Goal: Task Accomplishment & Management: Manage account settings

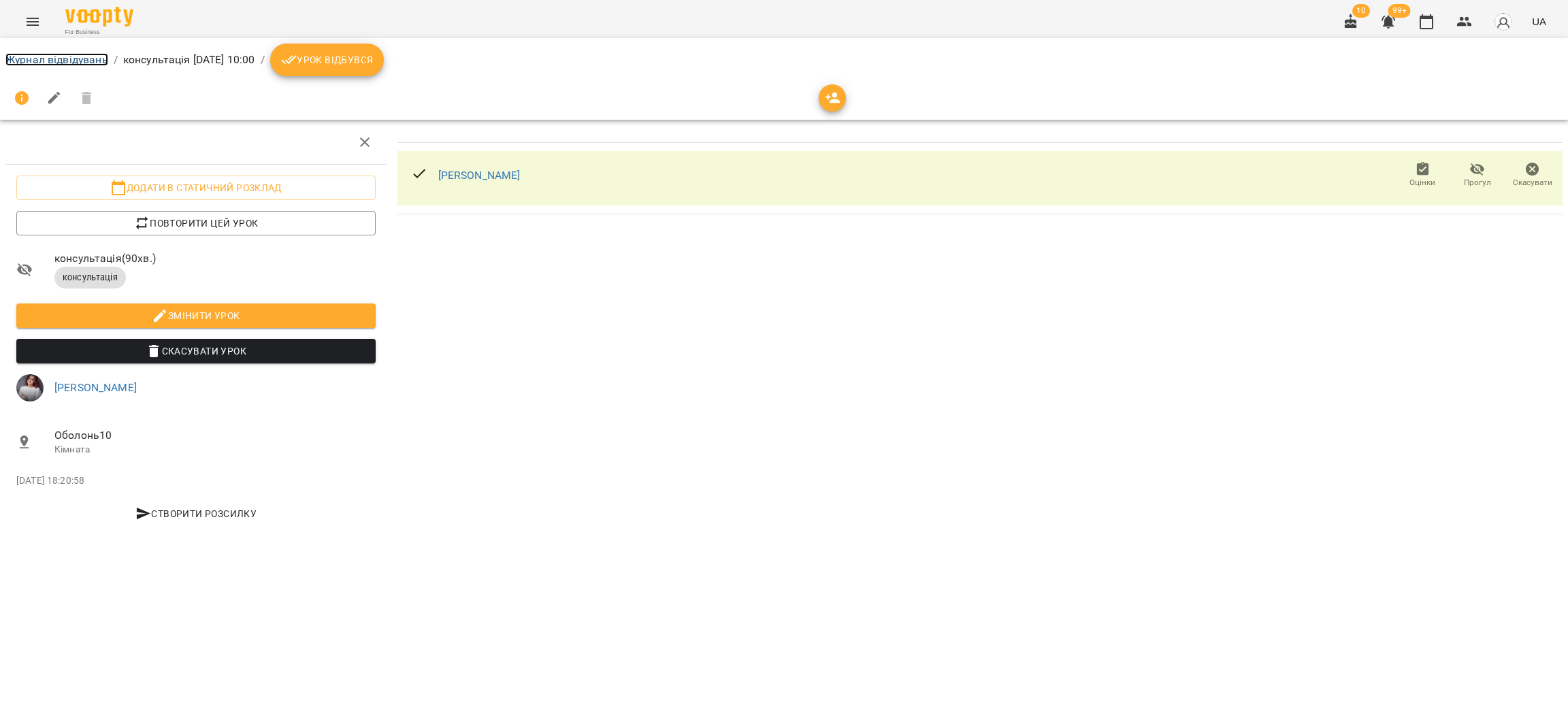
click at [75, 54] on link "Журнал відвідувань" at bounding box center [57, 59] width 103 height 13
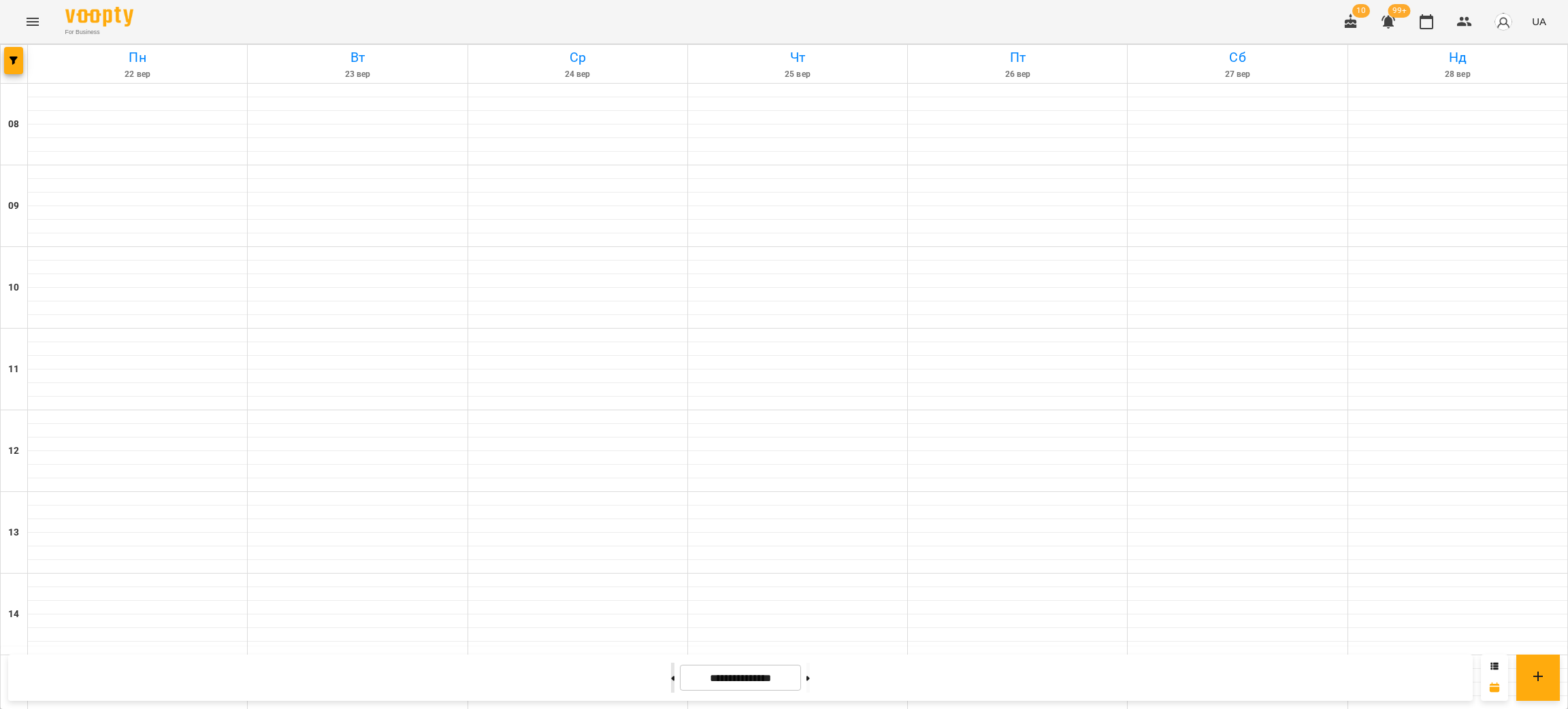
click at [671, 687] on button at bounding box center [673, 678] width 4 height 30
type input "**********"
click at [13, 57] on icon "button" at bounding box center [13, 60] width 8 height 8
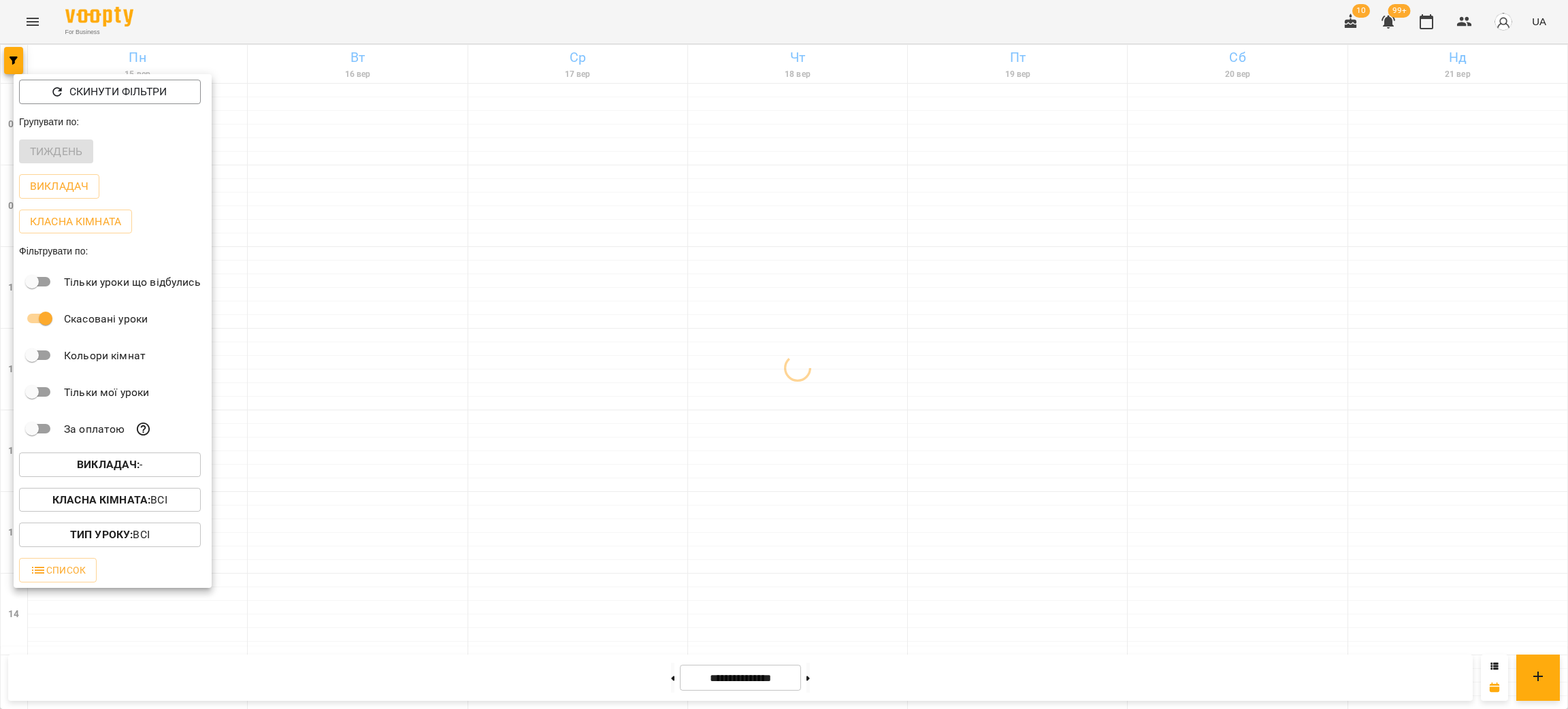
click at [128, 461] on p "Викладач : -" at bounding box center [110, 464] width 66 height 16
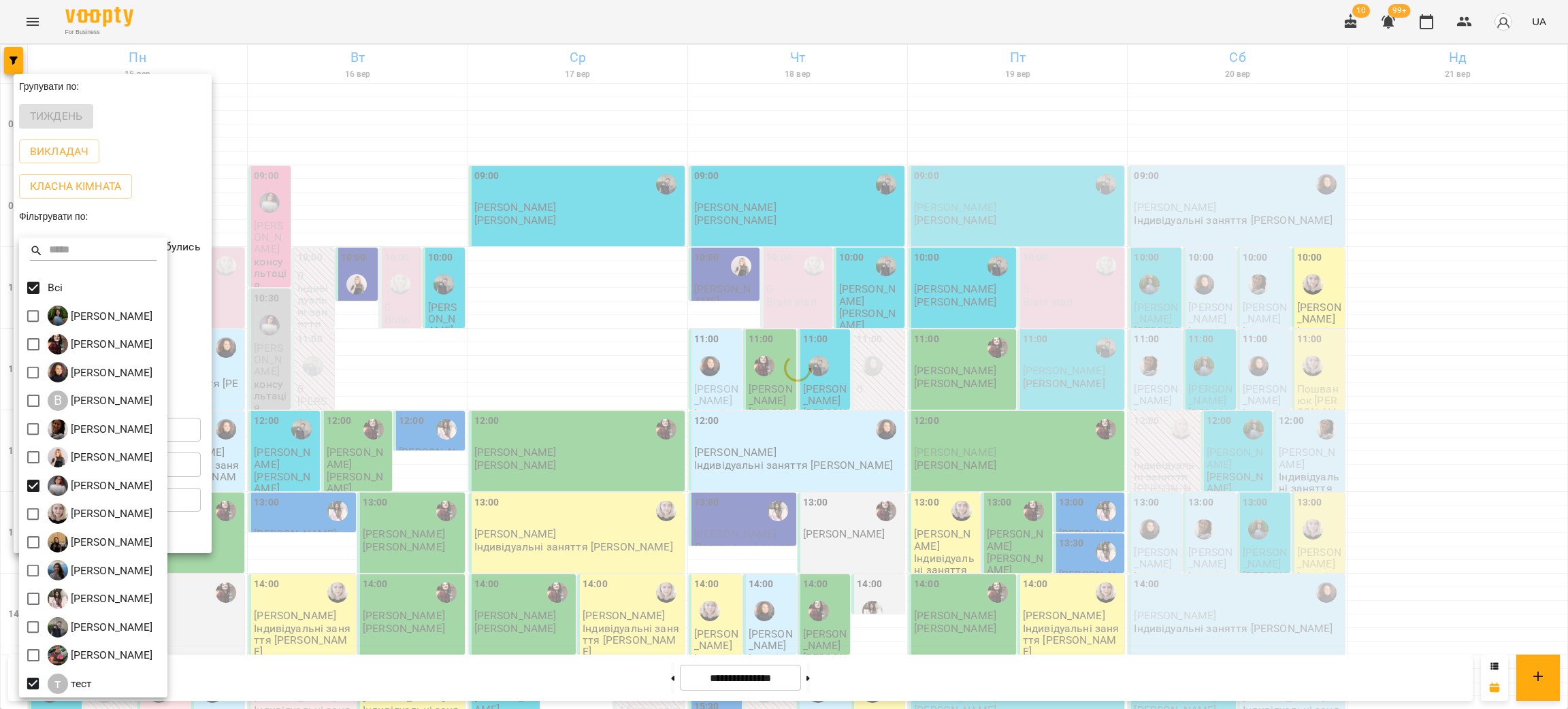
click at [1384, 414] on div at bounding box center [784, 354] width 1568 height 709
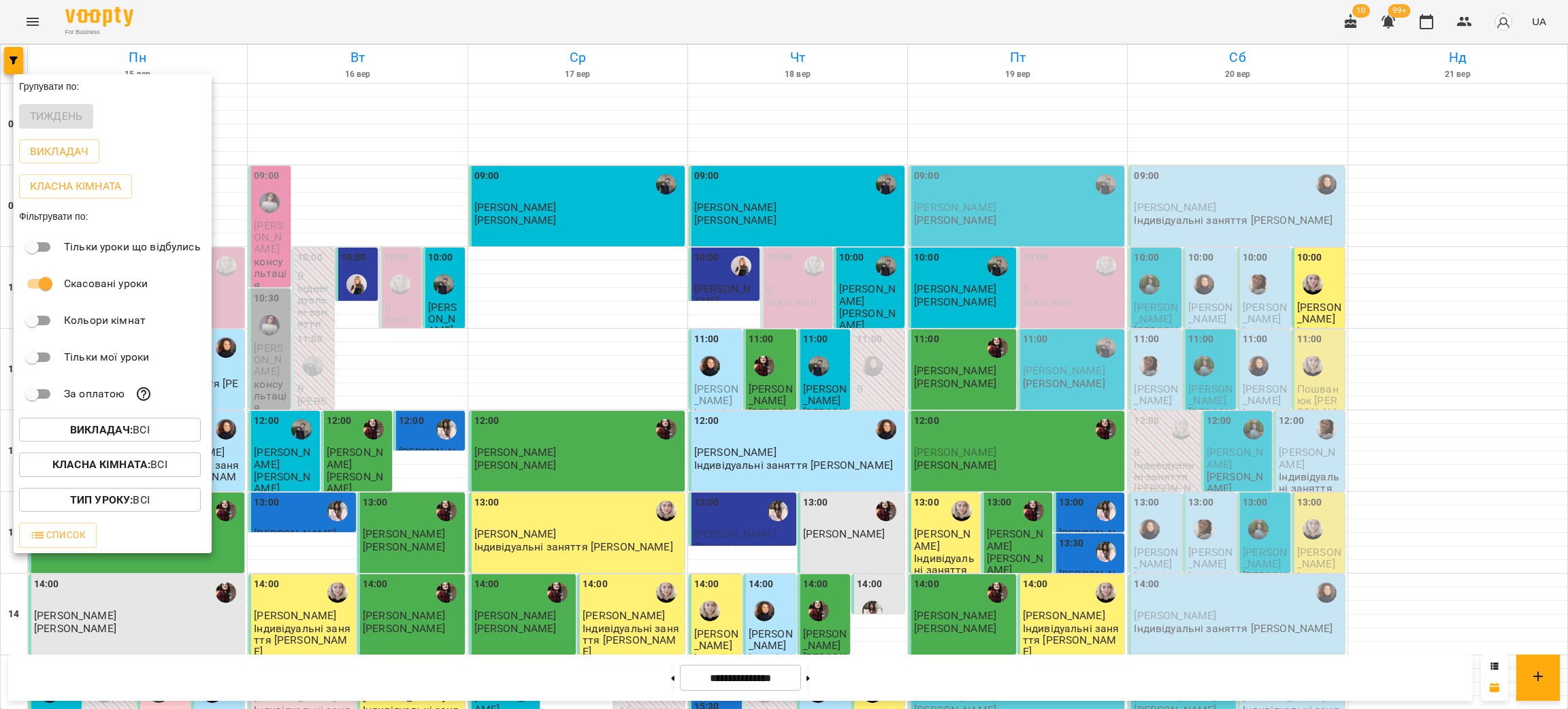
click at [1342, 436] on div at bounding box center [784, 354] width 1568 height 709
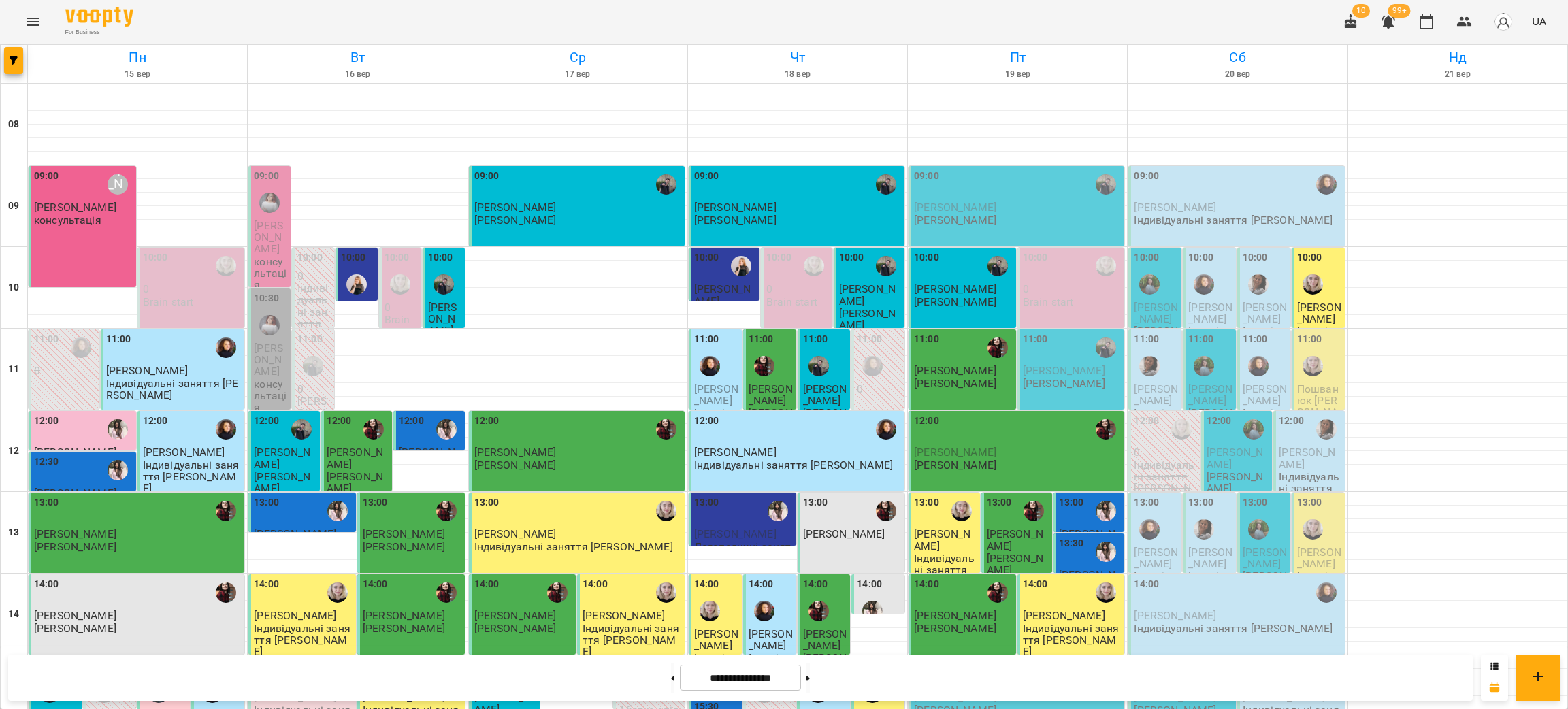
click at [1269, 317] on span "[PERSON_NAME]" at bounding box center [1265, 313] width 44 height 25
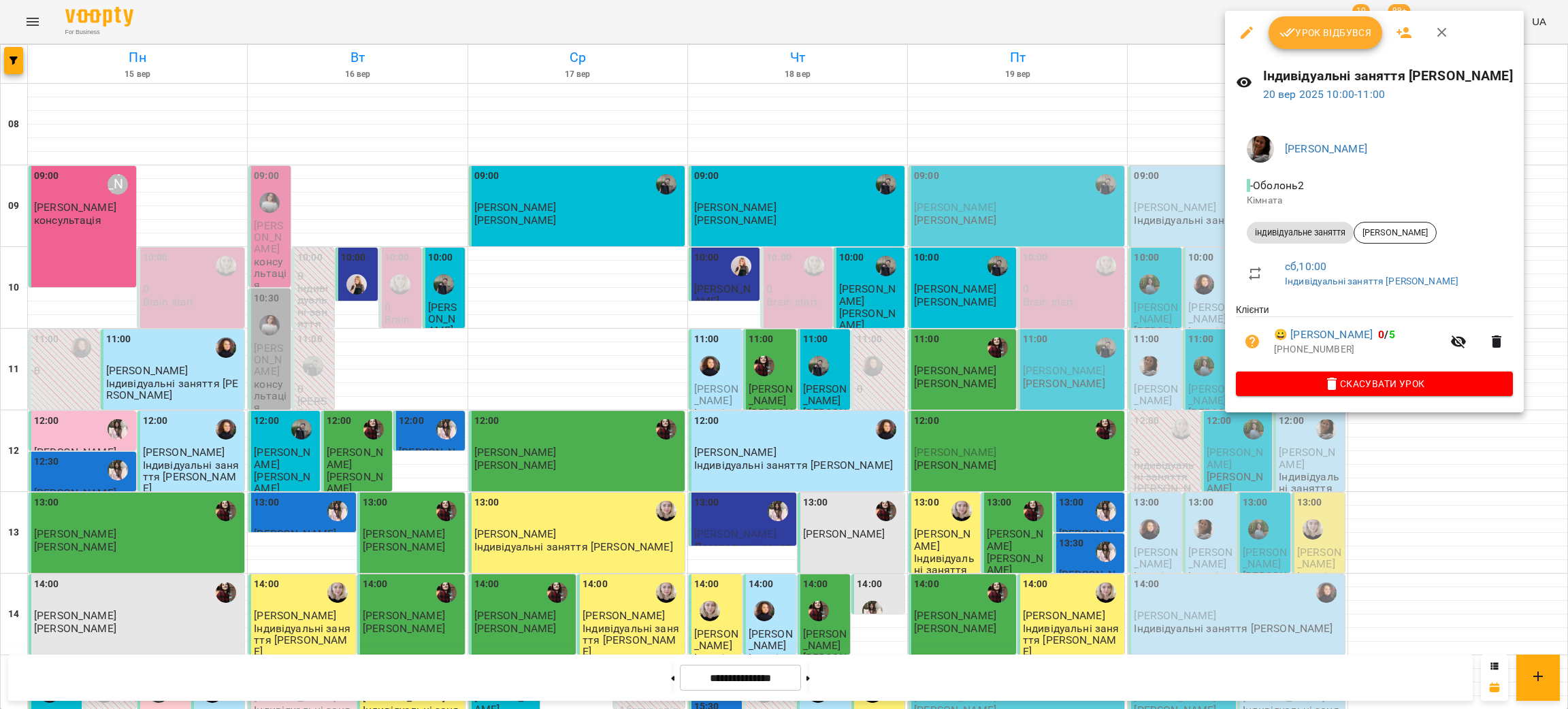
click at [21, 26] on div at bounding box center [784, 354] width 1568 height 709
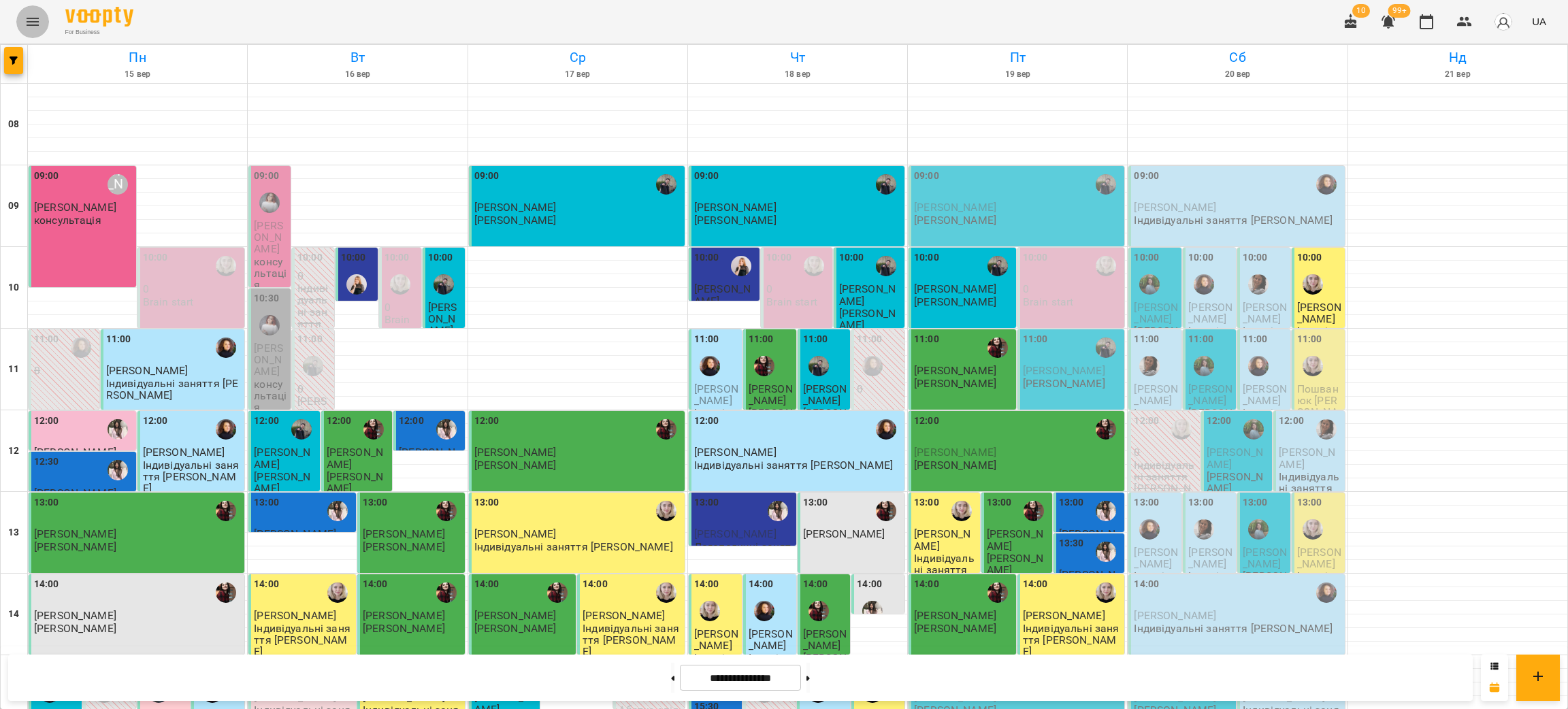
click at [34, 26] on icon "Menu" at bounding box center [33, 21] width 16 height 16
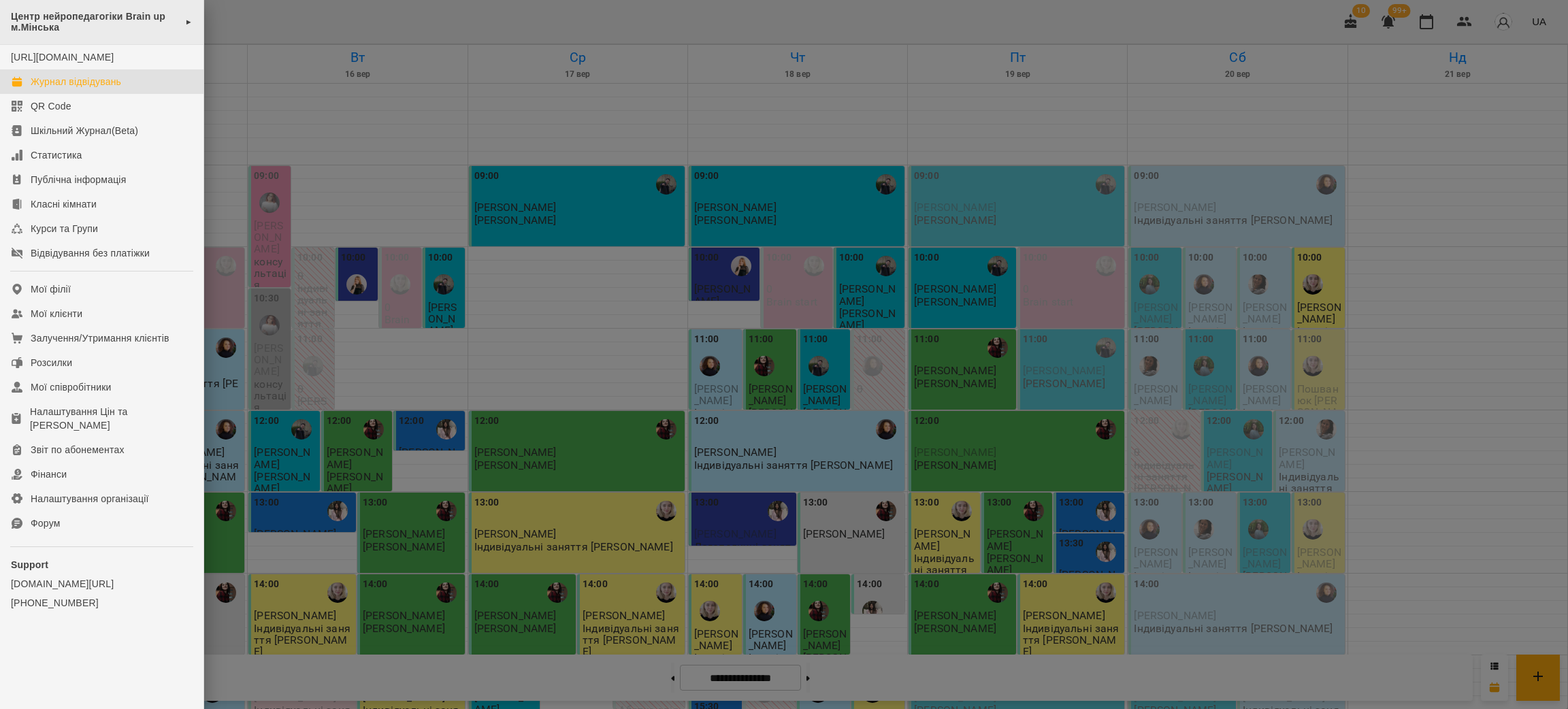
click at [67, 24] on span "Центр нейропедагогіки Brain up м.Мінська" at bounding box center [94, 21] width 168 height 22
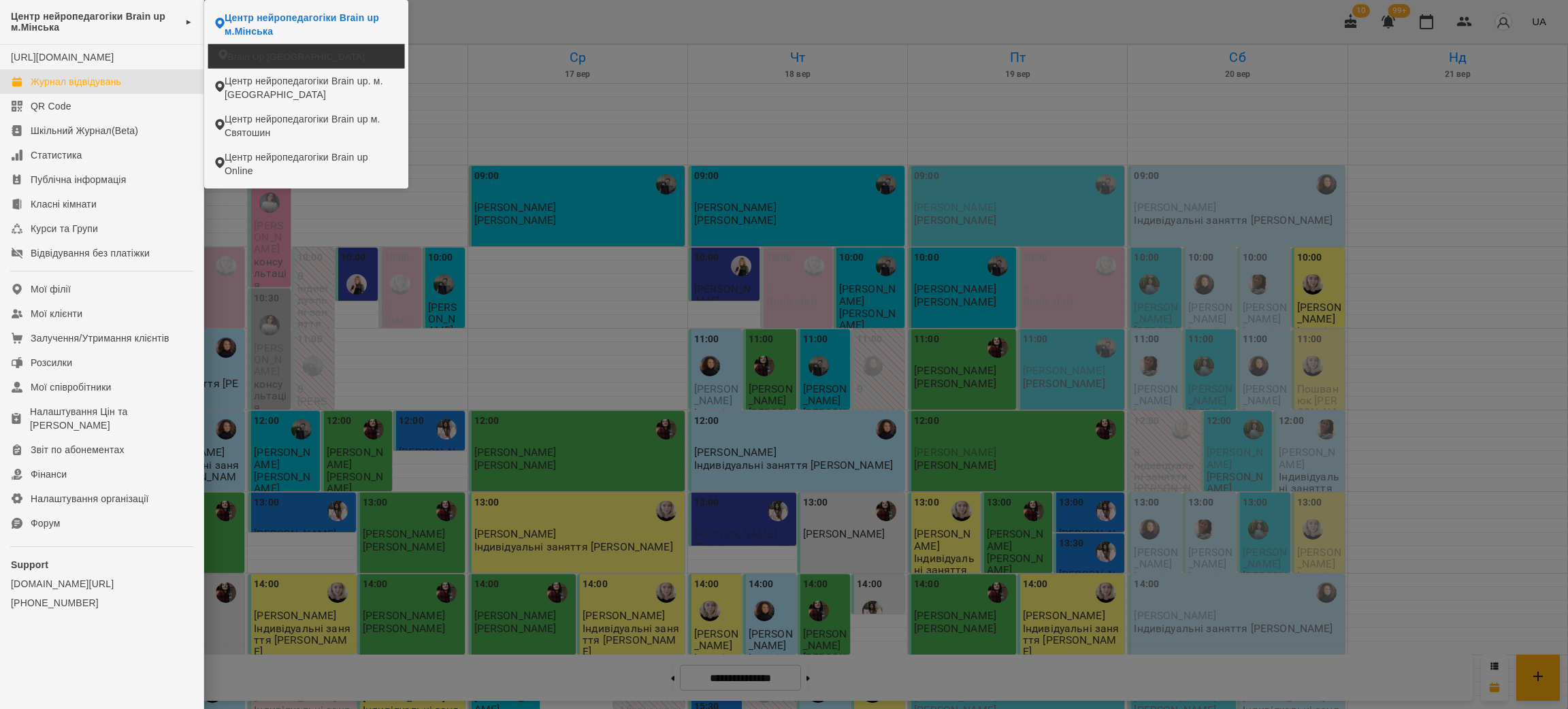
click at [254, 56] on span "Brain Up [GEOGRAPHIC_DATA]" at bounding box center [296, 56] width 138 height 13
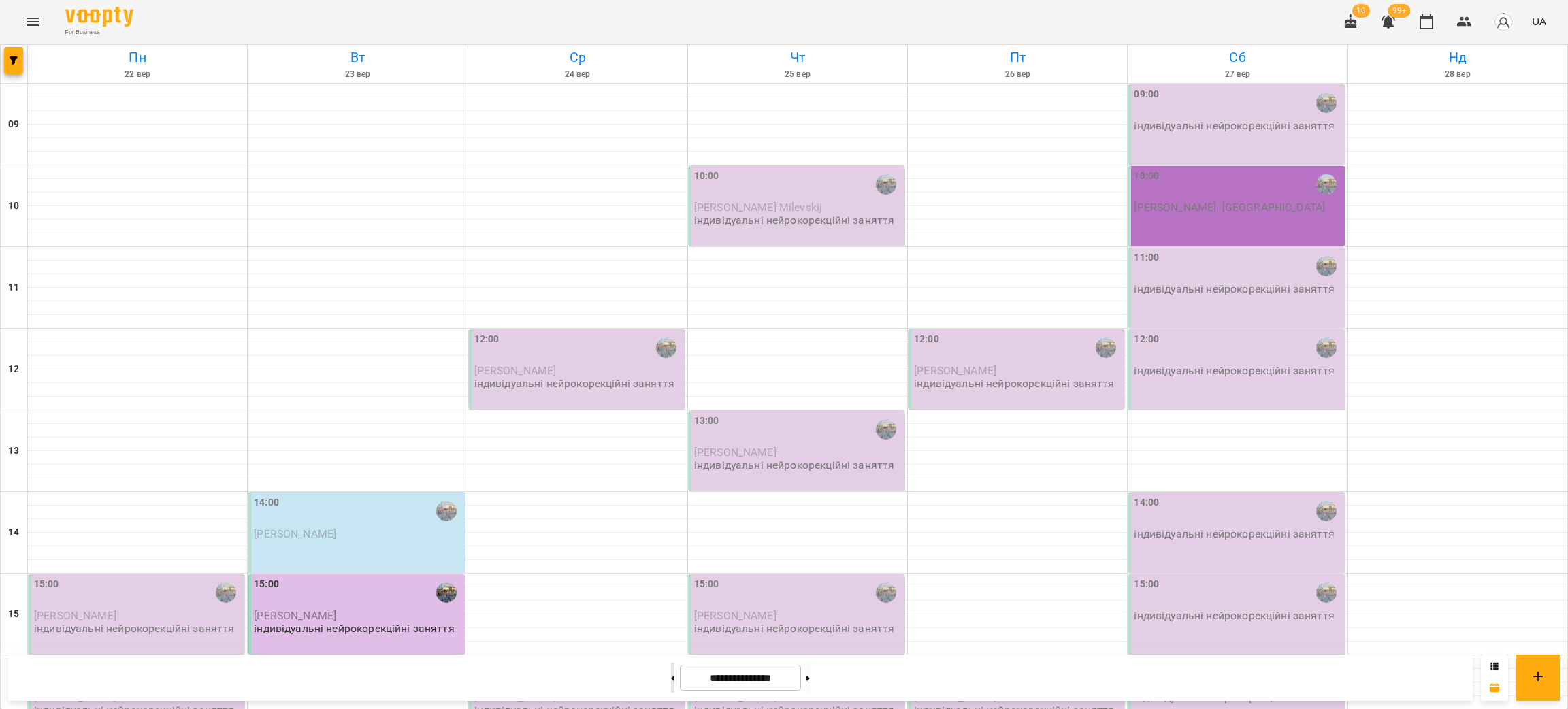
click at [671, 684] on button at bounding box center [673, 678] width 4 height 30
type input "**********"
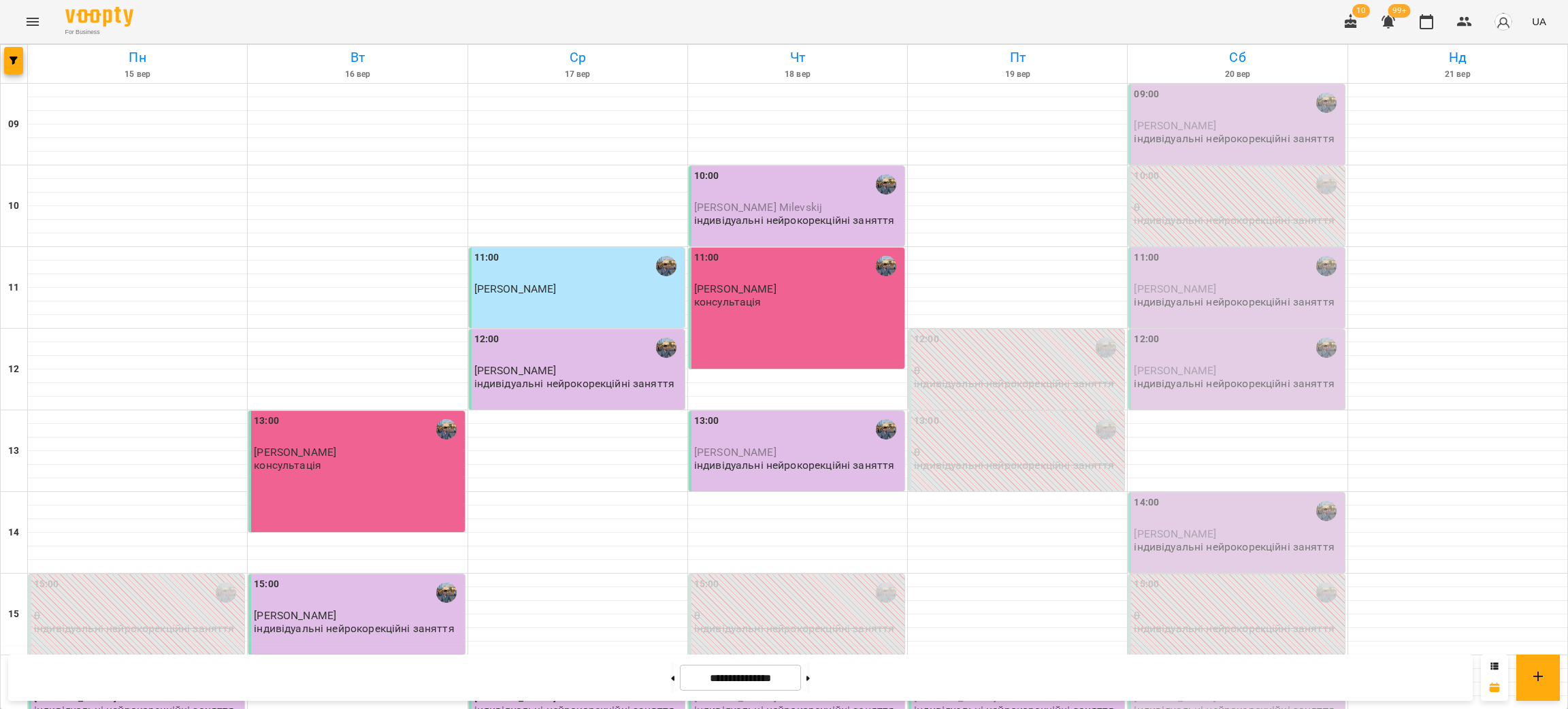
scroll to position [334, 0]
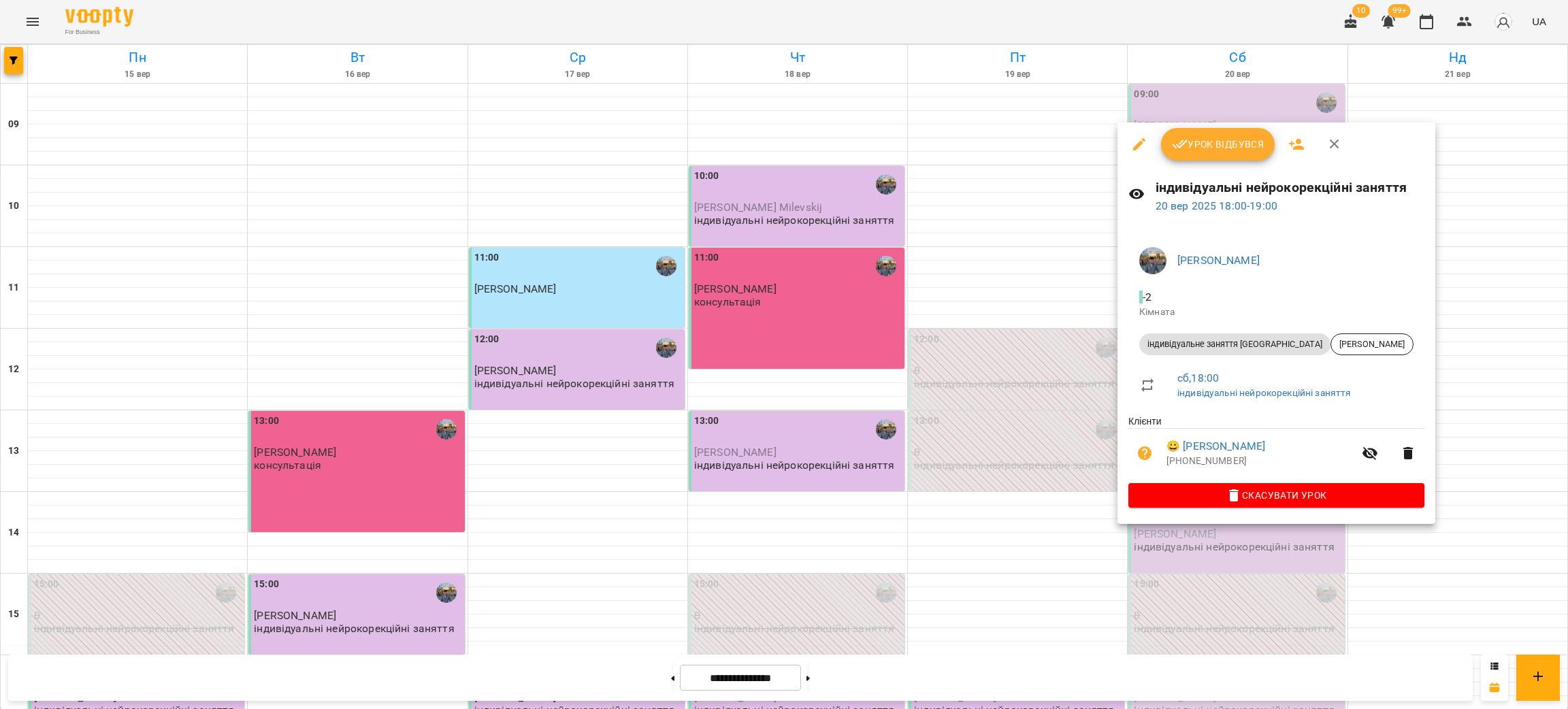
click at [1206, 502] on span "Скасувати Урок" at bounding box center [1276, 495] width 274 height 16
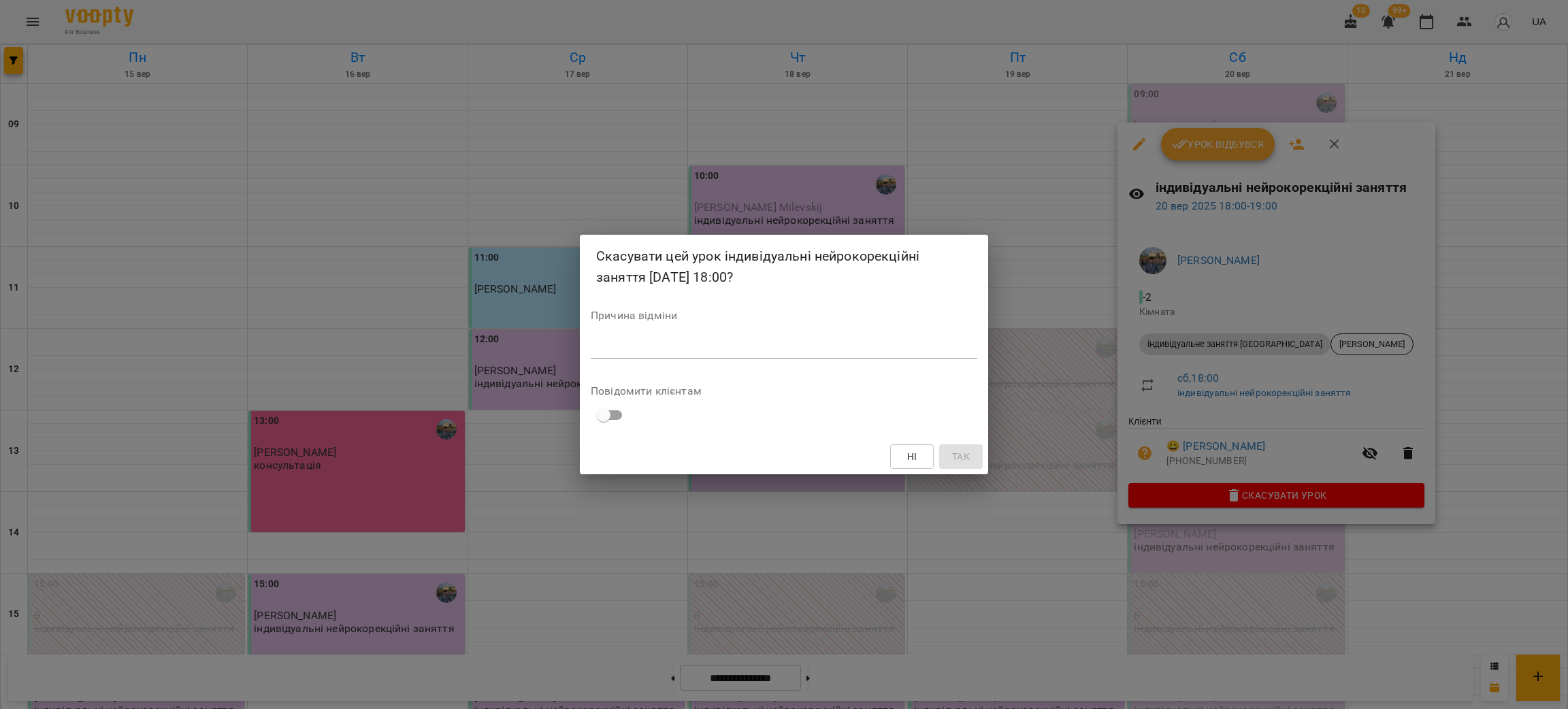
click at [793, 336] on div "Причина відміни *" at bounding box center [783, 337] width 386 height 54
click at [816, 361] on div "Причина відміни *" at bounding box center [783, 337] width 386 height 54
click at [811, 340] on div "*" at bounding box center [783, 348] width 386 height 22
click at [970, 469] on div "Ні Так" at bounding box center [784, 457] width 408 height 35
click at [957, 457] on span "Так" at bounding box center [962, 456] width 18 height 16
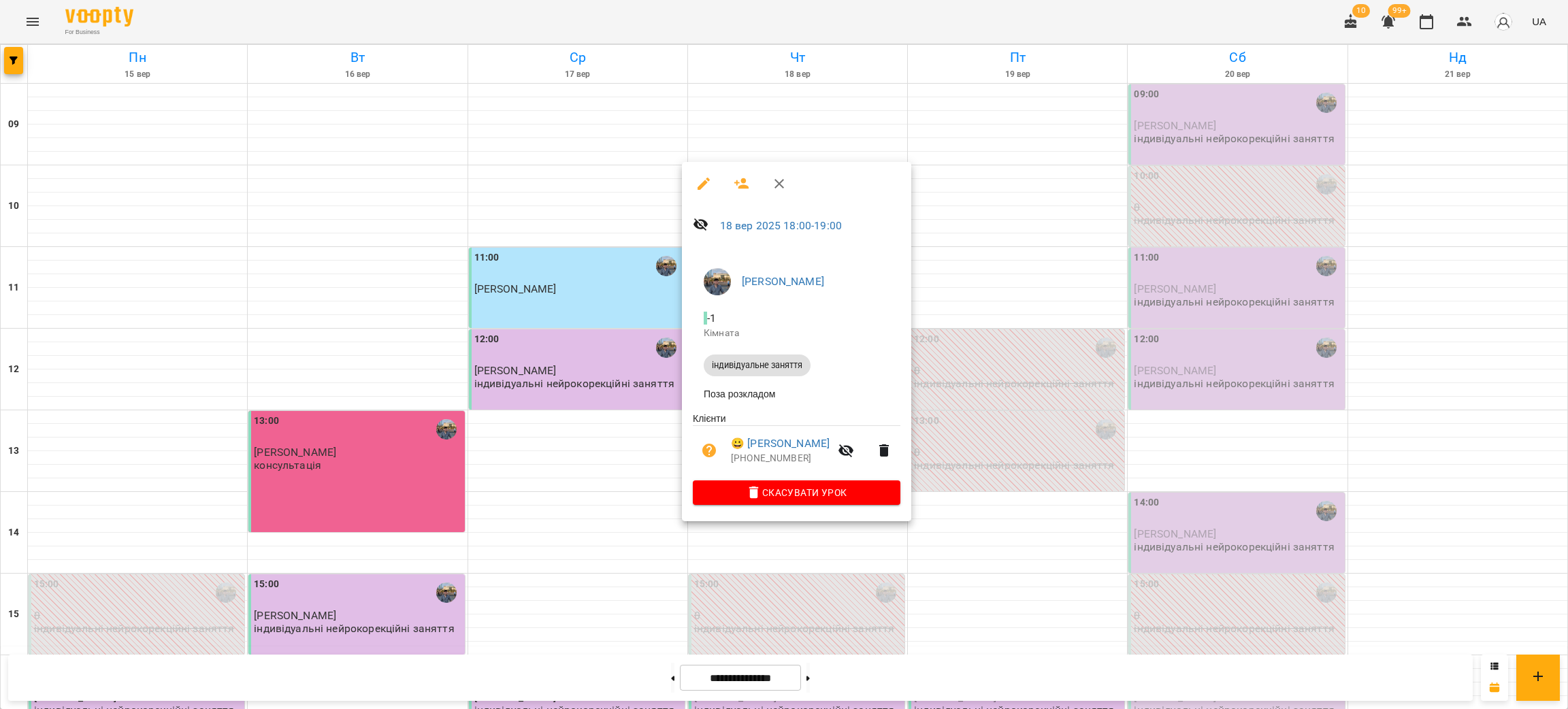
click at [602, 561] on div at bounding box center [784, 354] width 1568 height 709
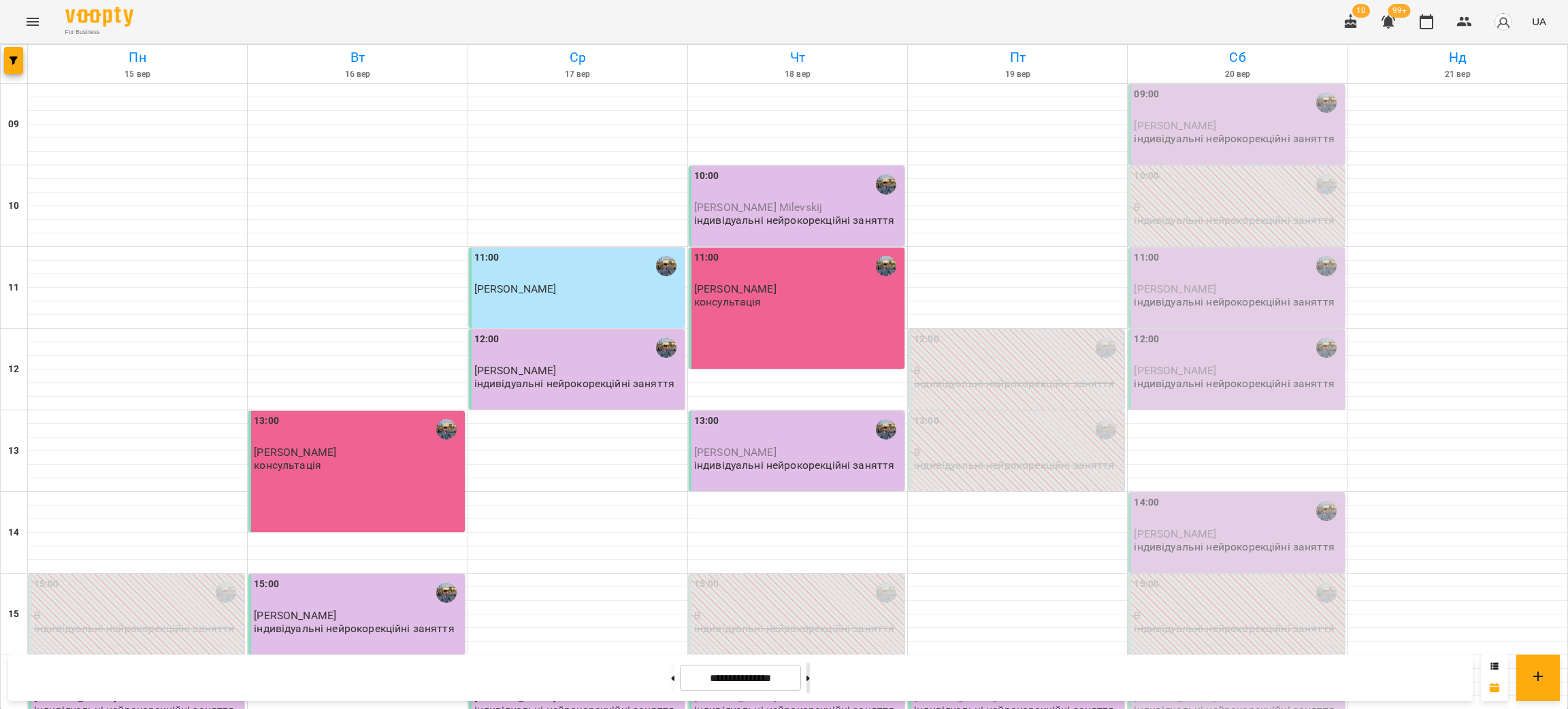
click at [810, 674] on button at bounding box center [809, 678] width 4 height 30
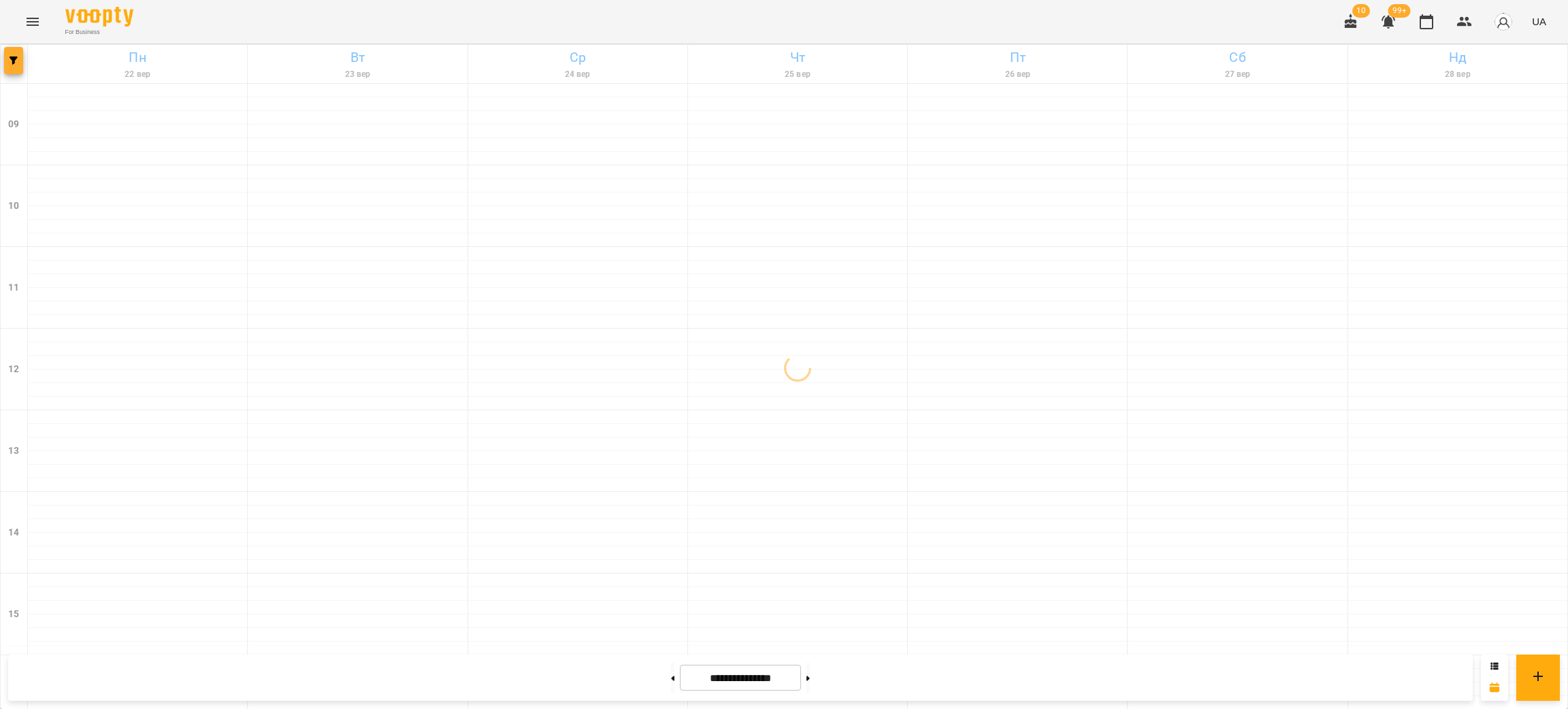
click at [20, 59] on span "button" at bounding box center [13, 60] width 19 height 8
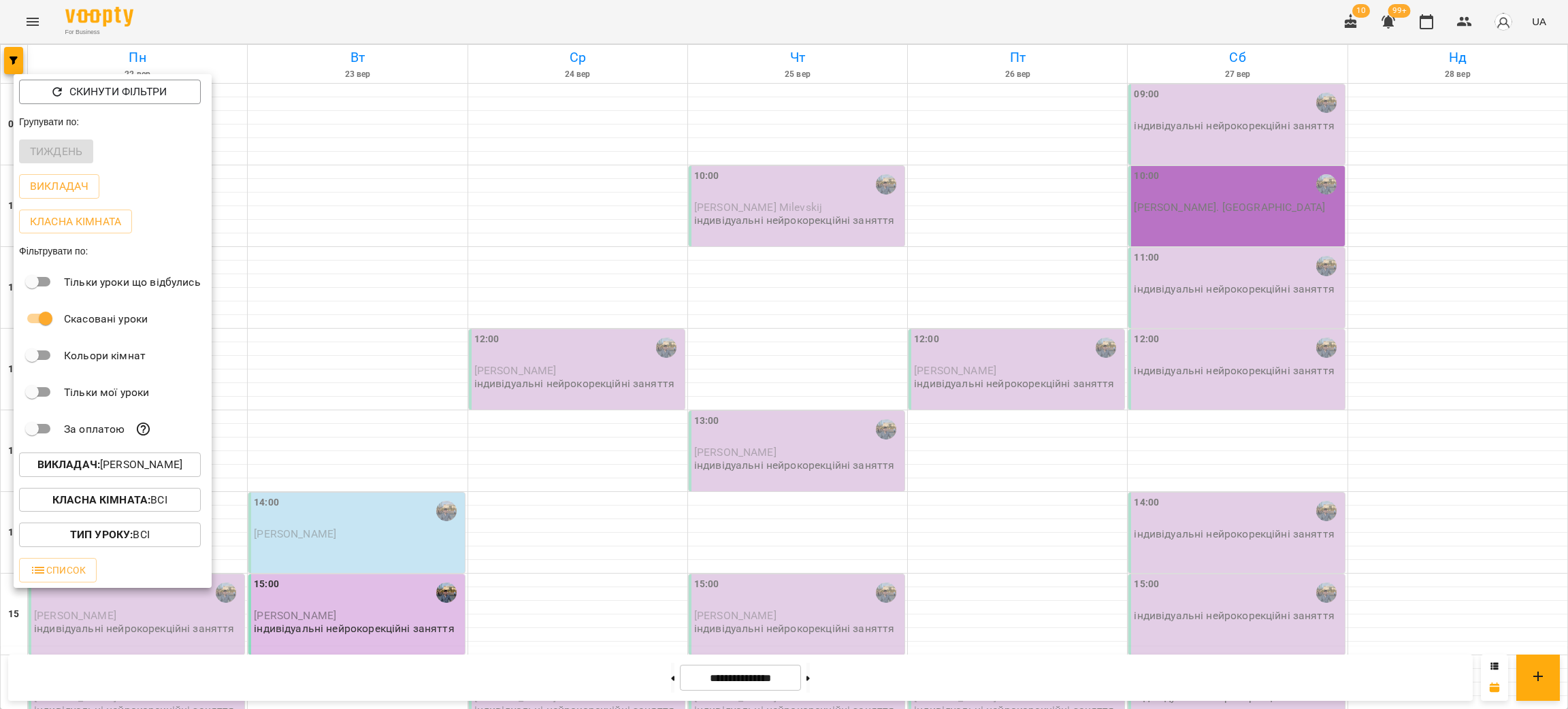
click at [348, 327] on div at bounding box center [784, 354] width 1568 height 709
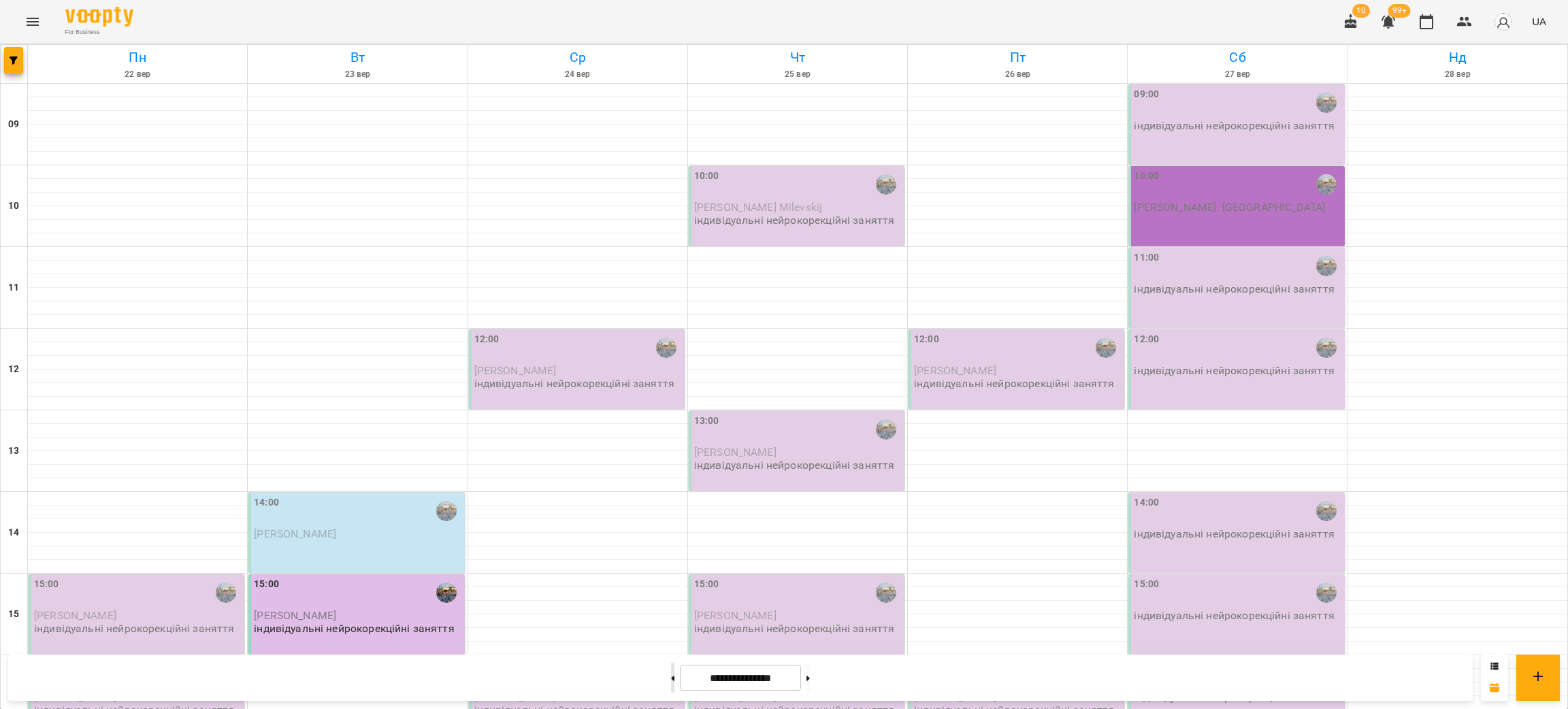
click at [671, 679] on button at bounding box center [673, 678] width 4 height 30
type input "**********"
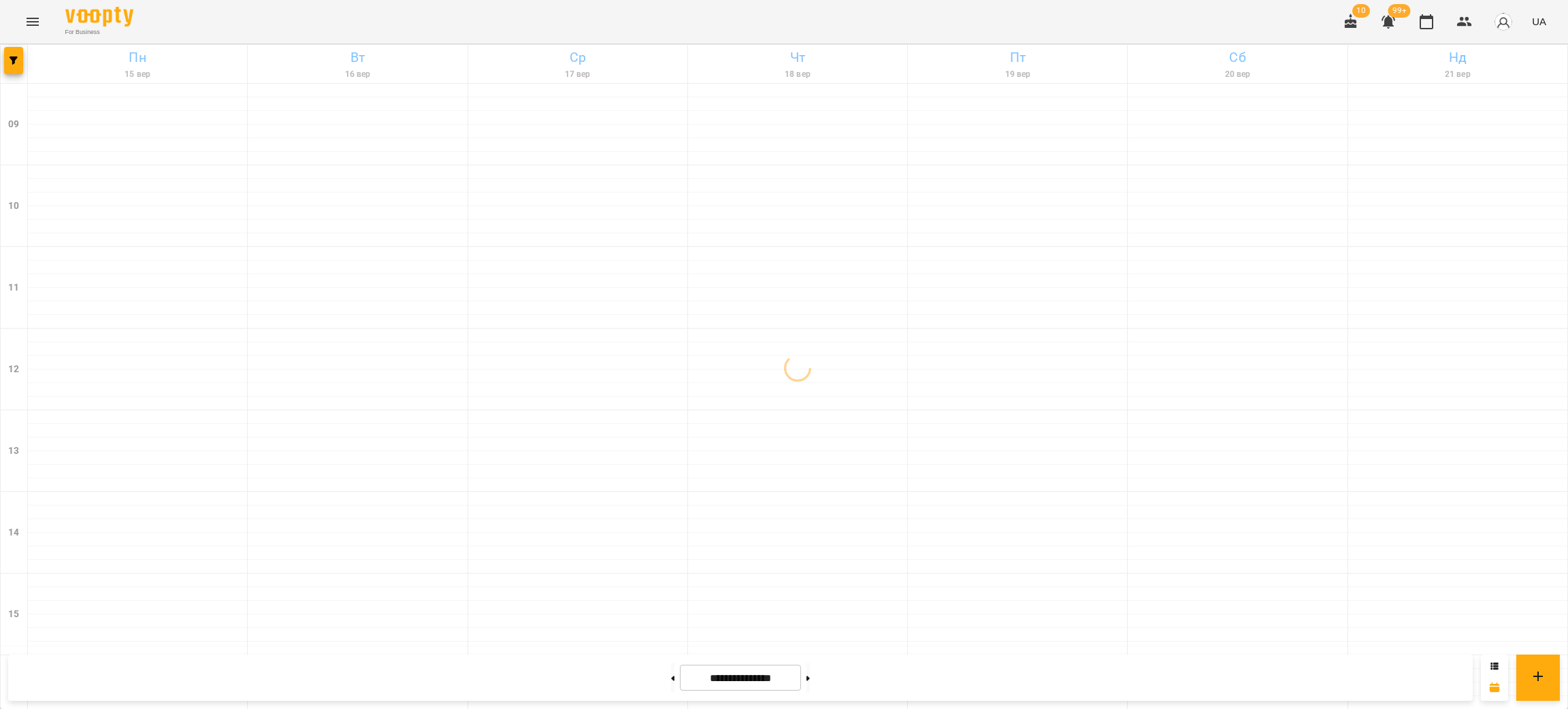
click at [32, 35] on button "Menu" at bounding box center [32, 21] width 33 height 33
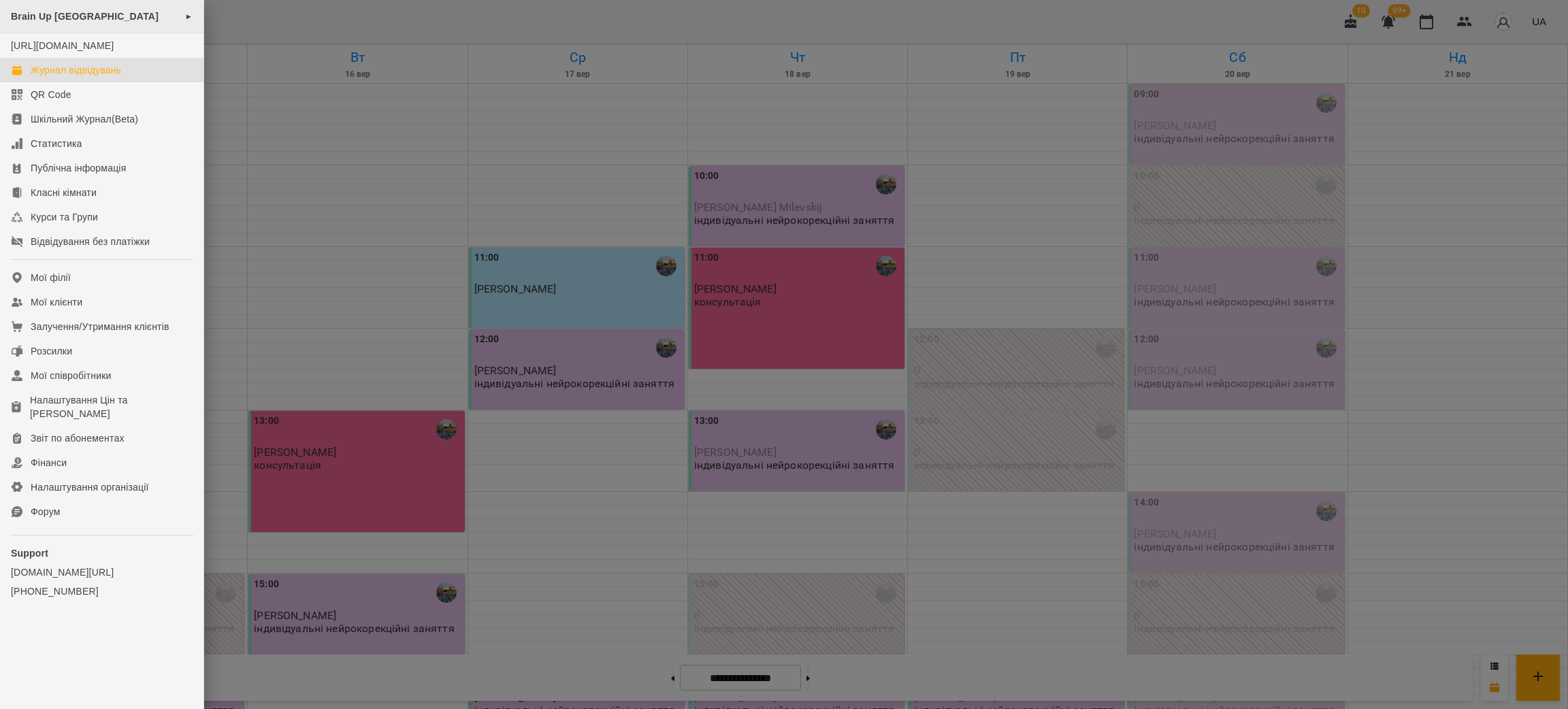
click at [48, 18] on span "Brain Up [GEOGRAPHIC_DATA]" at bounding box center [84, 16] width 147 height 11
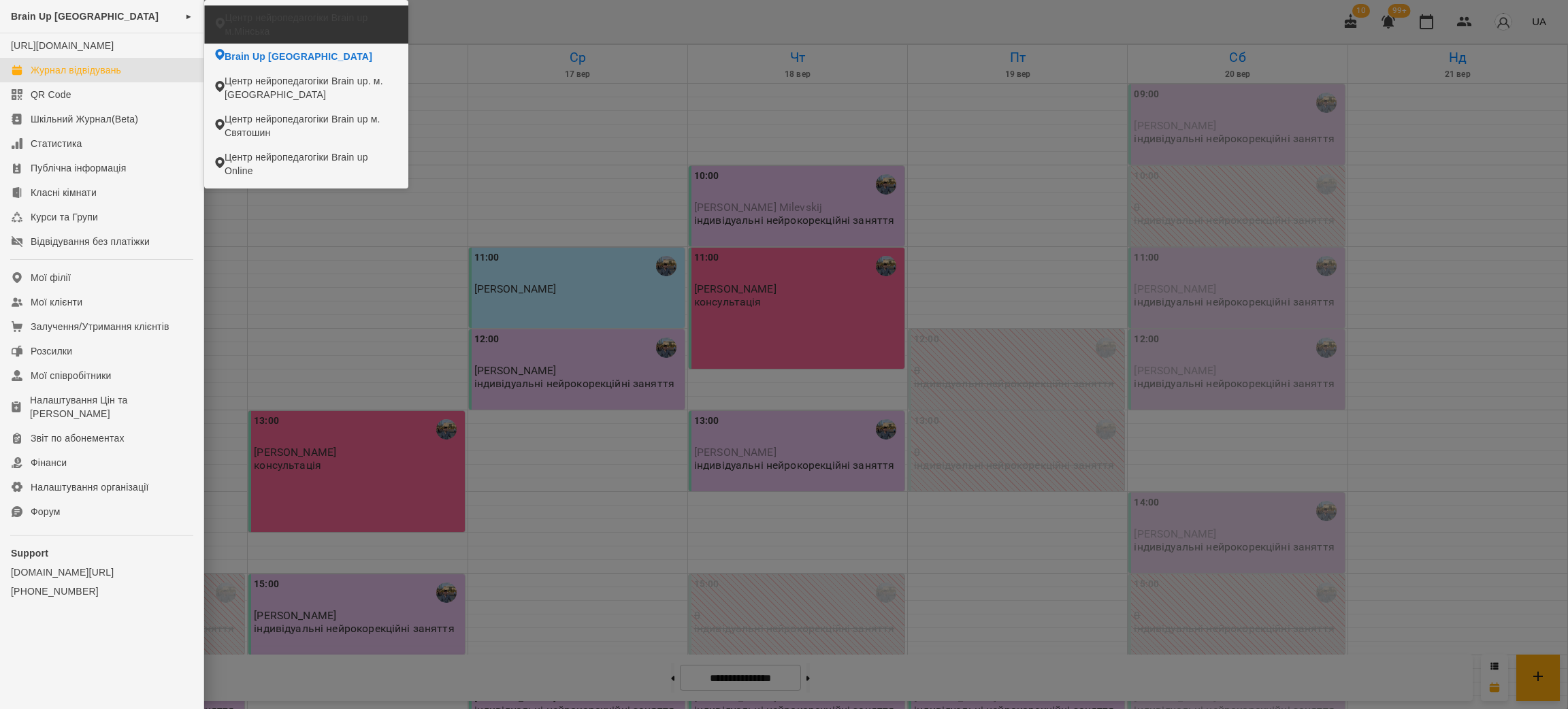
click at [284, 8] on li "Центр нейропедагогіки Brain up м.Мінська" at bounding box center [305, 24] width 203 height 38
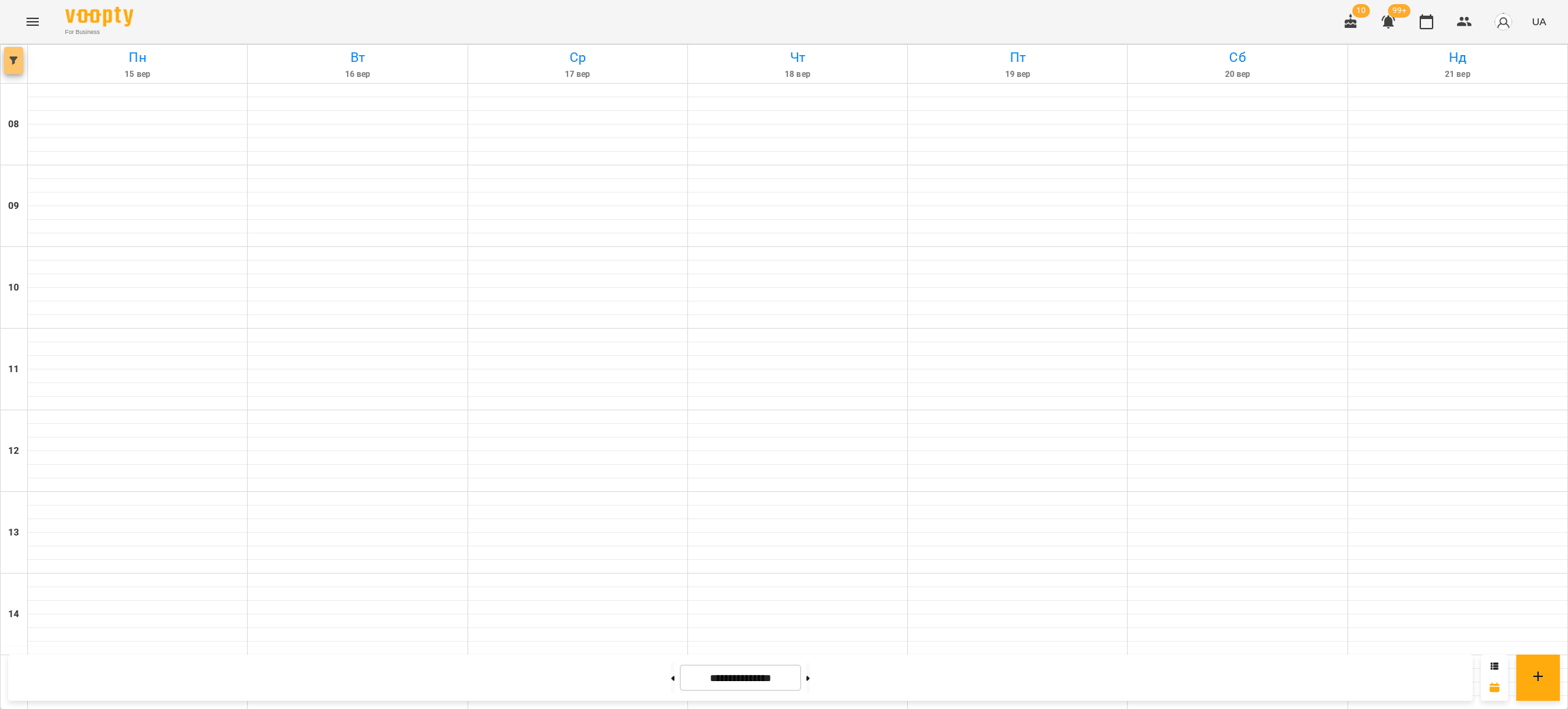
click at [7, 59] on span "button" at bounding box center [13, 60] width 19 height 8
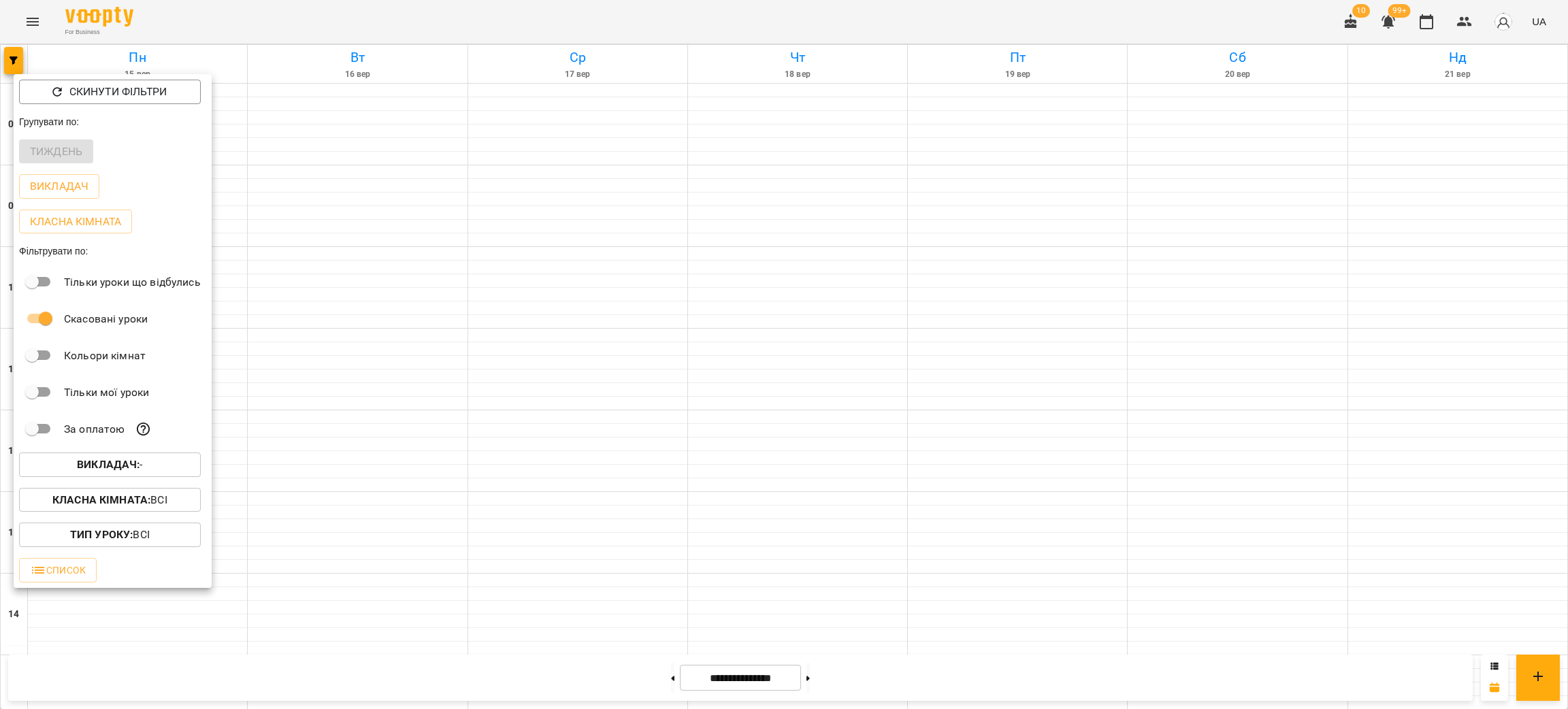
click at [81, 477] on button "Викладач : -" at bounding box center [109, 465] width 182 height 25
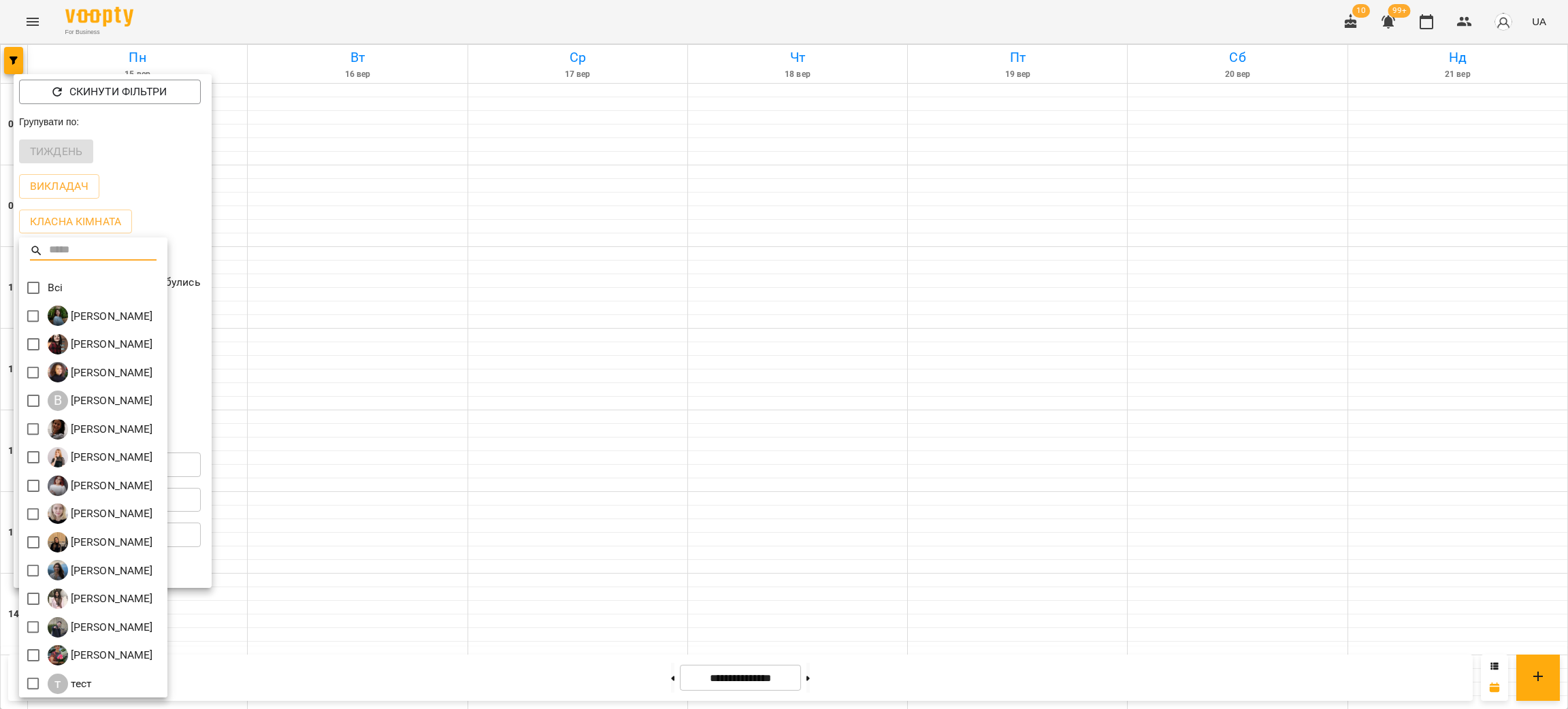
click at [389, 223] on div at bounding box center [784, 354] width 1568 height 709
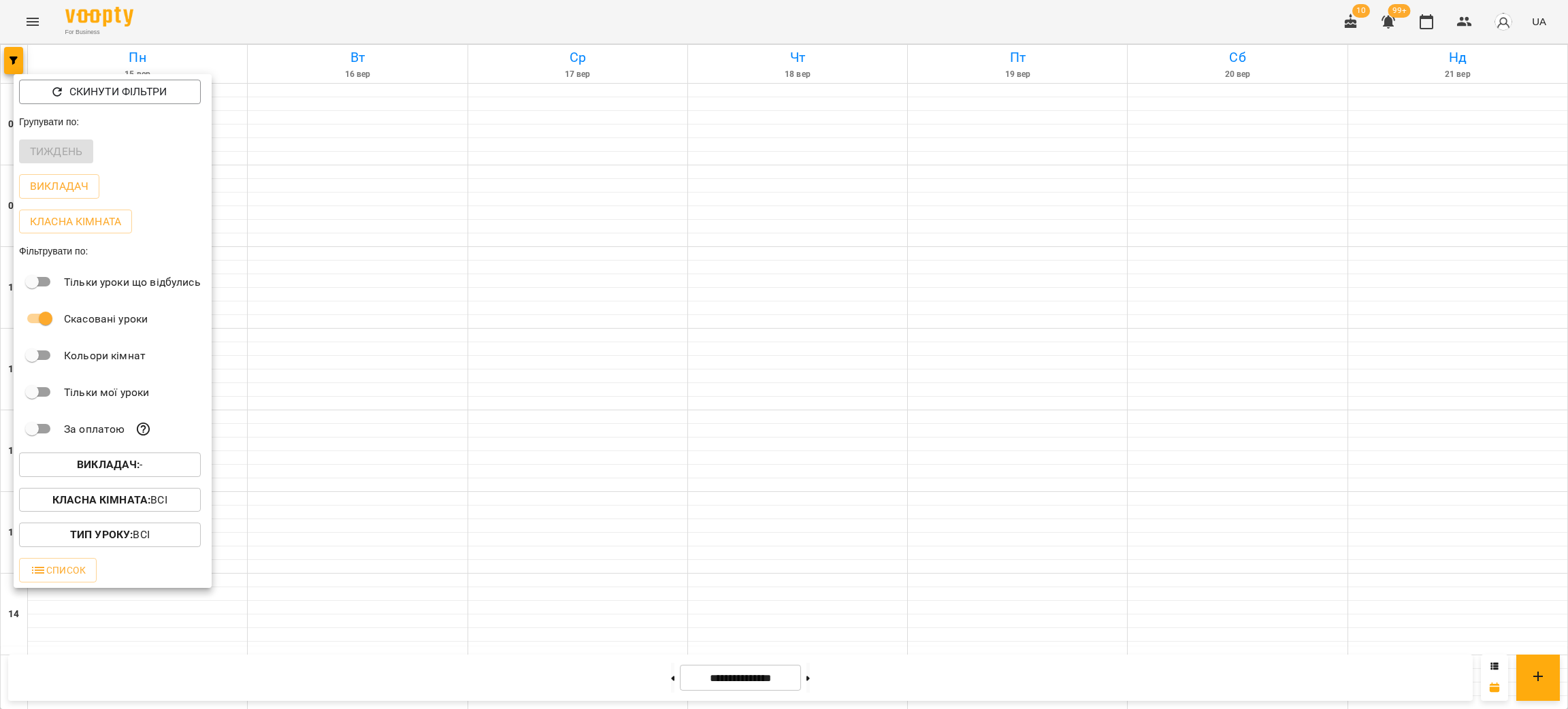
click at [34, 5] on div at bounding box center [784, 354] width 1568 height 709
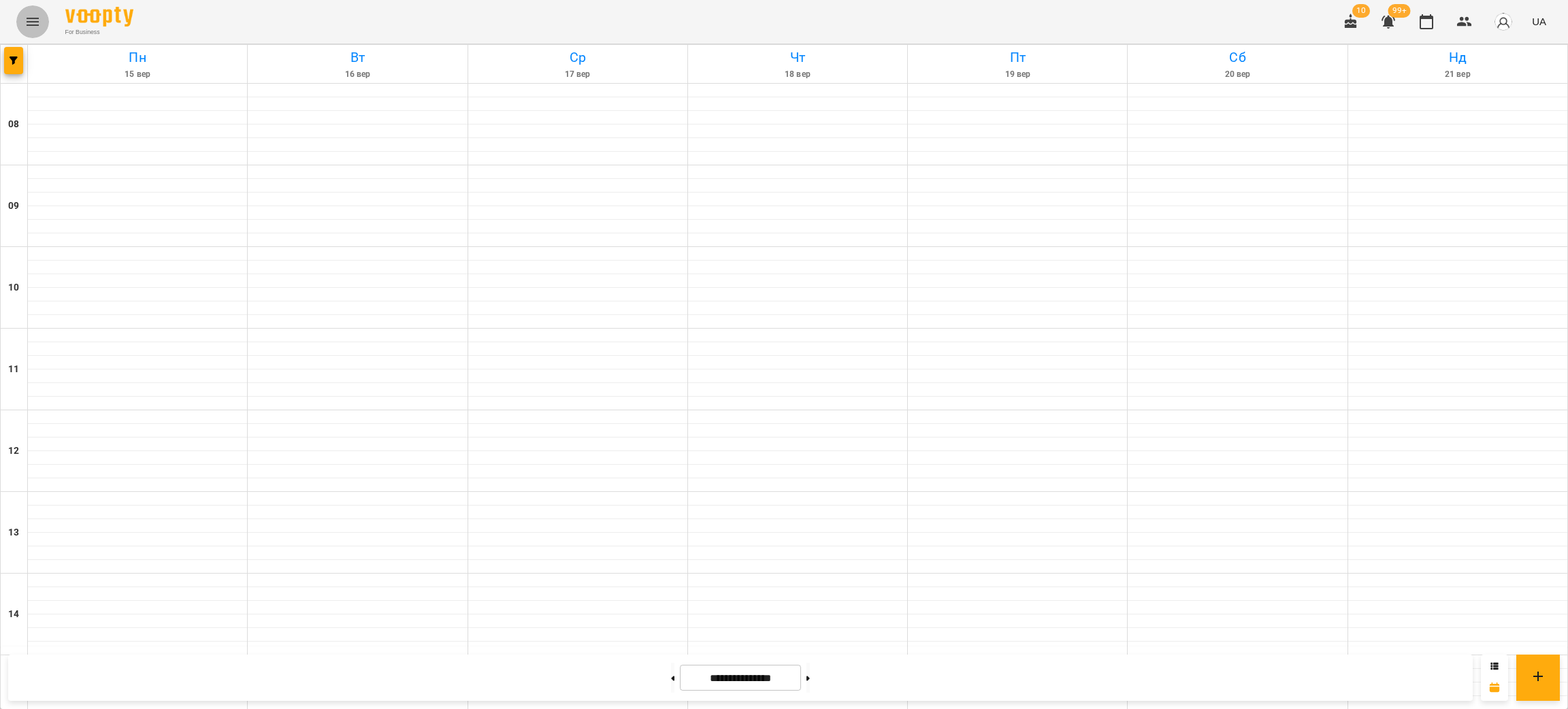
click at [35, 20] on icon "Menu" at bounding box center [33, 21] width 16 height 16
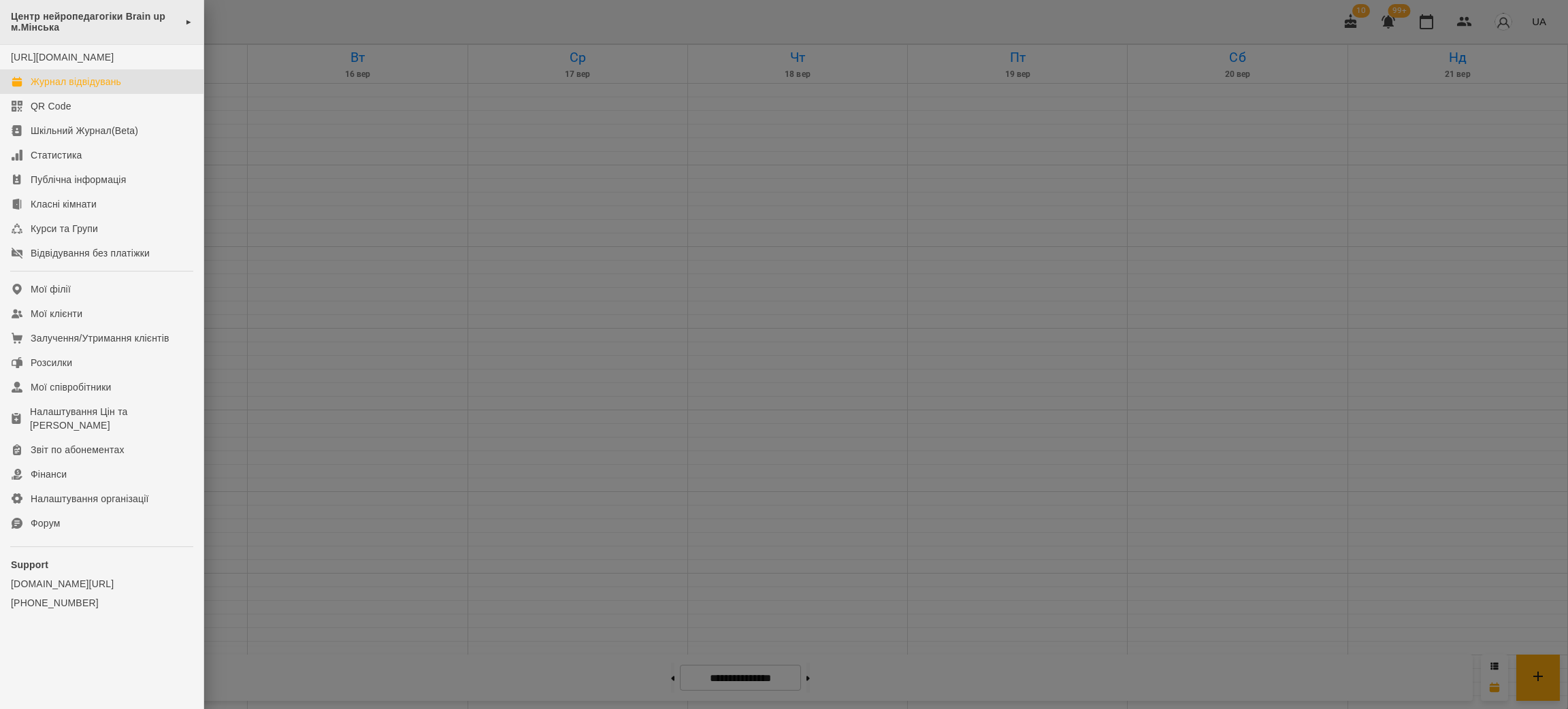
click at [51, 22] on span "Центр нейропедагогіки Brain up м.Мінська" at bounding box center [94, 21] width 168 height 22
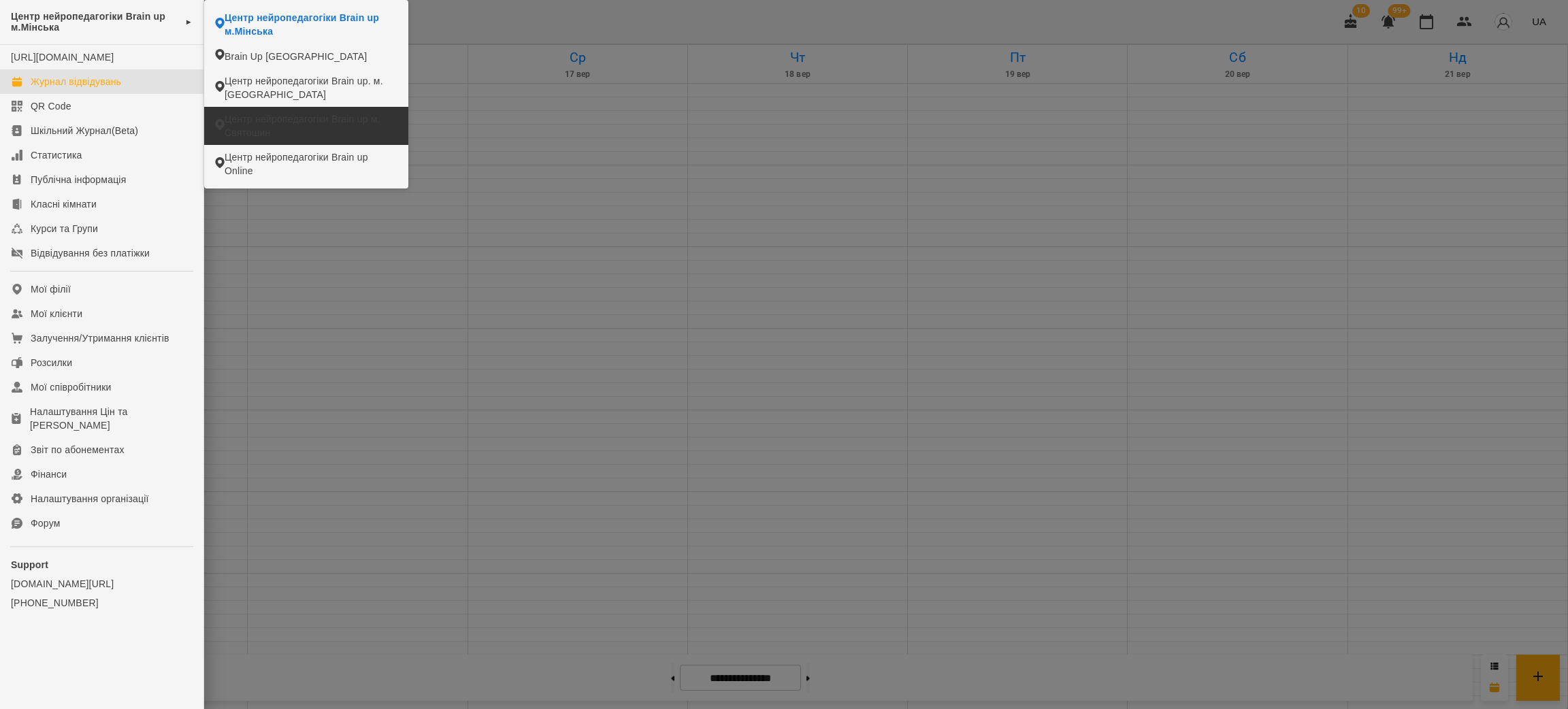
click at [305, 129] on span "Центр нейропедагогіки Brain up м. Святошин" at bounding box center [311, 126] width 173 height 28
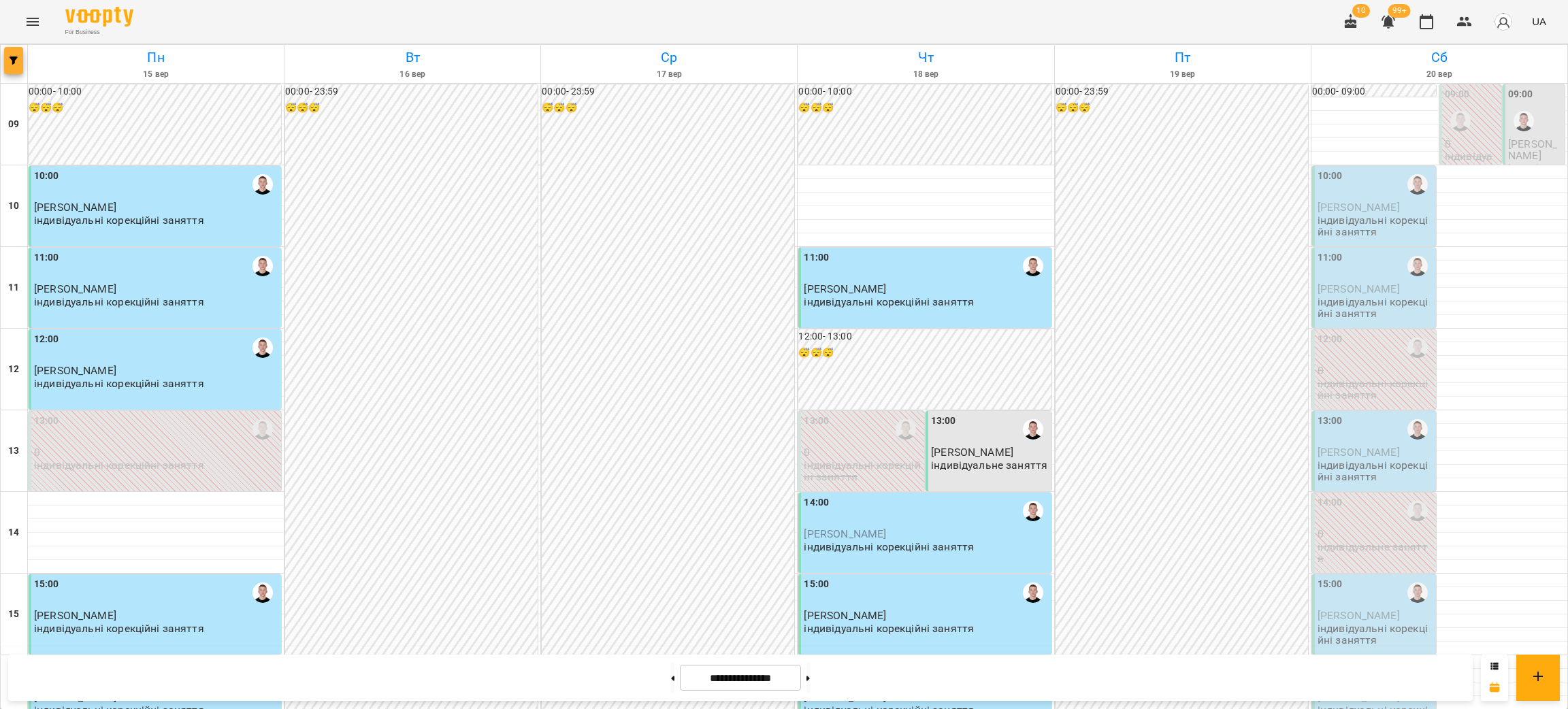
click at [16, 67] on button "button" at bounding box center [13, 60] width 19 height 28
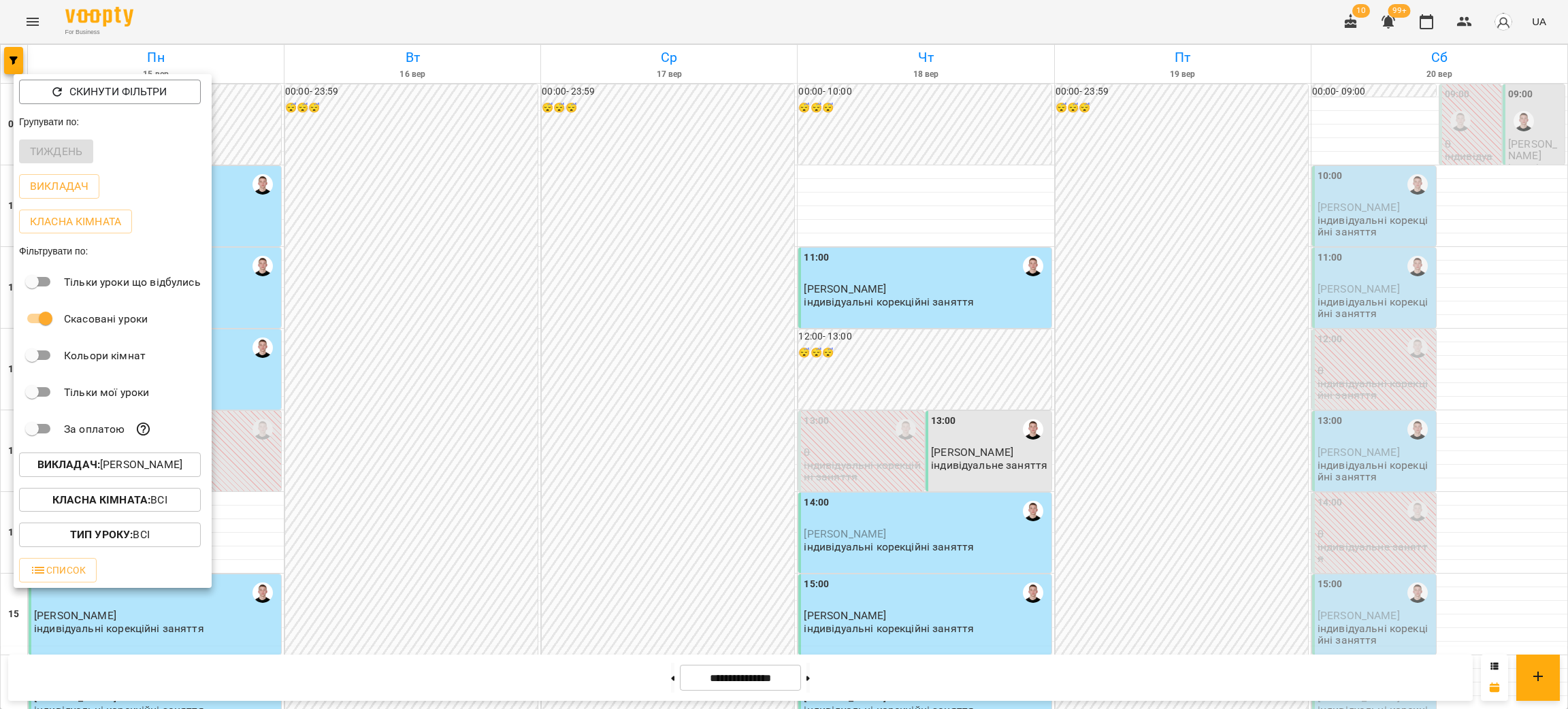
click at [77, 465] on b "Викладач :" at bounding box center [68, 464] width 63 height 13
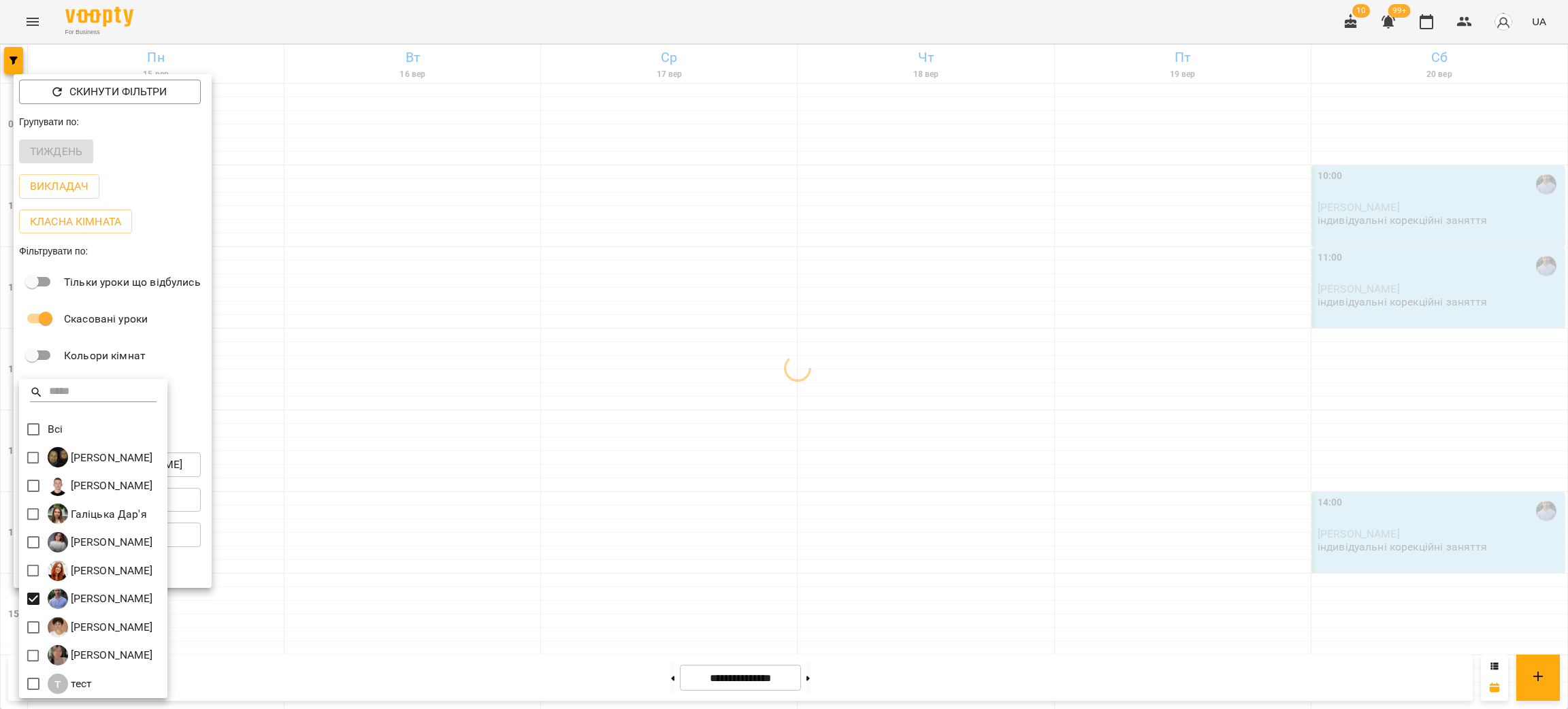
click at [1378, 537] on div at bounding box center [784, 354] width 1568 height 709
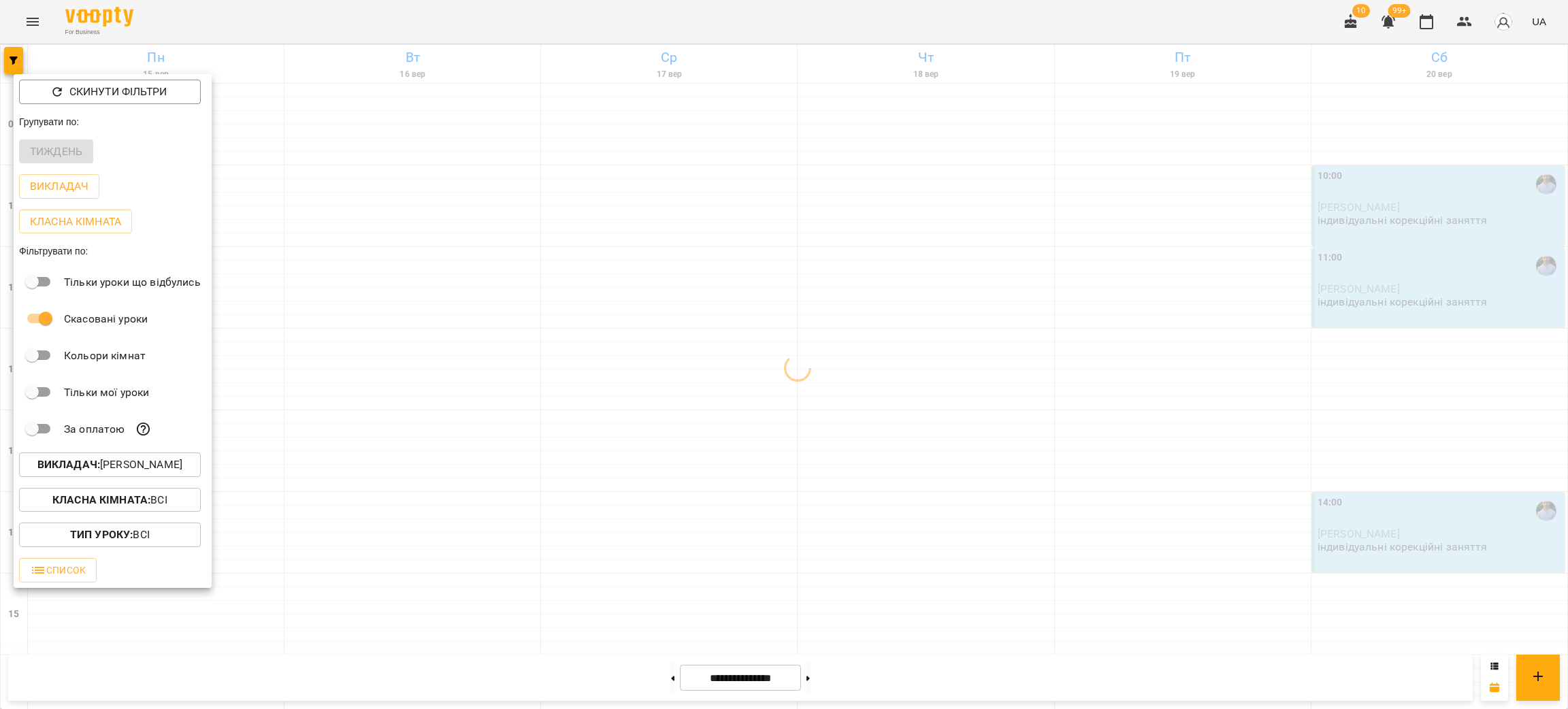
click at [1378, 537] on div at bounding box center [784, 354] width 1568 height 709
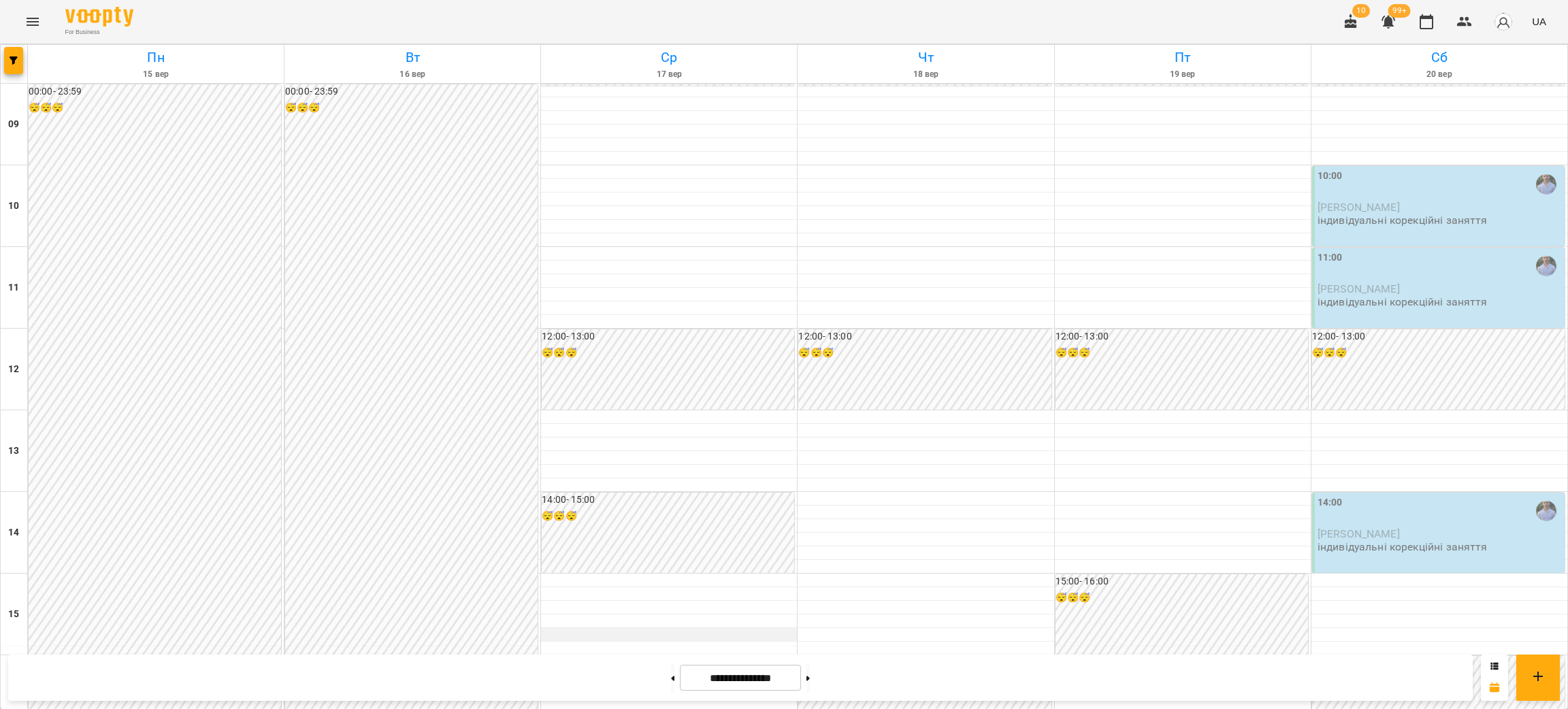
scroll to position [28, 0]
click at [810, 674] on button at bounding box center [809, 678] width 4 height 30
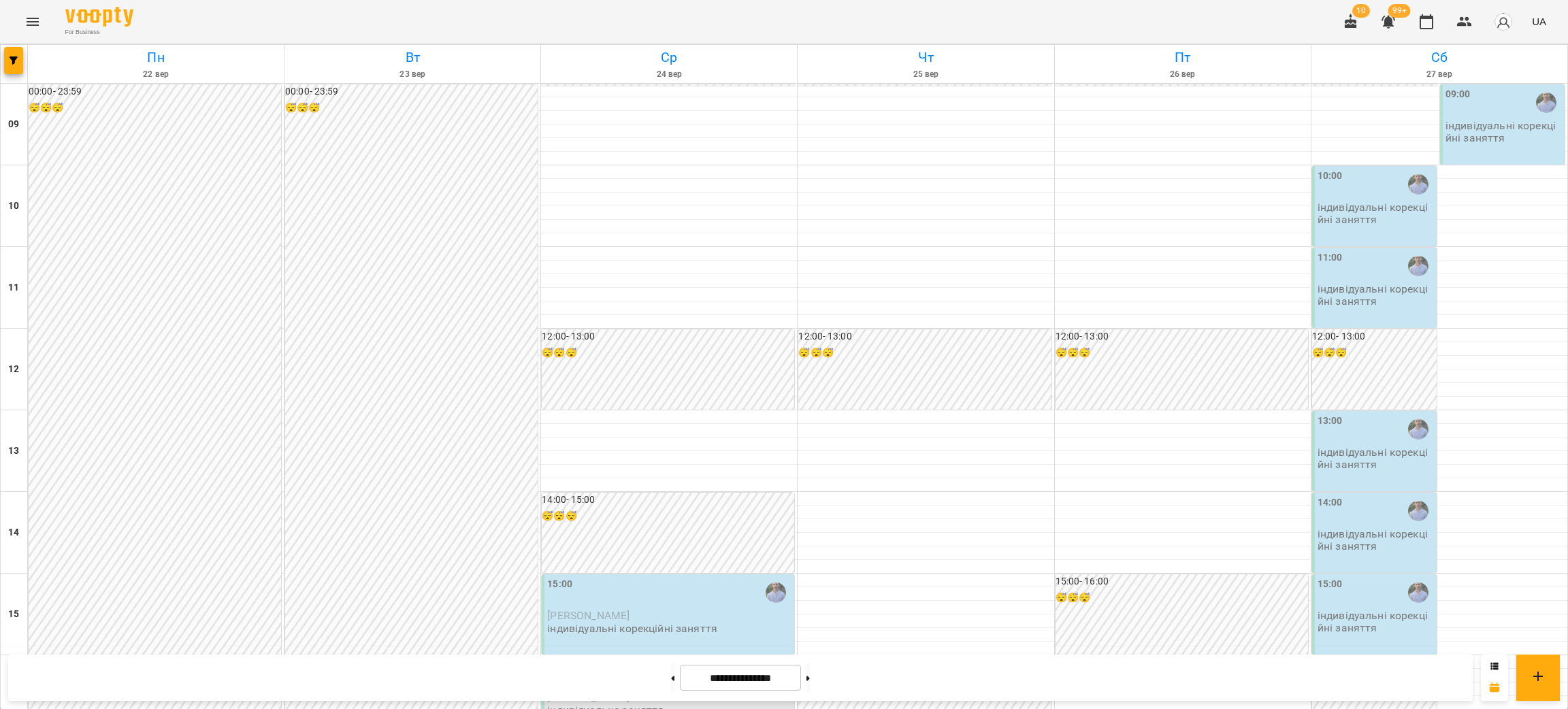
click at [1333, 283] on p "індивідуальні корекційні заняття" at bounding box center [1375, 295] width 116 height 24
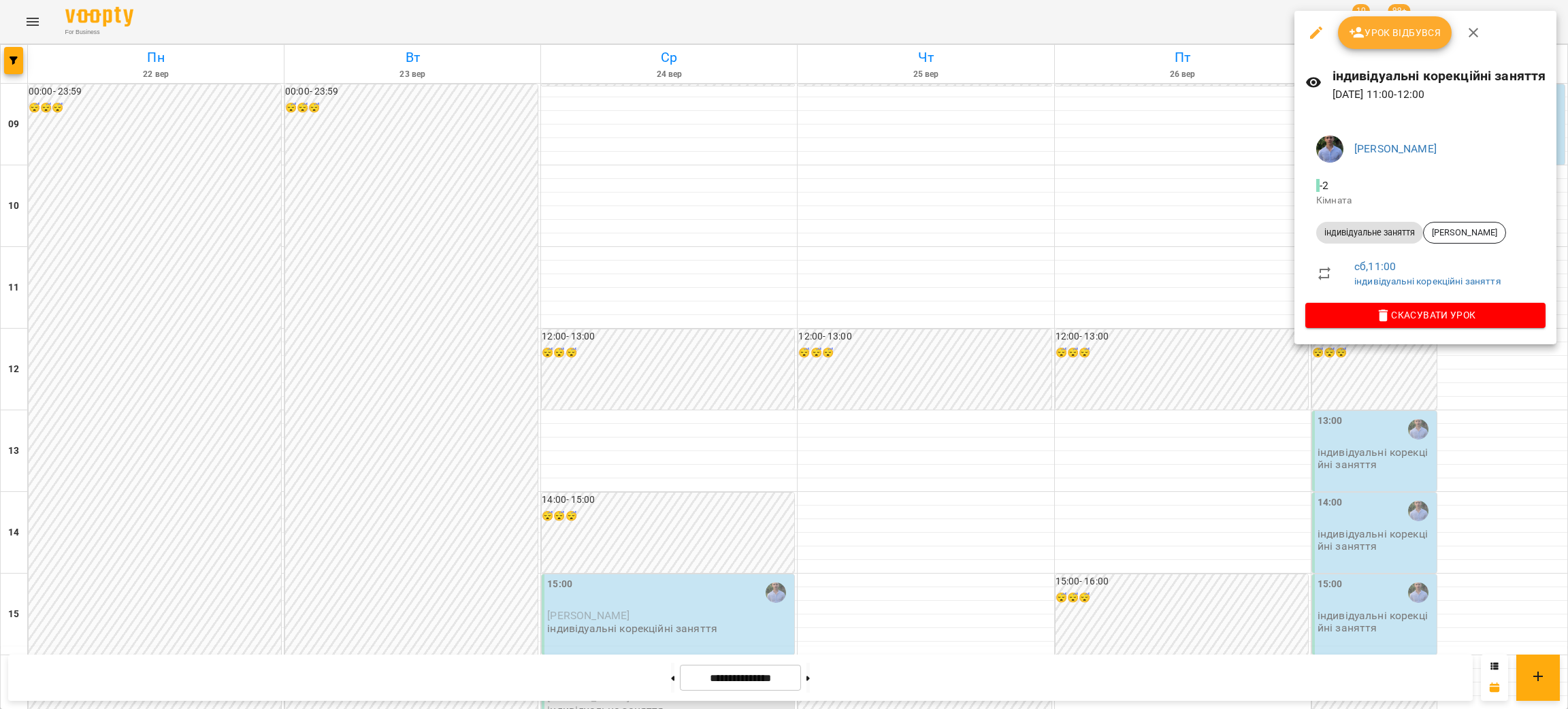
click at [1185, 329] on div at bounding box center [784, 354] width 1568 height 709
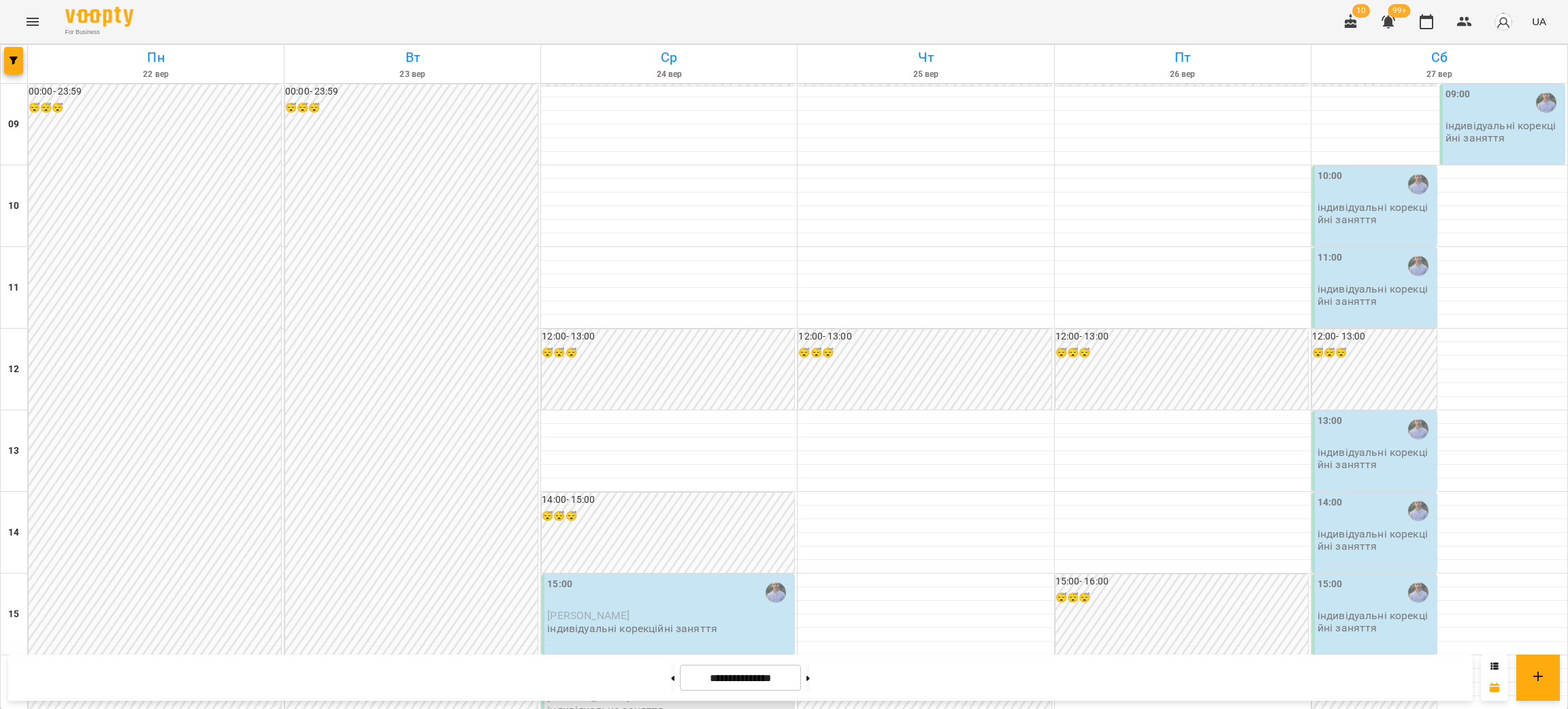
scroll to position [0, 0]
click at [1453, 130] on p "індивідуальні корекційні заняття" at bounding box center [1503, 131] width 116 height 24
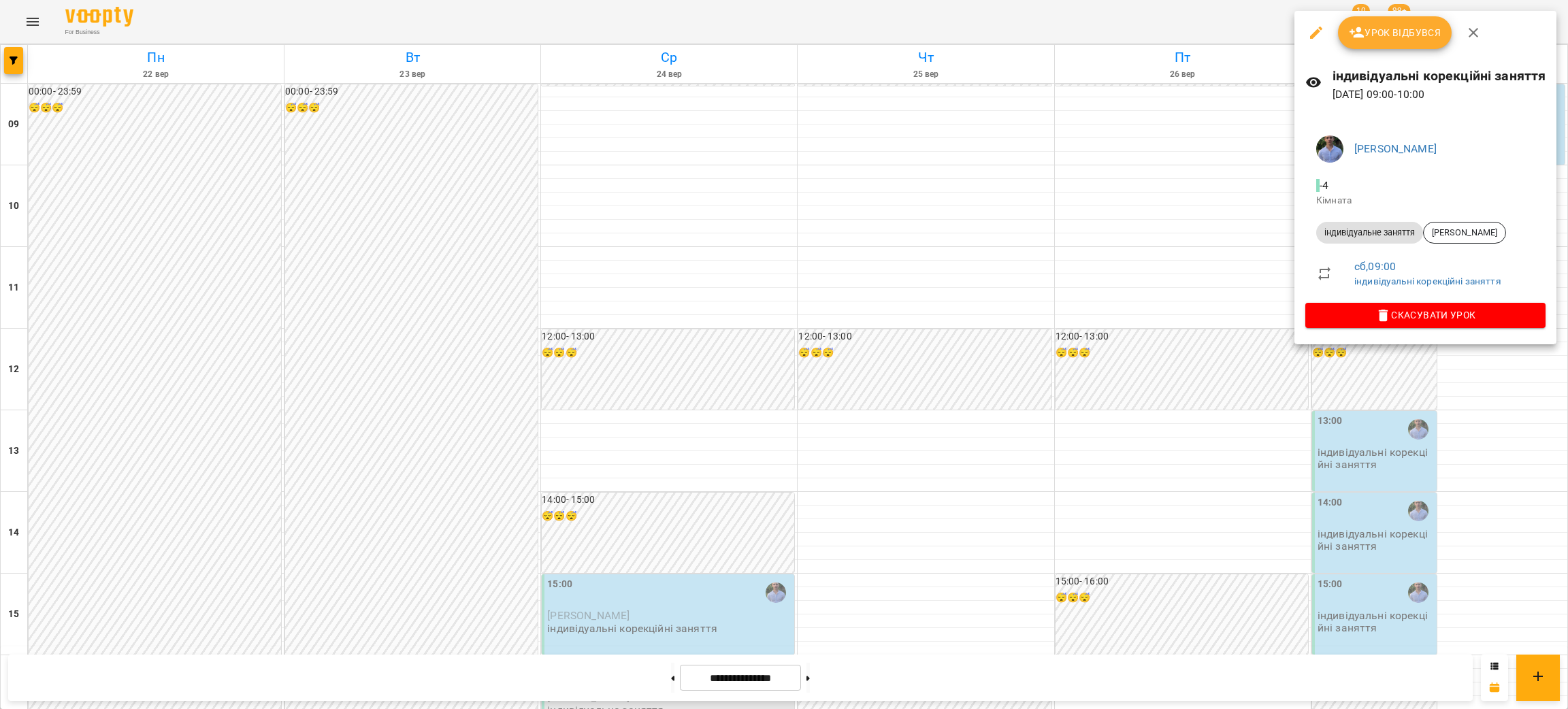
click at [938, 303] on div at bounding box center [784, 354] width 1568 height 709
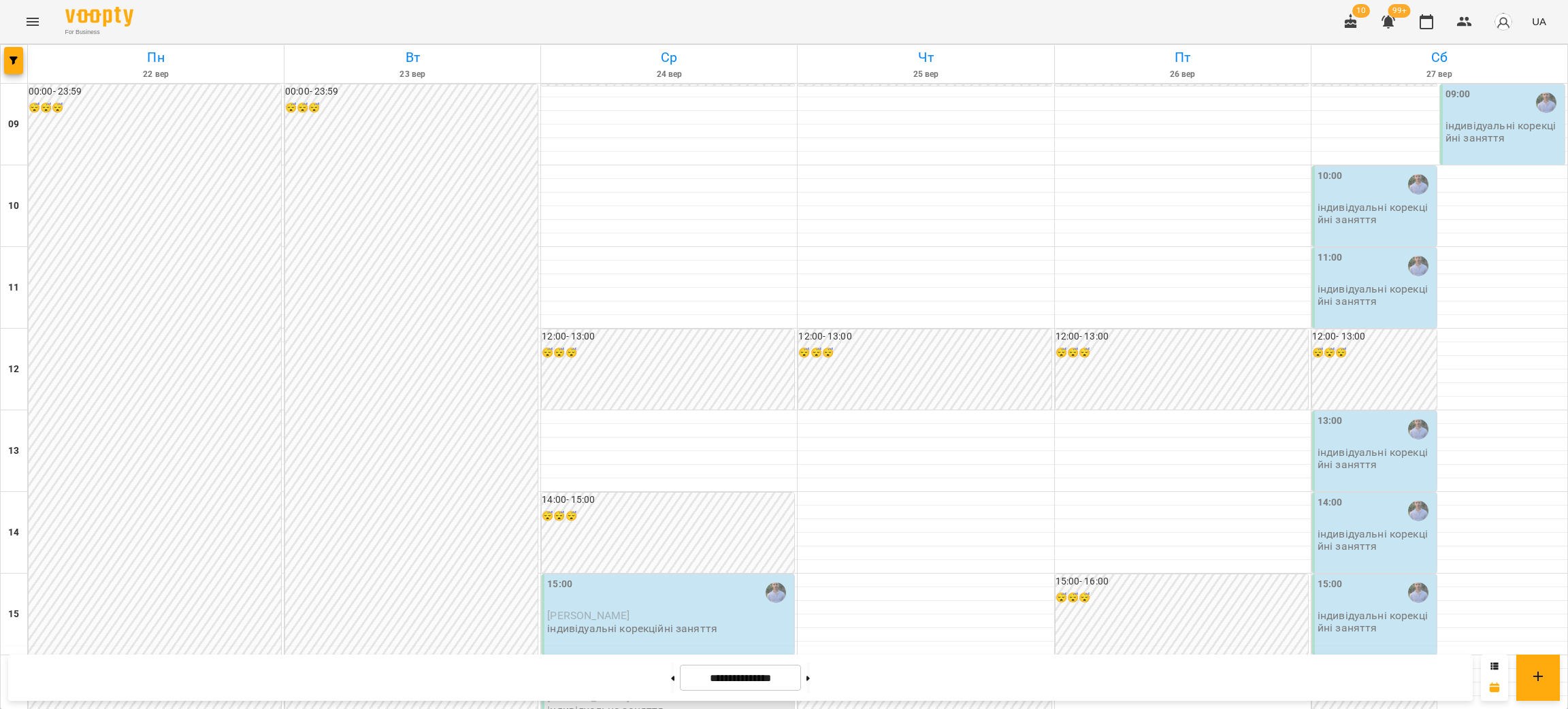
scroll to position [102, 0]
click at [1357, 446] on p "індивідуальні корекційні заняття" at bounding box center [1375, 458] width 116 height 24
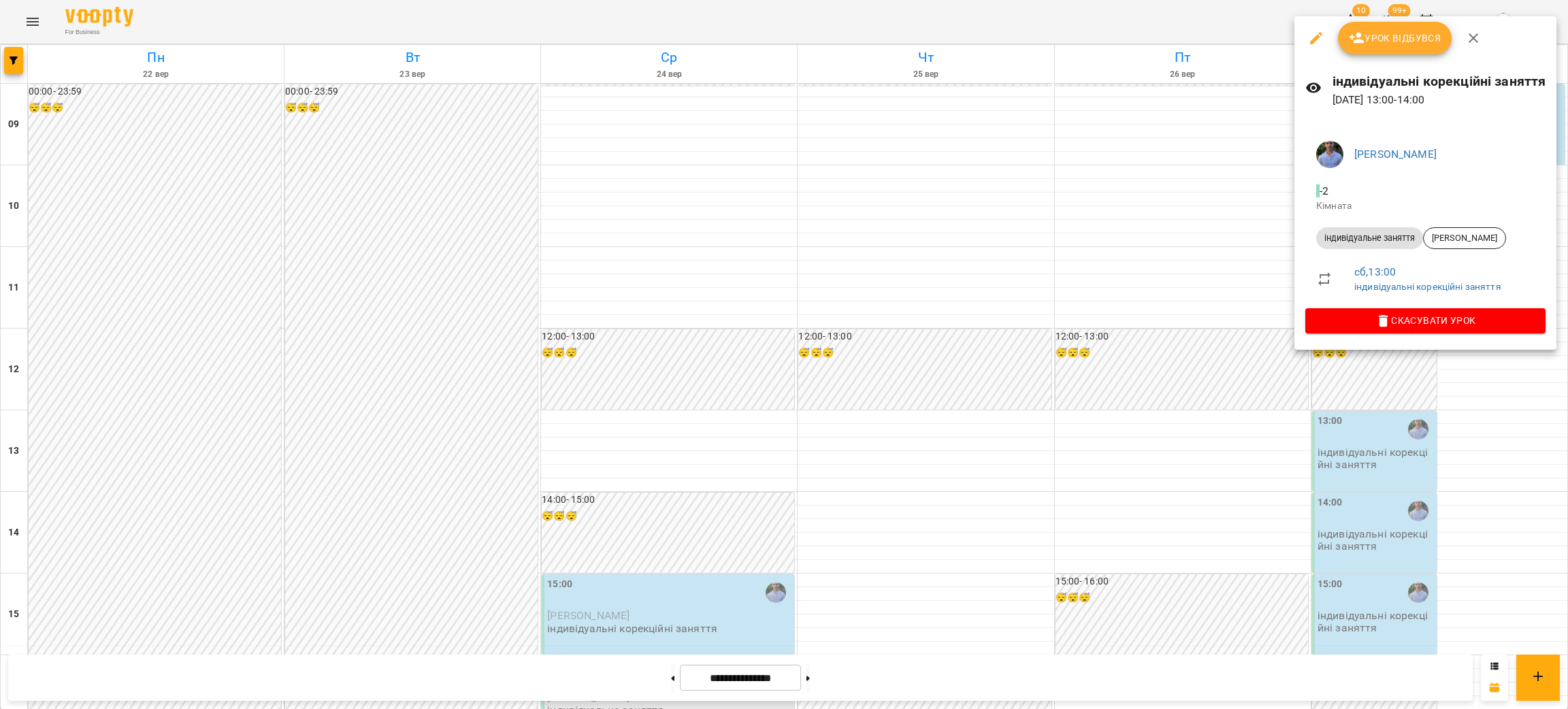
click at [1329, 483] on div at bounding box center [784, 354] width 1568 height 709
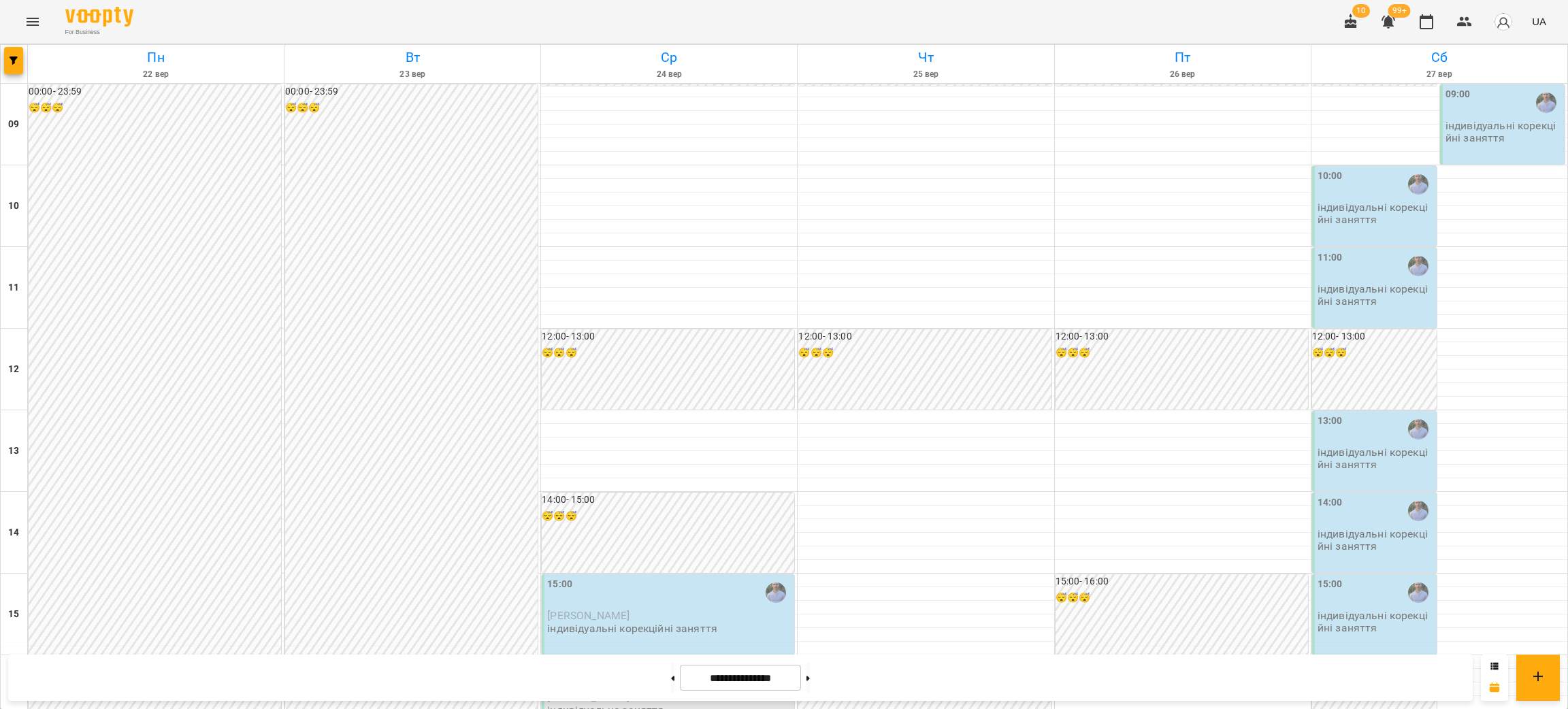
click at [1344, 528] on p "індивідуальні корекційні заняття" at bounding box center [1375, 540] width 116 height 24
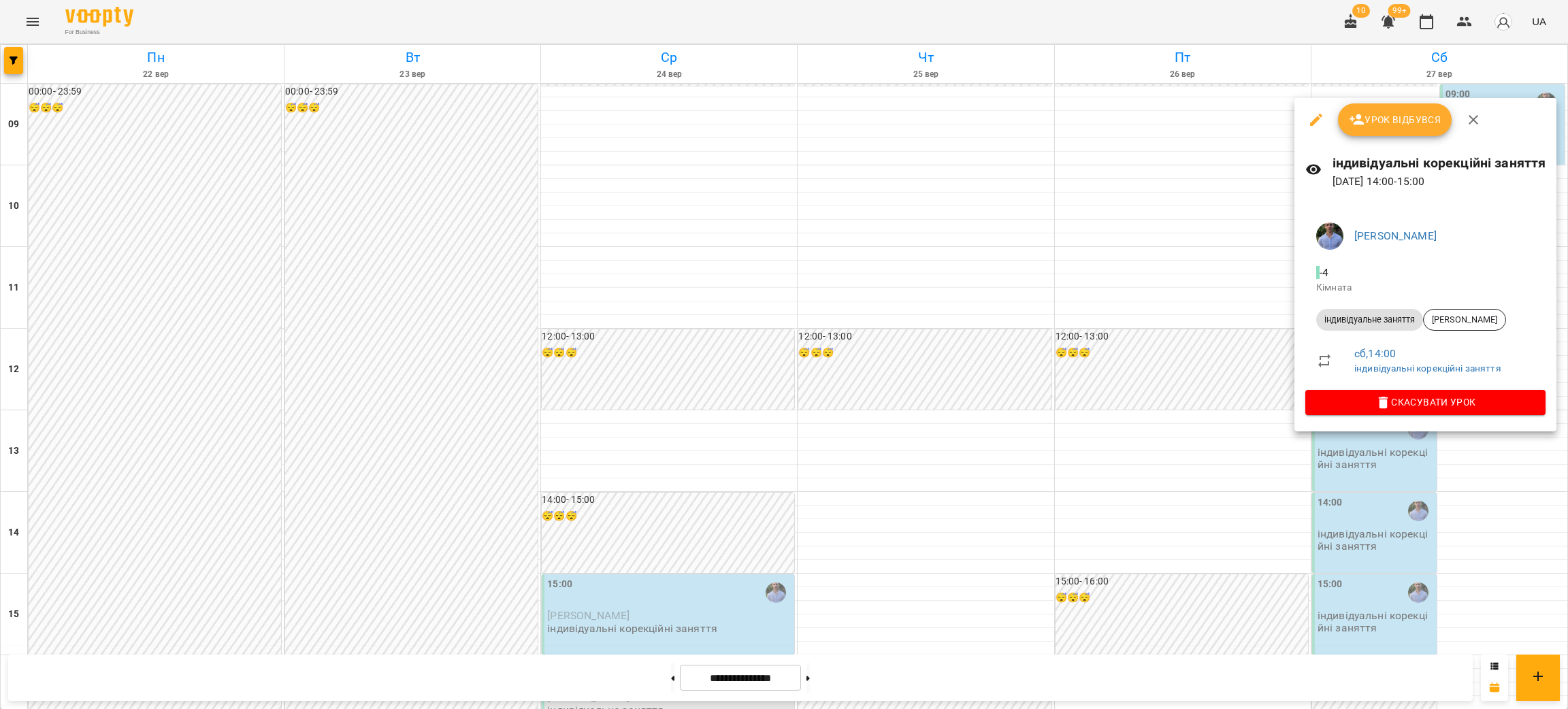
click at [1333, 501] on div at bounding box center [784, 354] width 1568 height 709
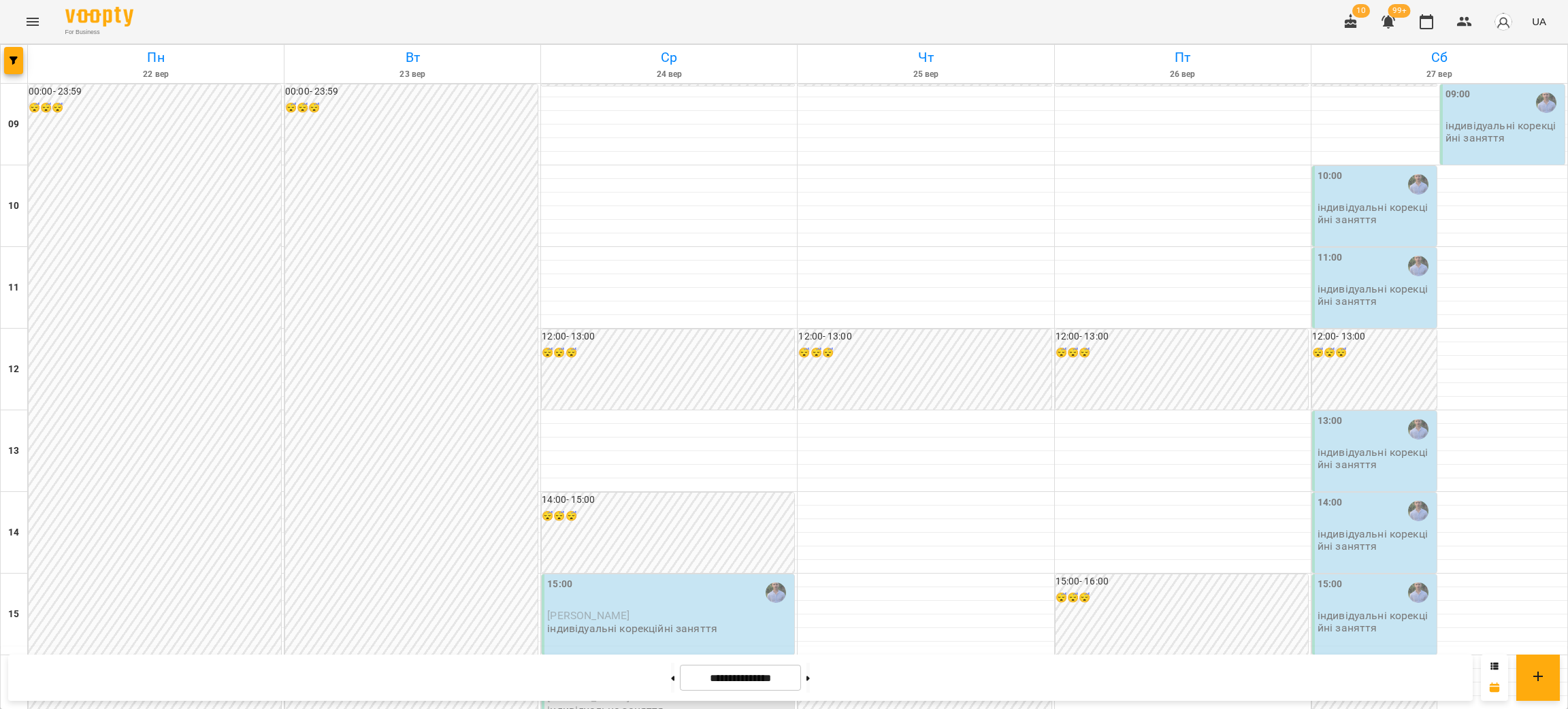
click at [1333, 610] on p "індивідуальні корекційні заняття" at bounding box center [1375, 621] width 116 height 24
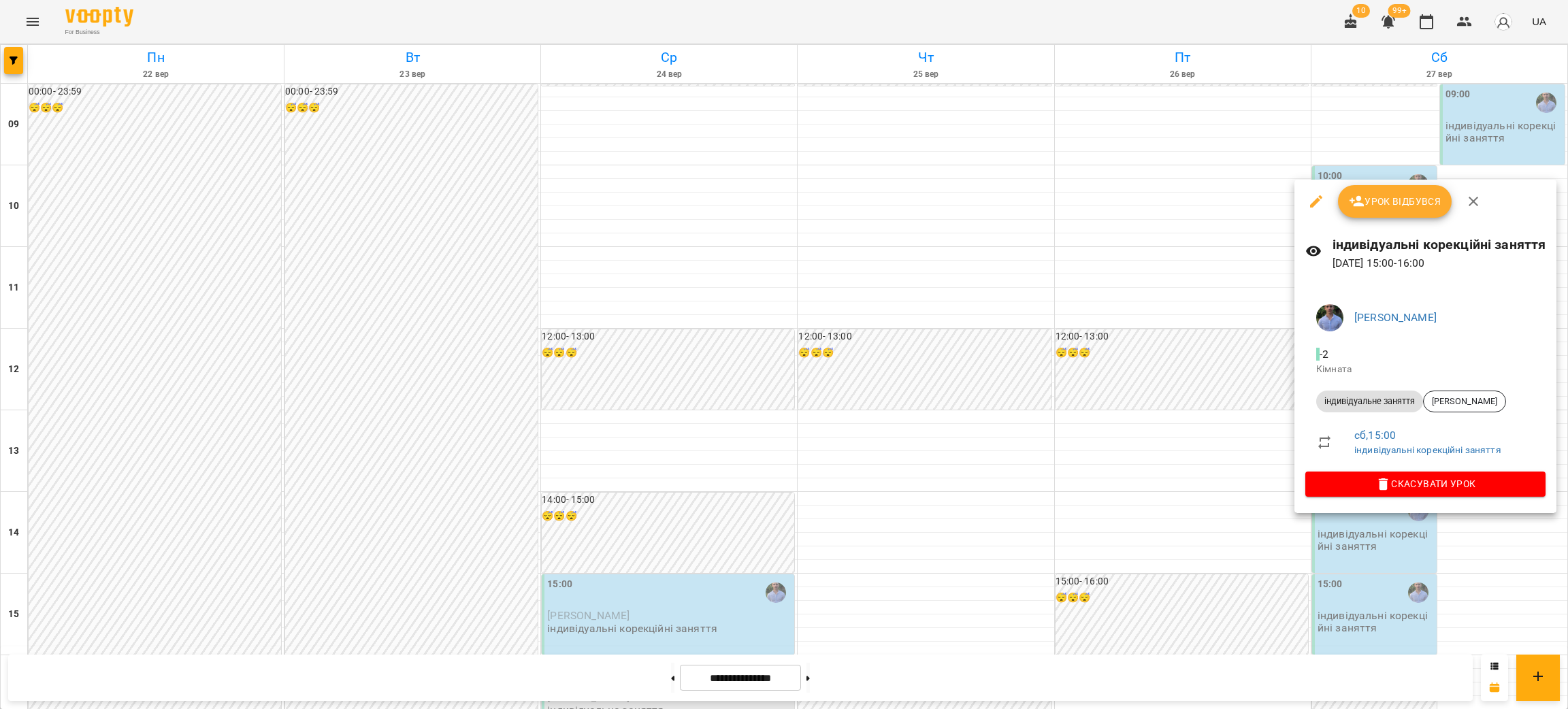
click at [1125, 533] on div at bounding box center [784, 354] width 1568 height 709
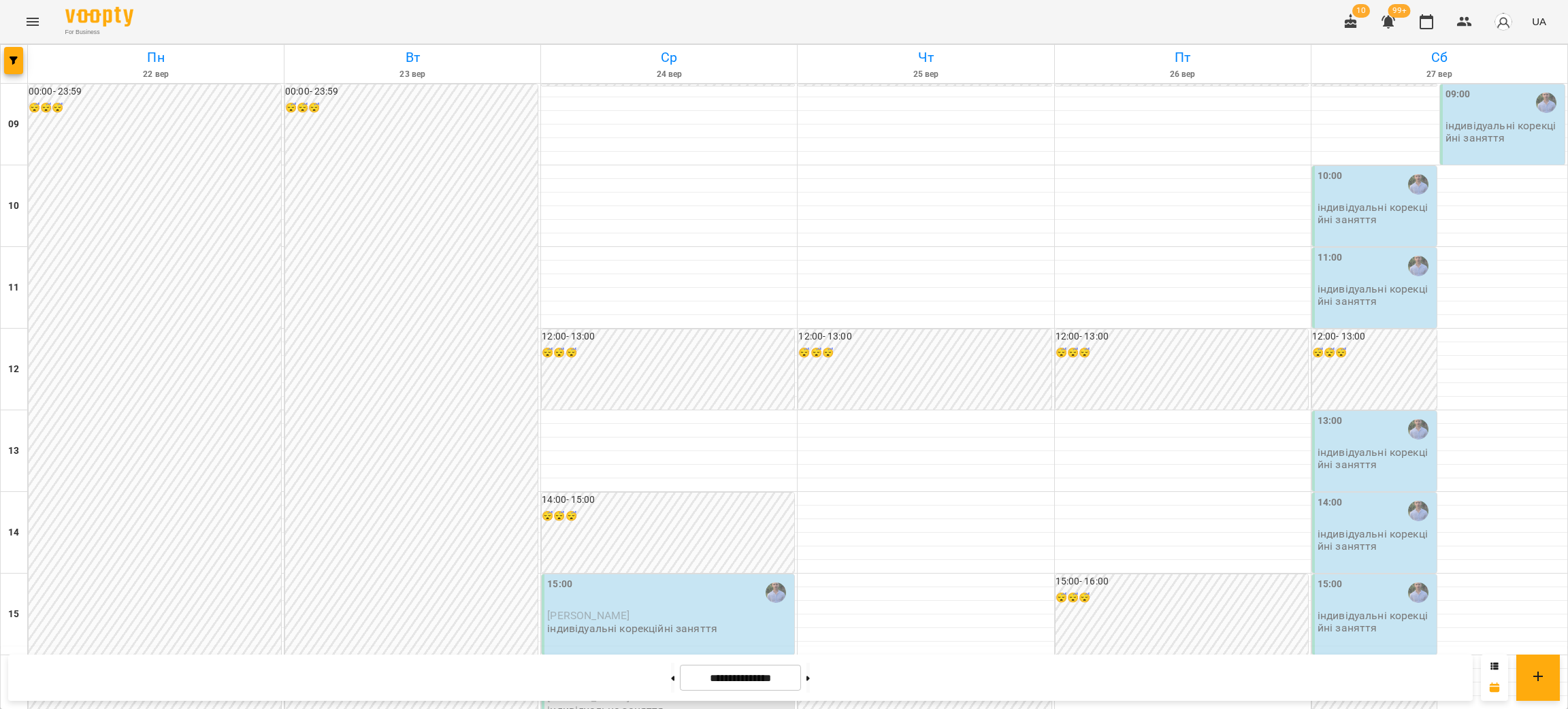
scroll to position [334, 0]
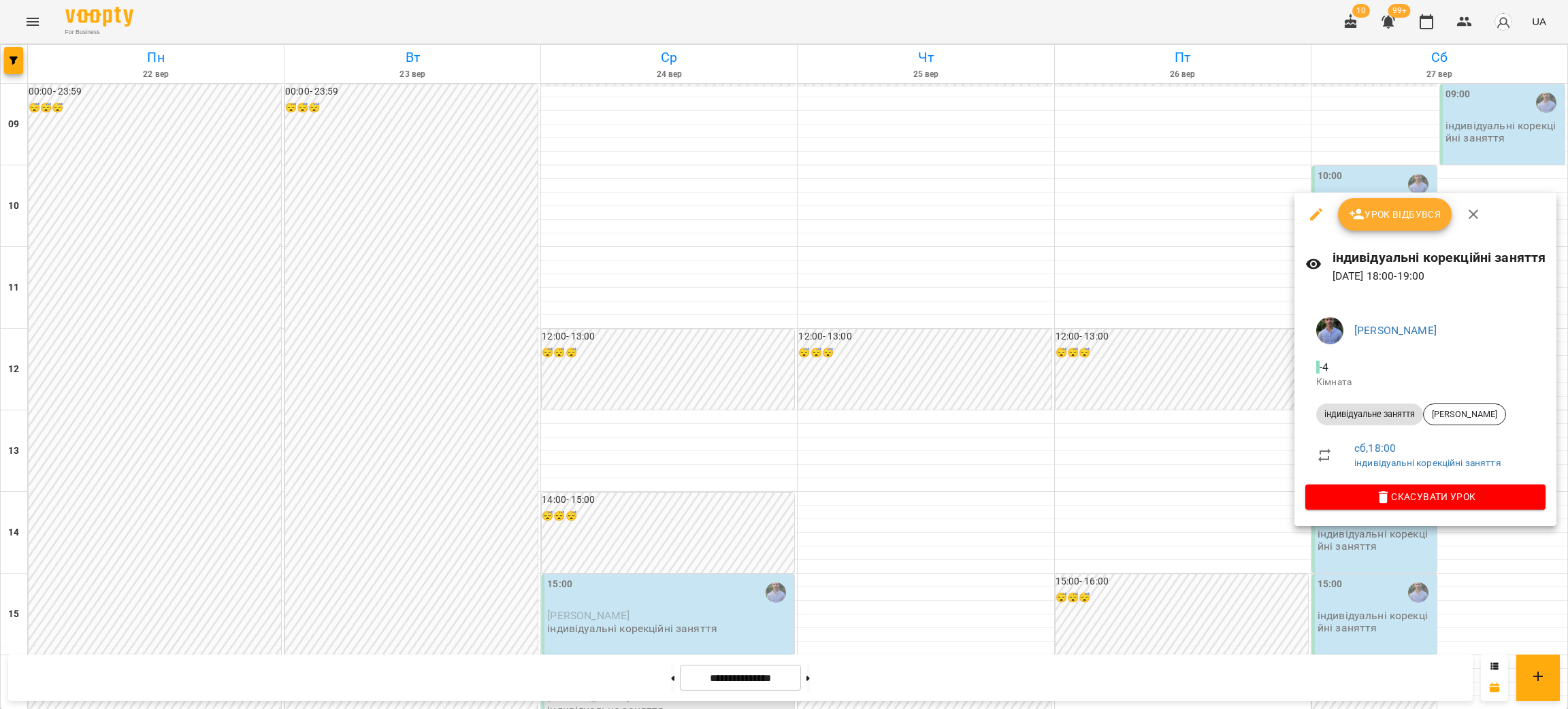
click at [1180, 455] on div at bounding box center [784, 354] width 1568 height 709
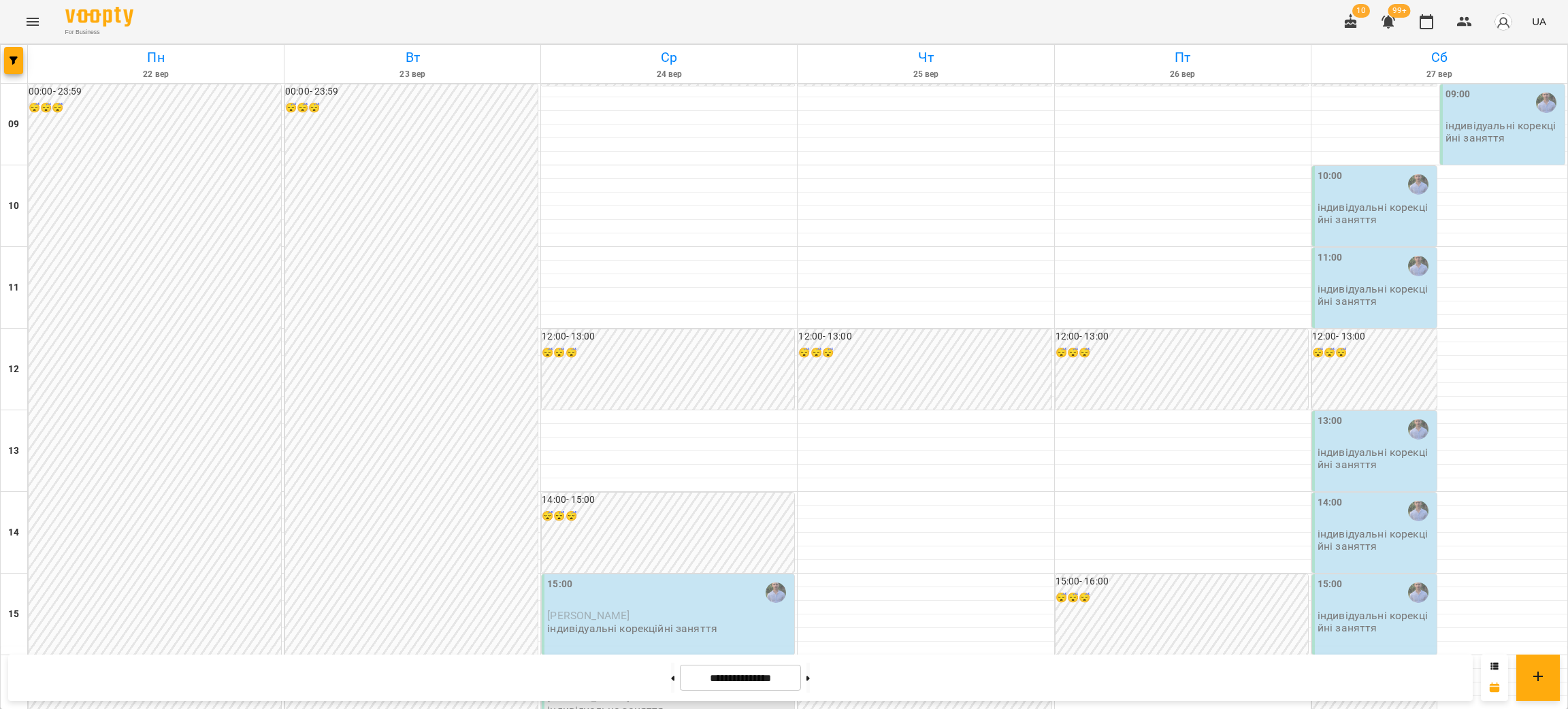
scroll to position [0, 0]
click at [810, 681] on button at bounding box center [809, 678] width 4 height 30
type input "**********"
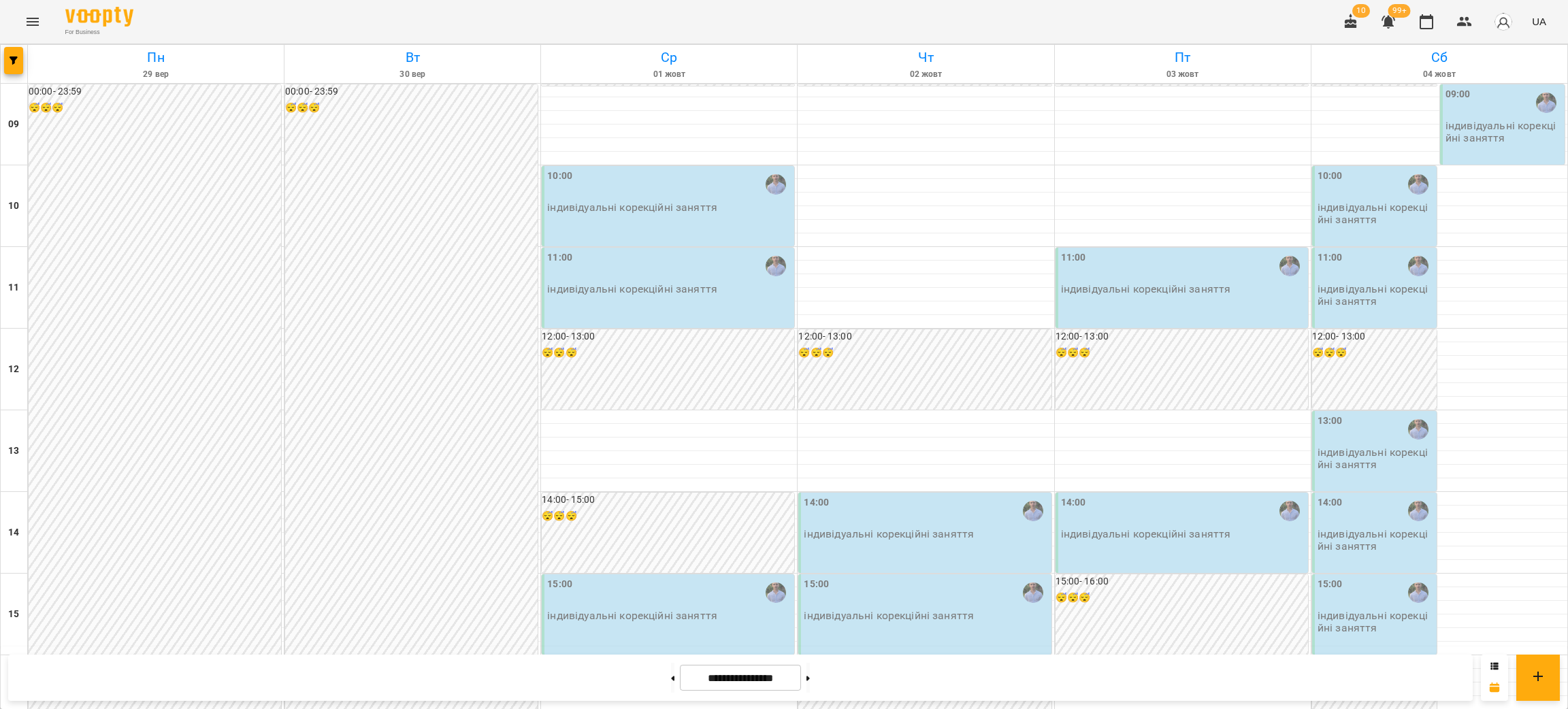
click at [1375, 253] on div "11:00" at bounding box center [1375, 265] width 116 height 31
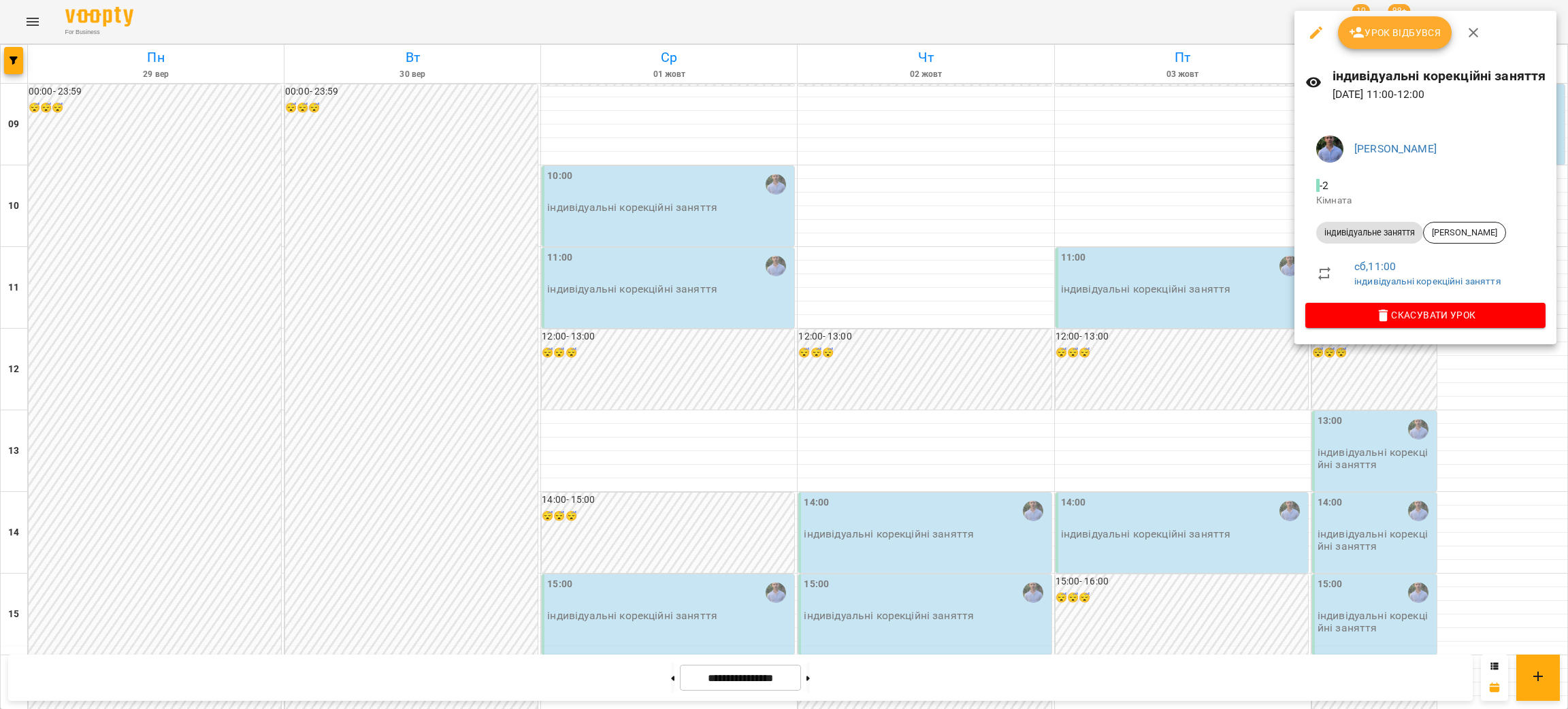
click at [1145, 300] on div at bounding box center [784, 354] width 1568 height 709
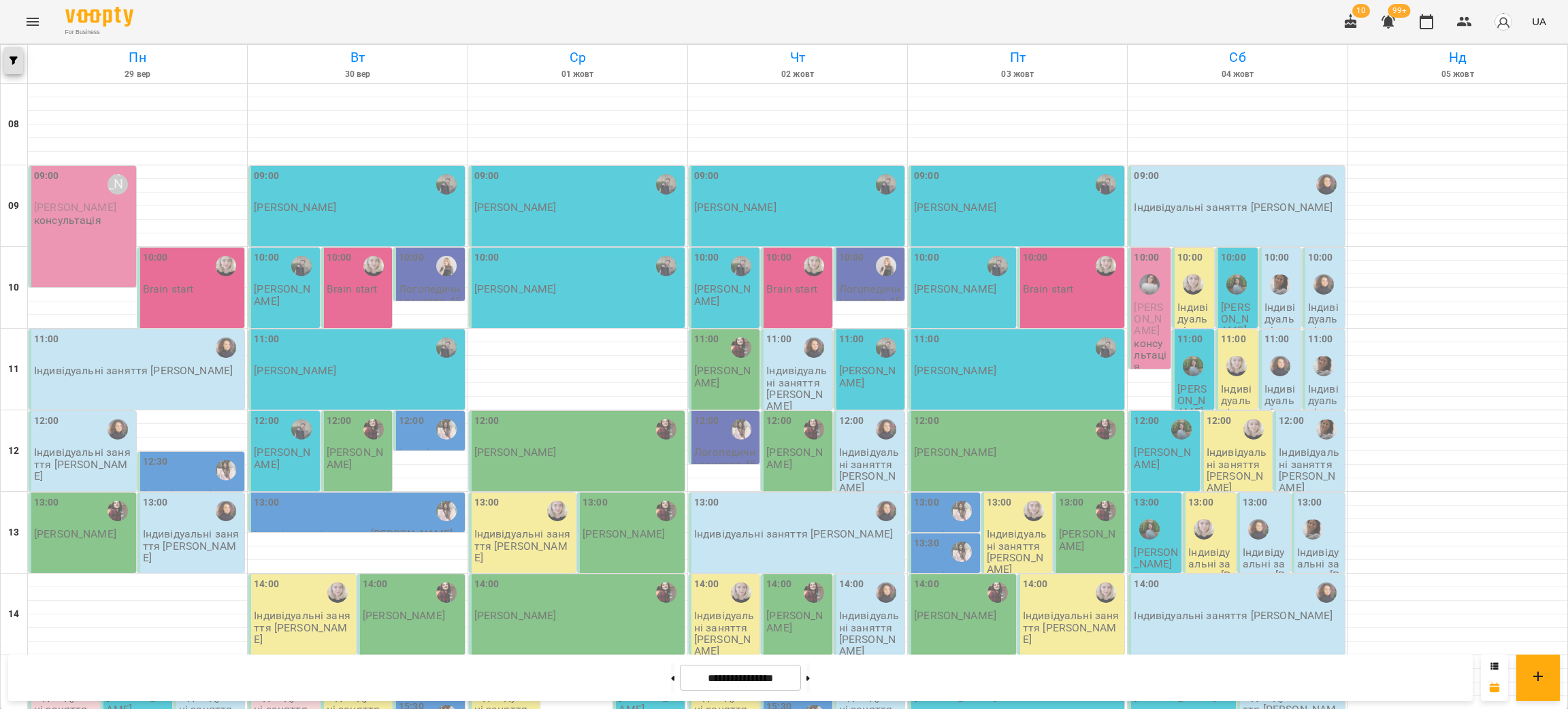
click at [16, 54] on button "button" at bounding box center [13, 60] width 19 height 28
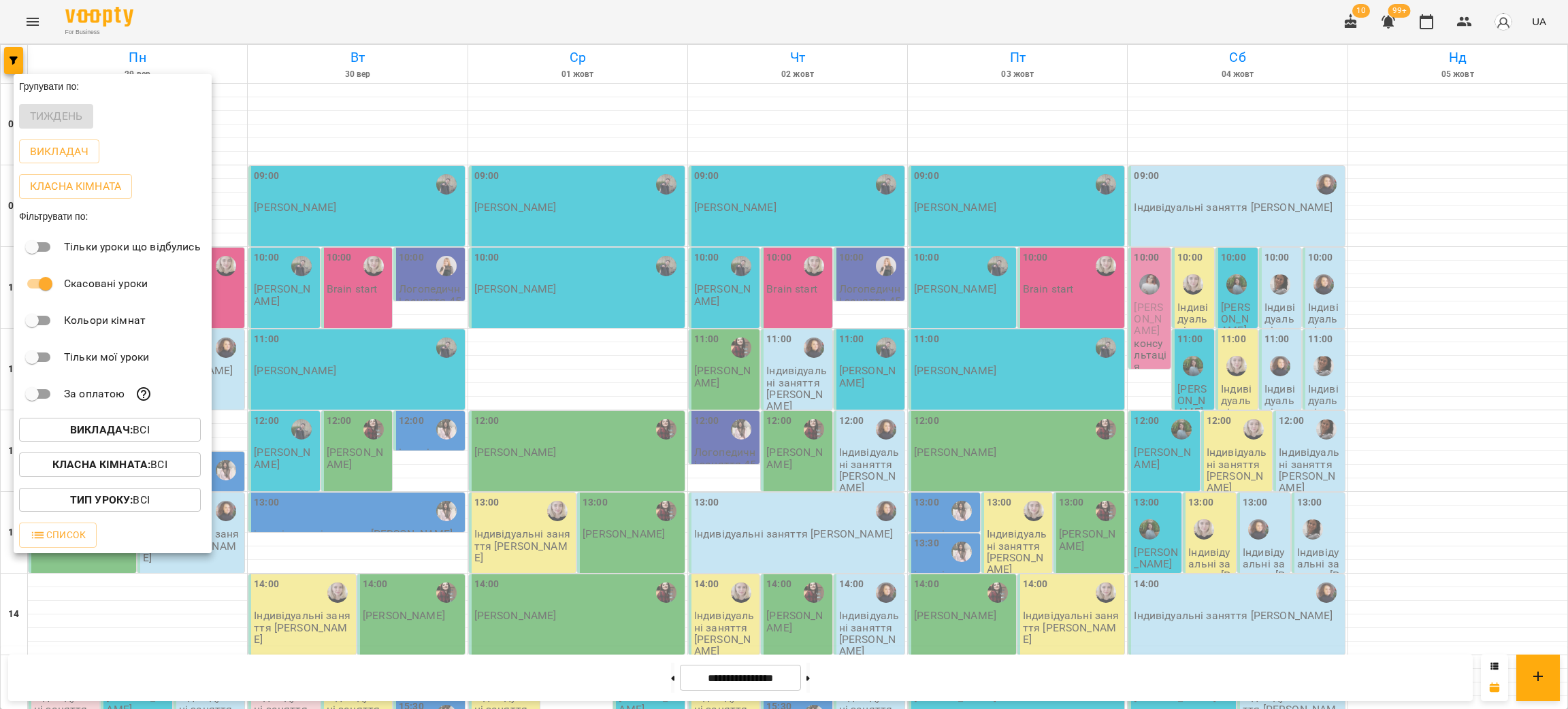
click at [35, 28] on div at bounding box center [784, 354] width 1568 height 709
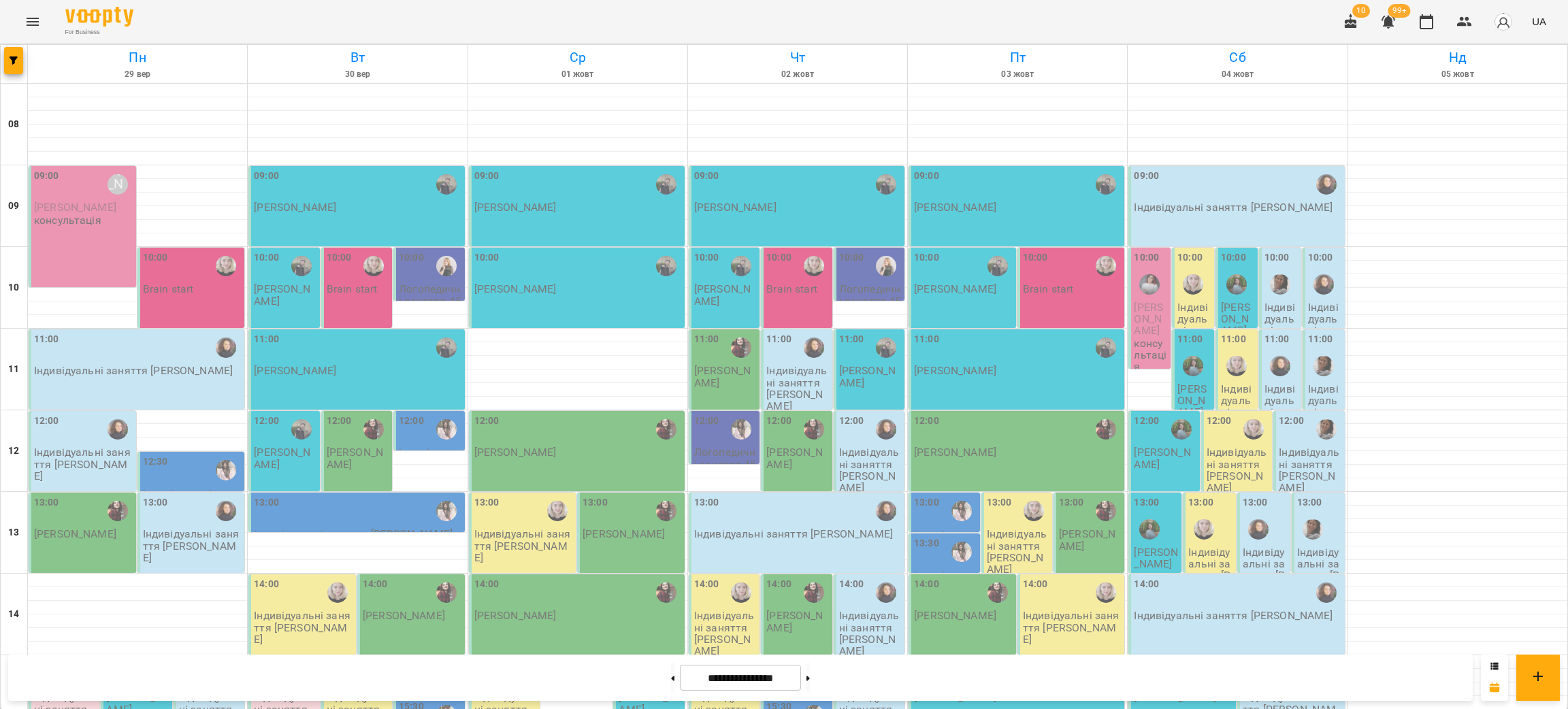
click at [28, 14] on icon "Menu" at bounding box center [33, 21] width 16 height 16
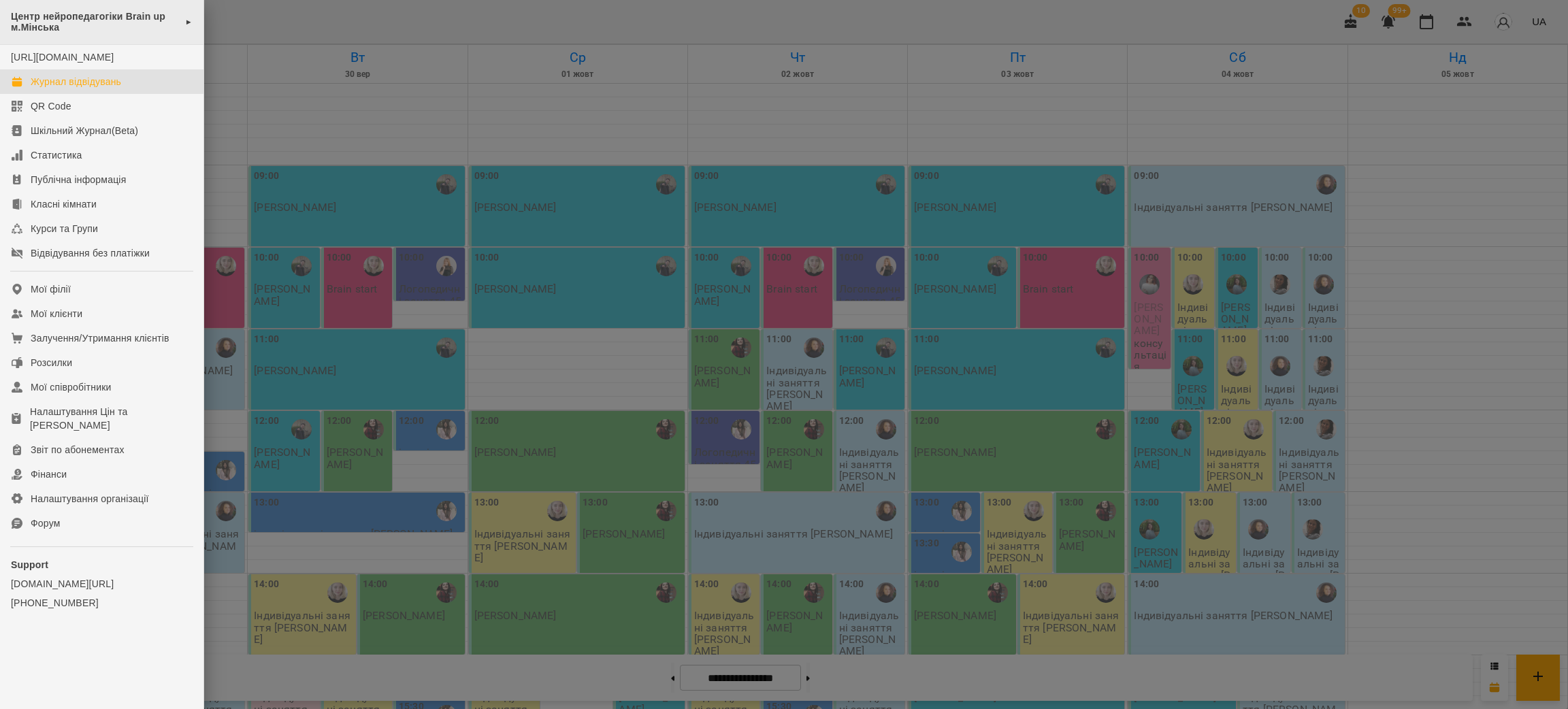
click at [39, 24] on span "Центр нейропедагогіки Brain up м.Мінська" at bounding box center [94, 21] width 168 height 22
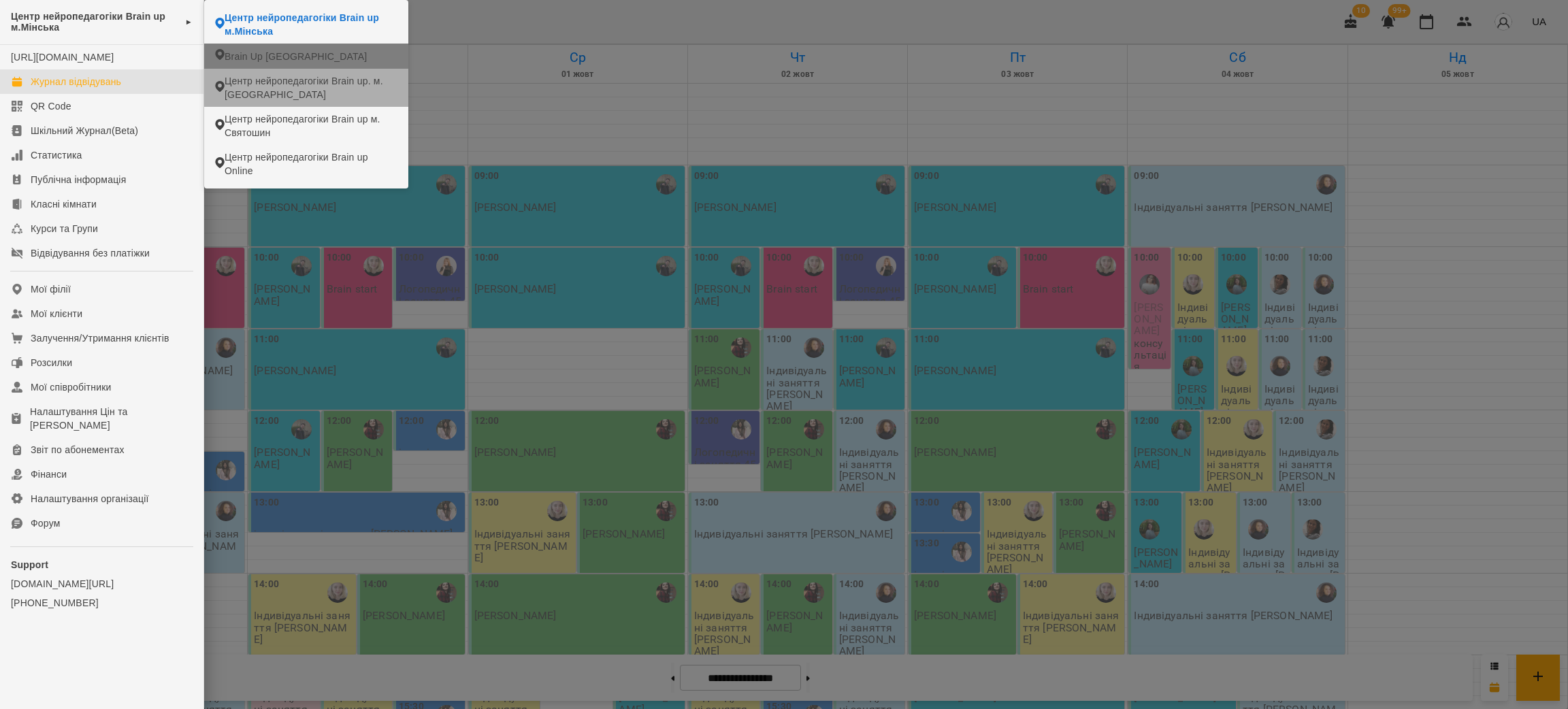
click at [265, 56] on span "Brain Up [GEOGRAPHIC_DATA]" at bounding box center [296, 56] width 142 height 13
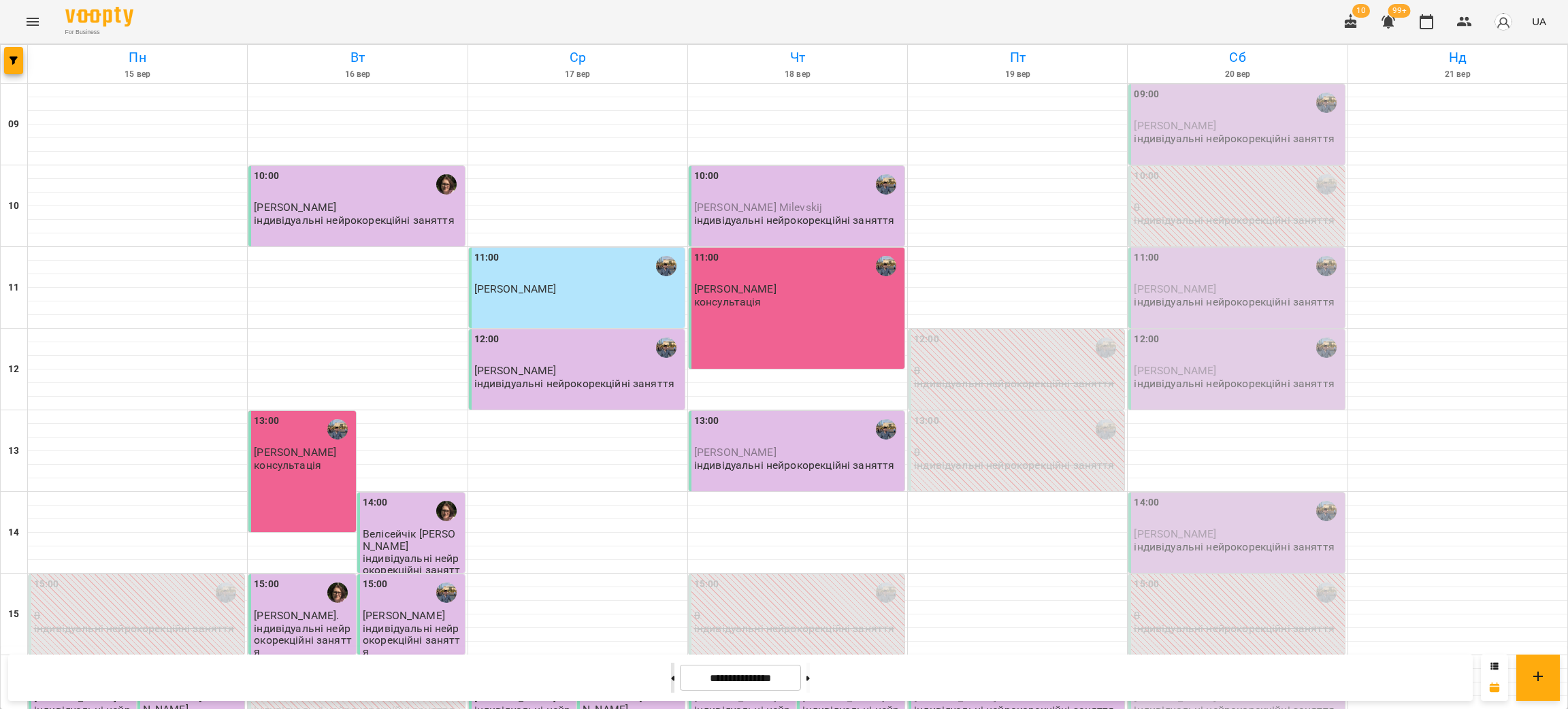
click at [671, 681] on button at bounding box center [673, 678] width 4 height 30
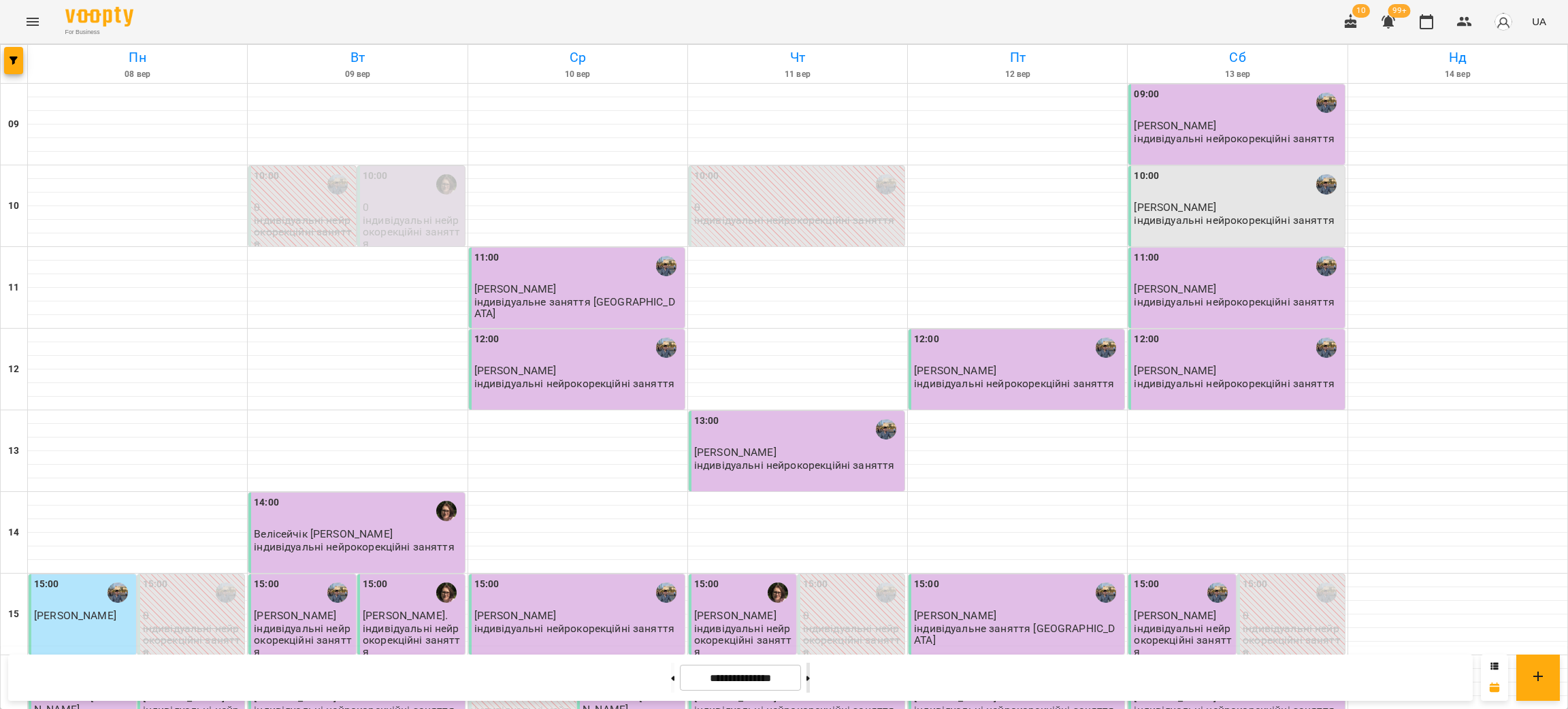
click at [810, 672] on button at bounding box center [809, 678] width 4 height 30
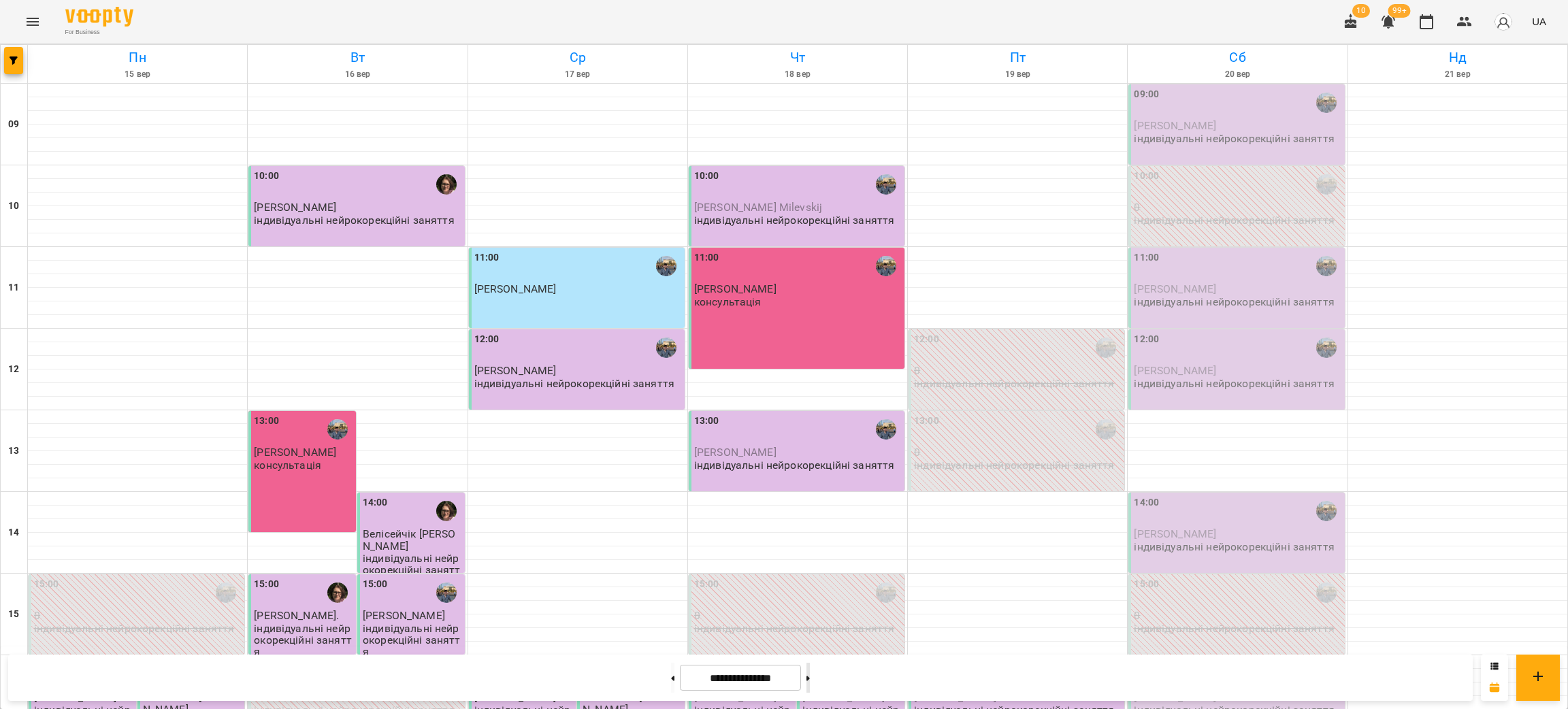
scroll to position [204, 0]
click at [810, 684] on button at bounding box center [809, 678] width 4 height 30
type input "**********"
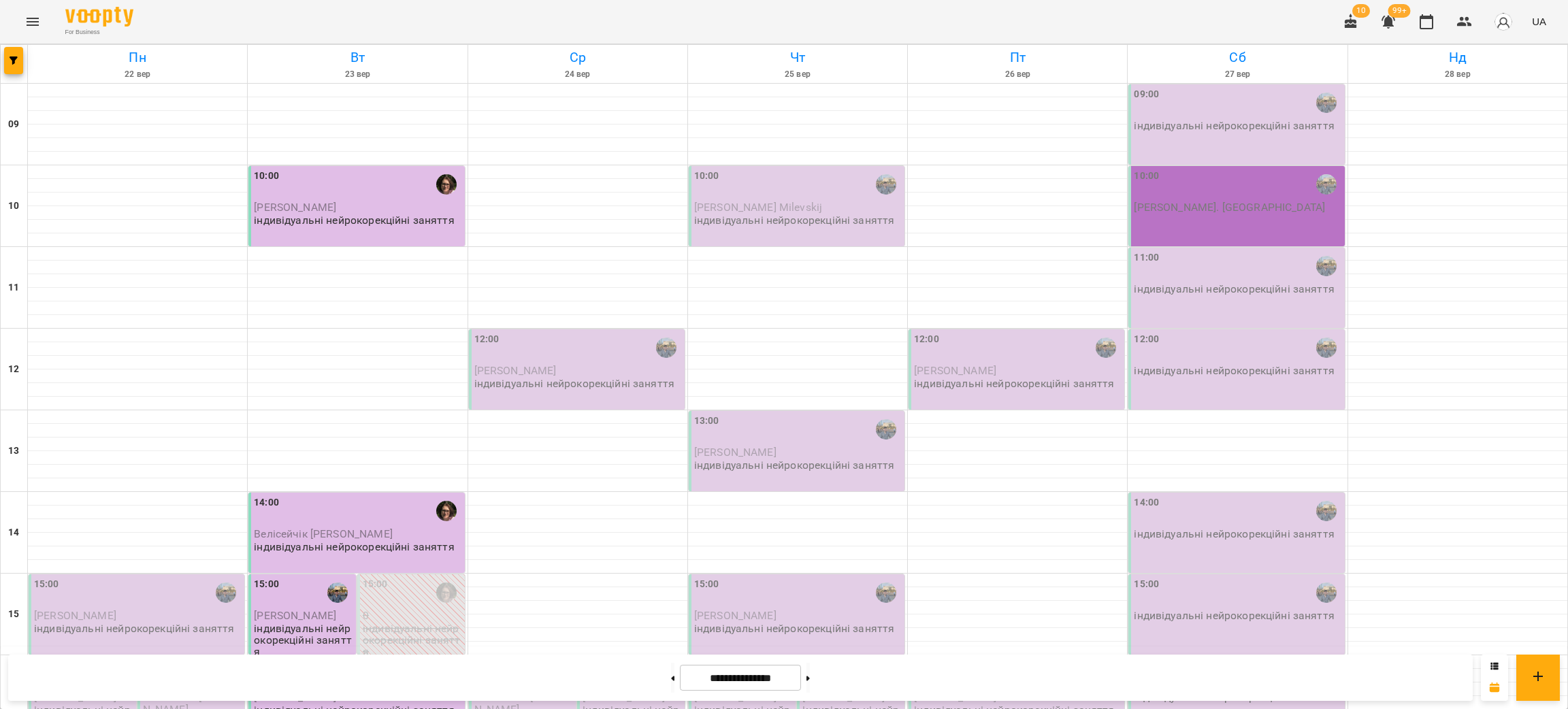
scroll to position [0, 0]
click at [15, 59] on icon "button" at bounding box center [13, 60] width 8 height 8
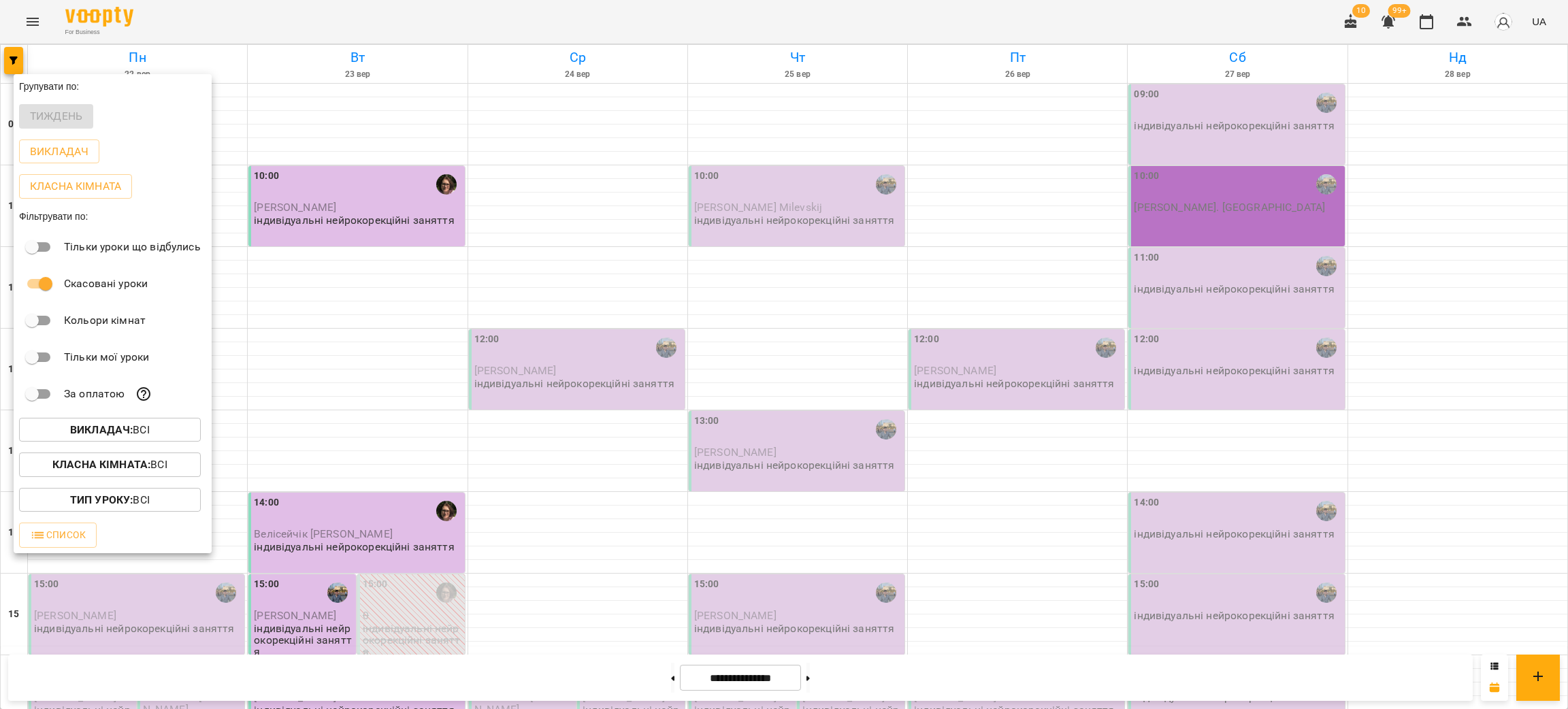
click at [95, 430] on b "Викладач :" at bounding box center [101, 429] width 63 height 13
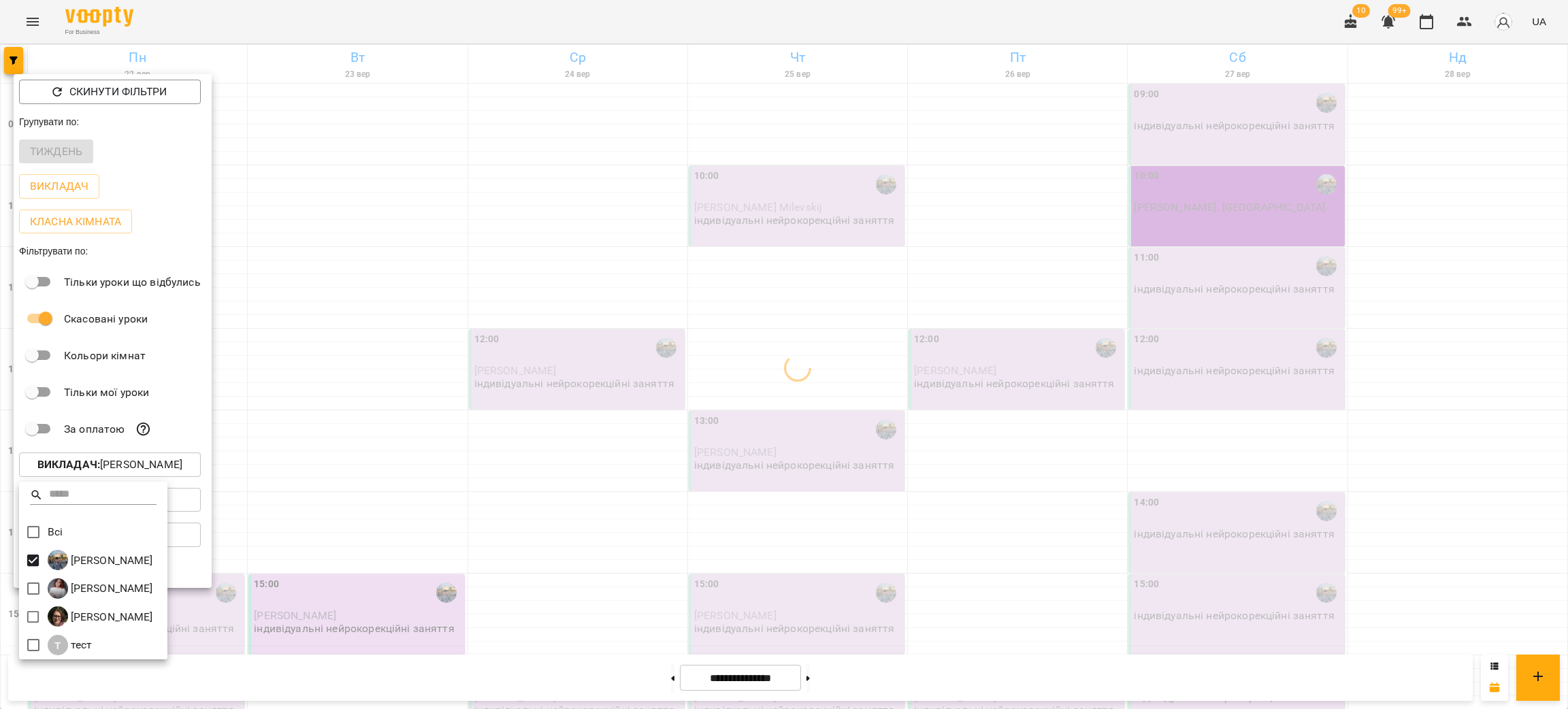
click at [430, 461] on div at bounding box center [784, 354] width 1568 height 709
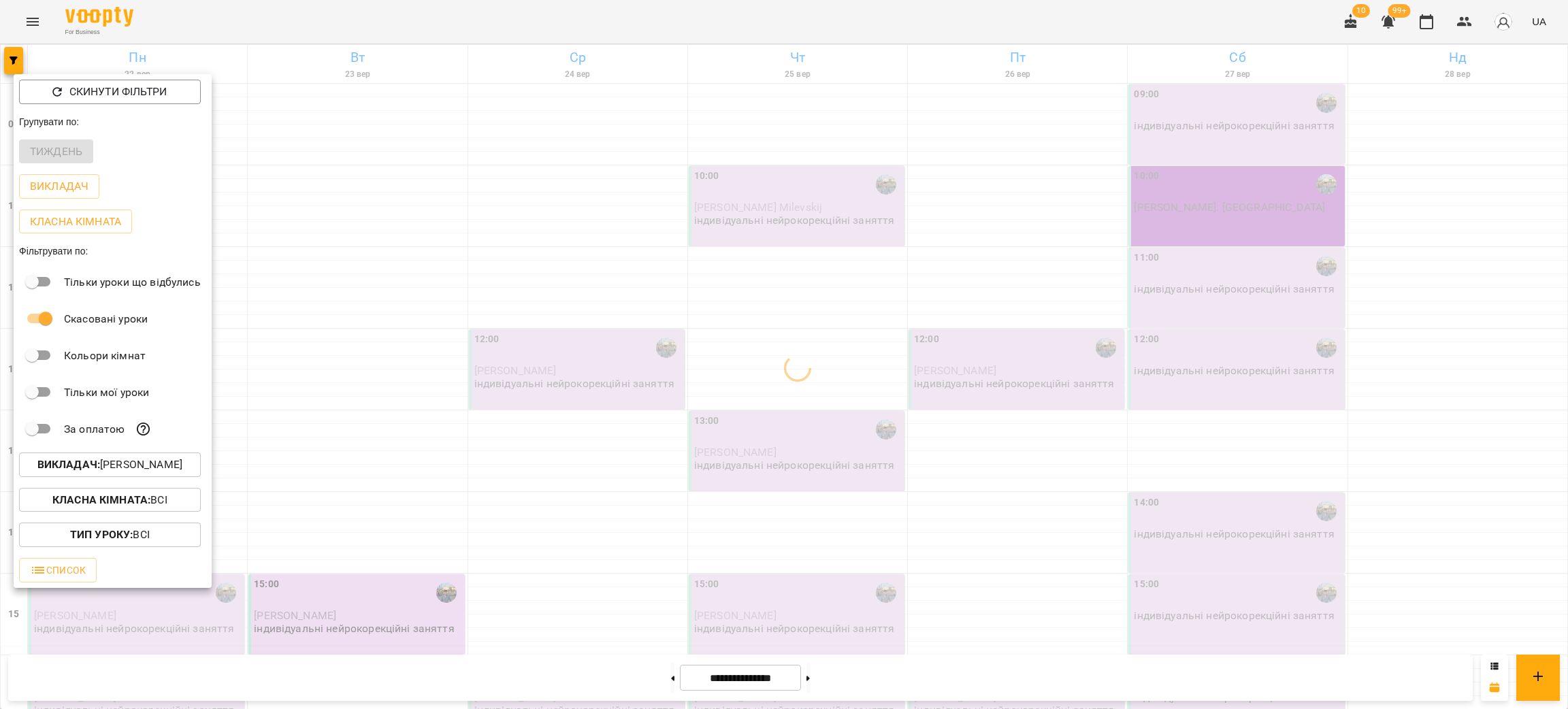
click at [430, 461] on div at bounding box center [784, 354] width 1568 height 709
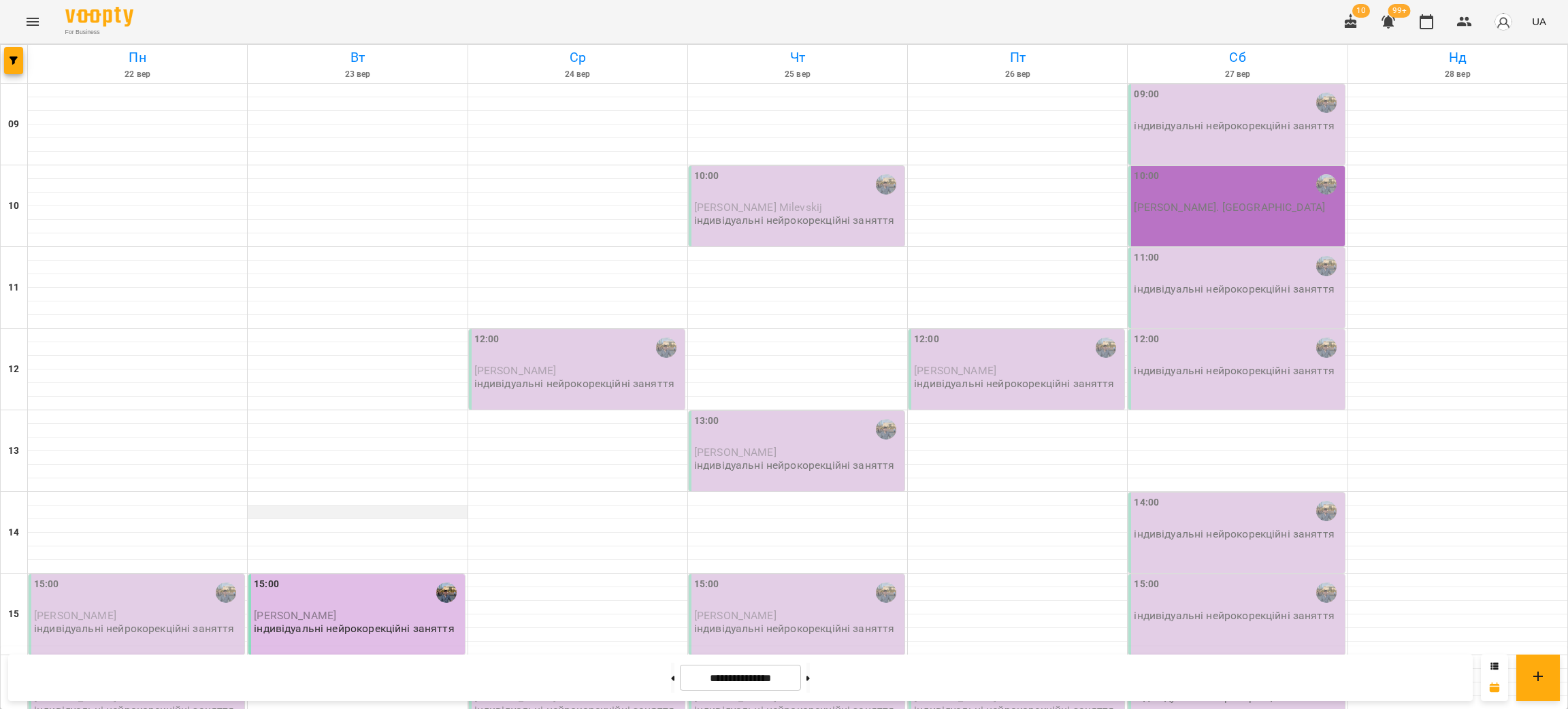
scroll to position [204, 0]
click at [337, 492] on div at bounding box center [357, 498] width 219 height 13
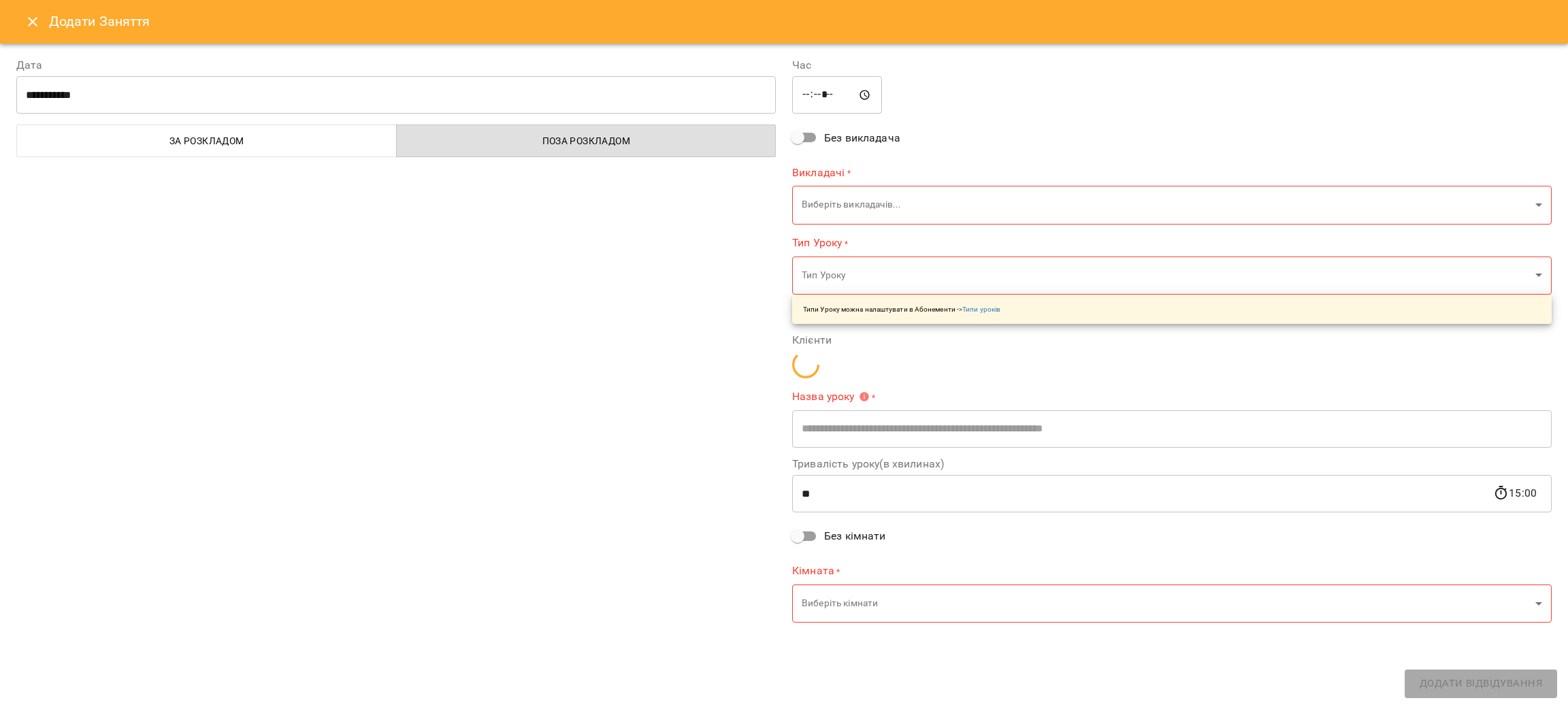
type input "**********"
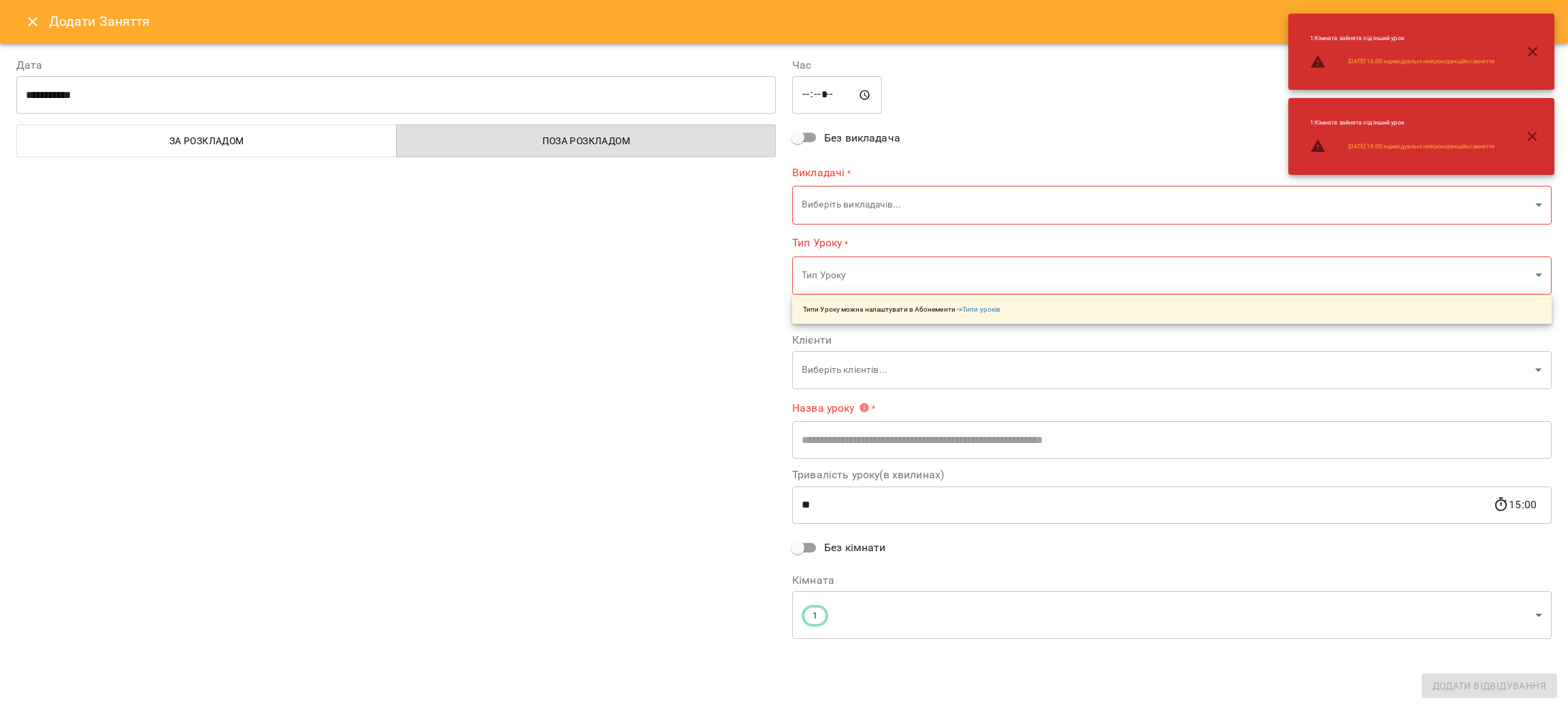
click at [924, 200] on body "For Business 10 99+ UA Пн 22 вер Вт 23 вер Ср 24 вер Чт 25 вер Пт 26 вер Сб 27 …" at bounding box center [784, 521] width 1568 height 1043
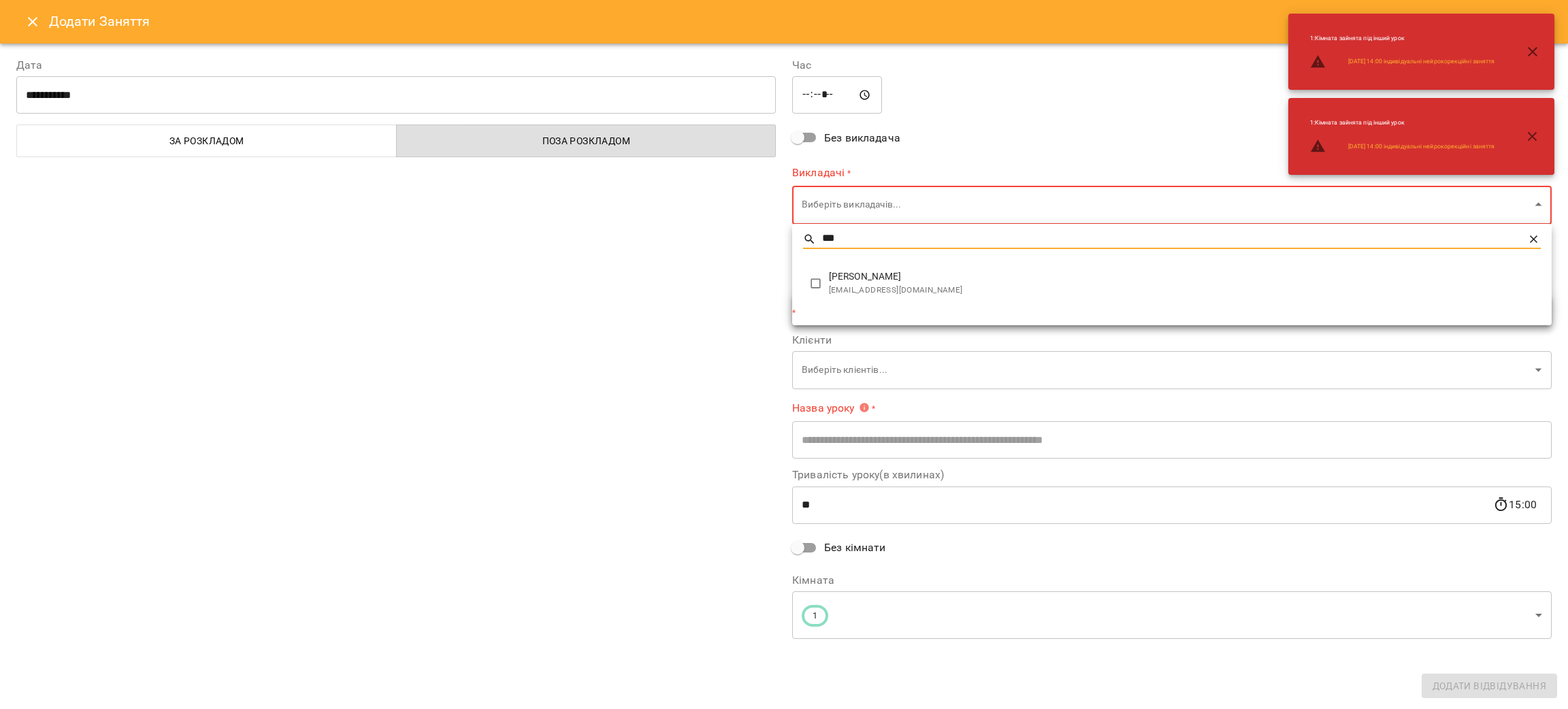
type input "***"
click at [903, 298] on li "Григорій Рак rakpsychology@gmail.com" at bounding box center [1172, 283] width 760 height 43
type input "**********"
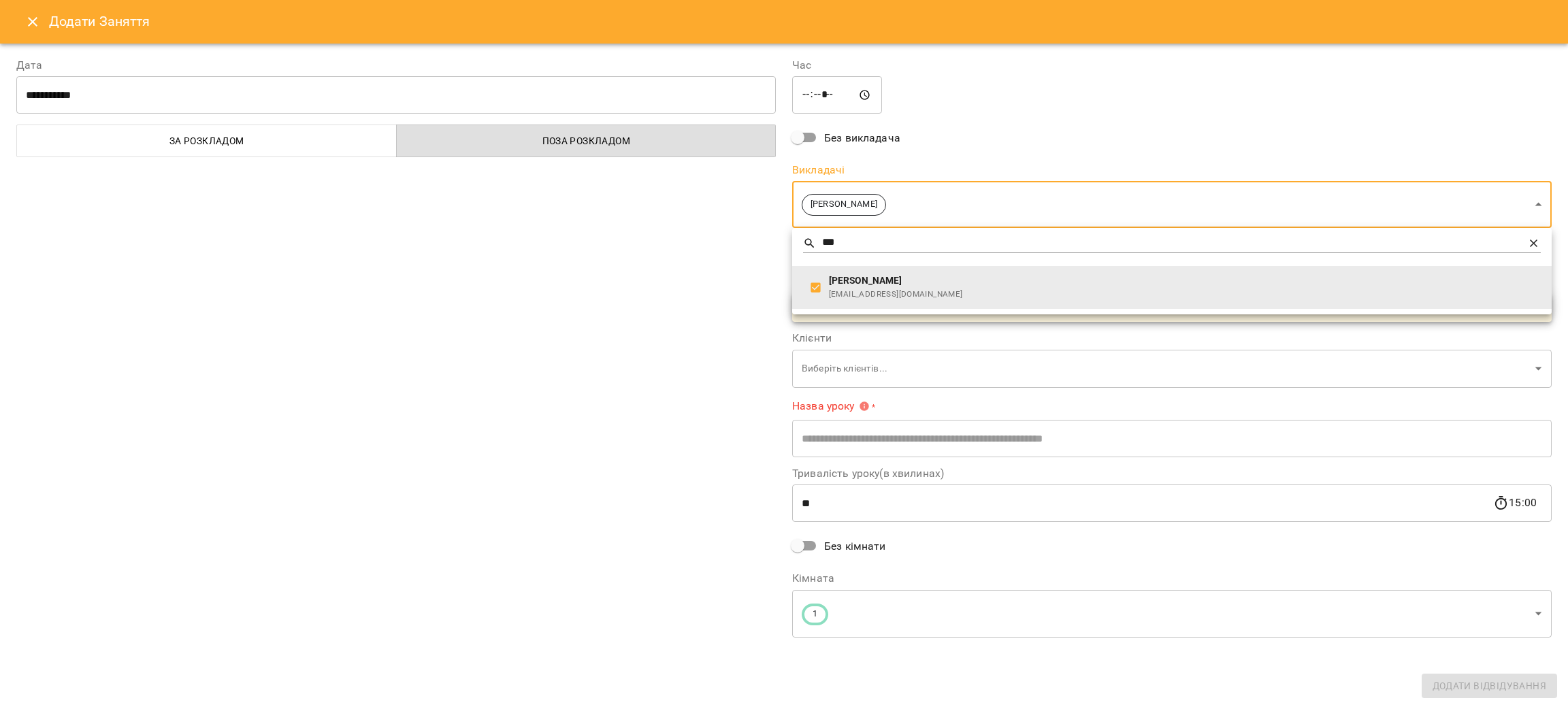
click at [536, 272] on div at bounding box center [784, 354] width 1568 height 709
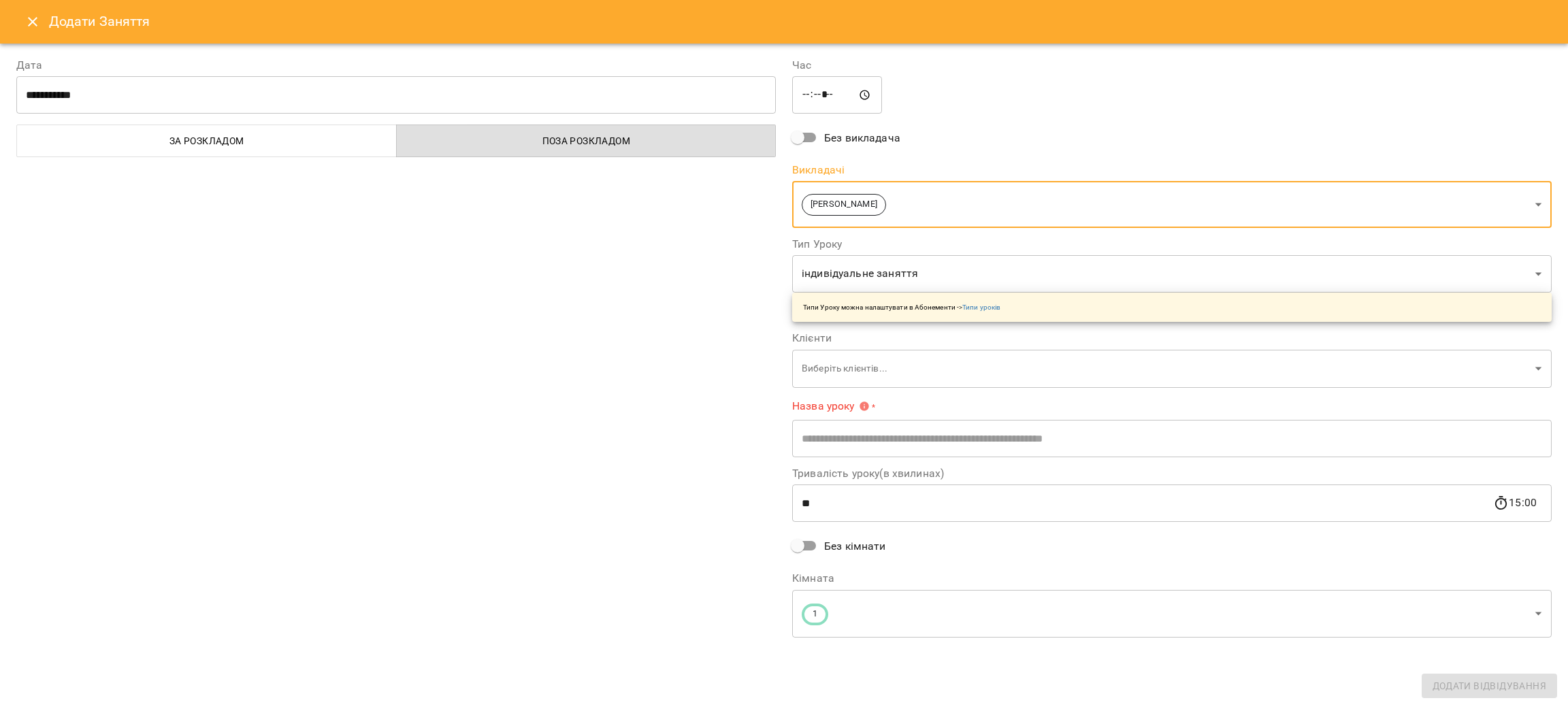
click at [844, 372] on body "For Business 10 99+ UA Пн 22 вер Вт 23 вер Ср 24 вер Чт 25 вер Пт 26 вер Сб 27 …" at bounding box center [784, 521] width 1568 height 1043
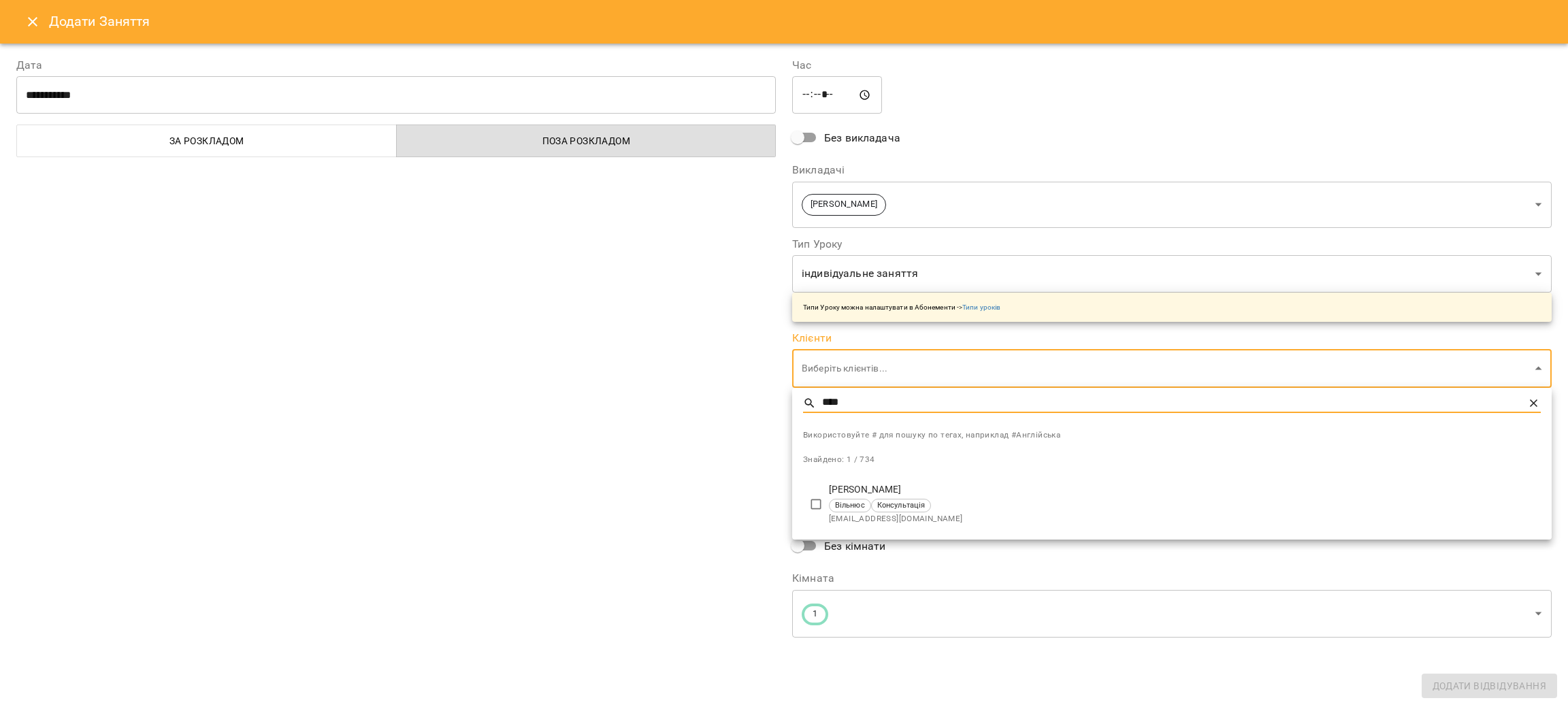
type input "****"
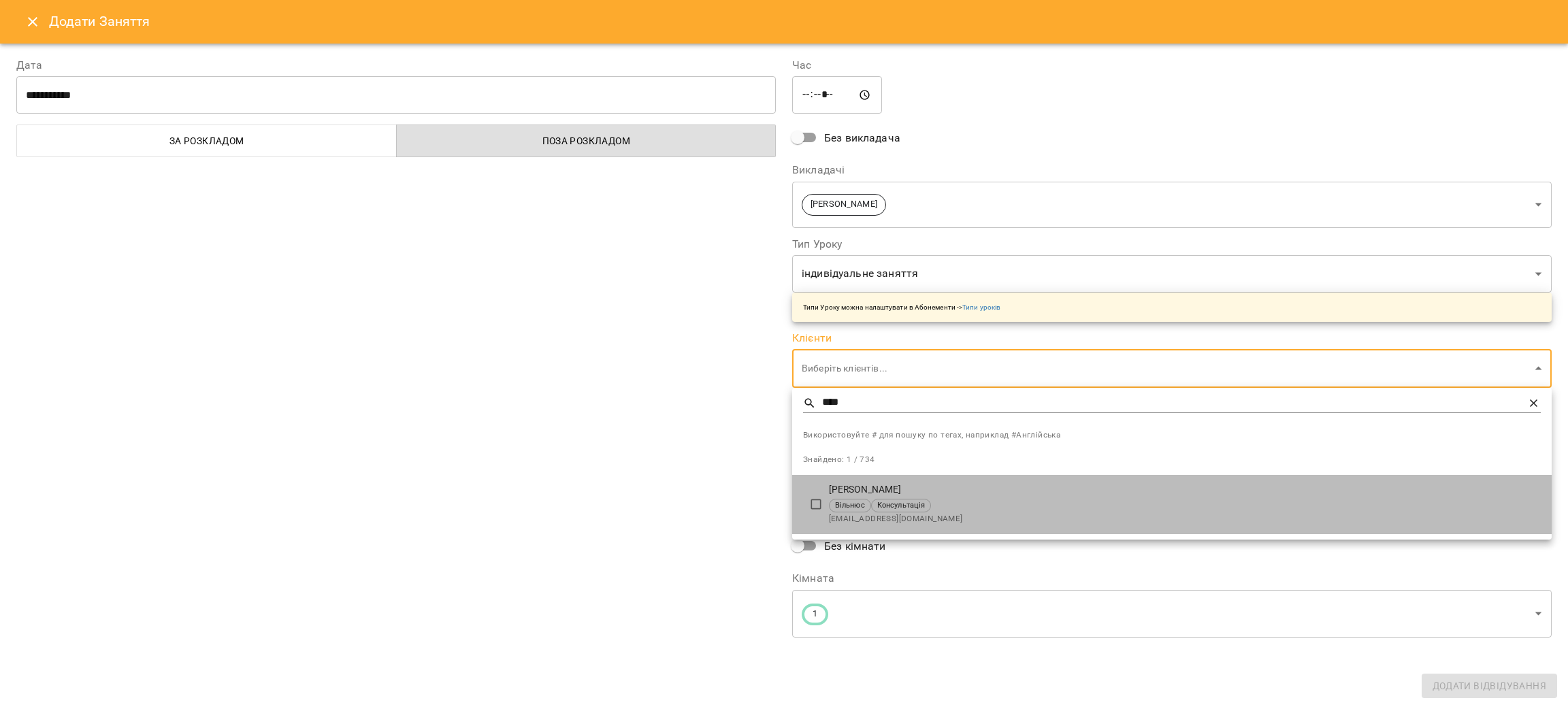
click at [875, 490] on p "[PERSON_NAME]" at bounding box center [1185, 489] width 712 height 13
type input "**********"
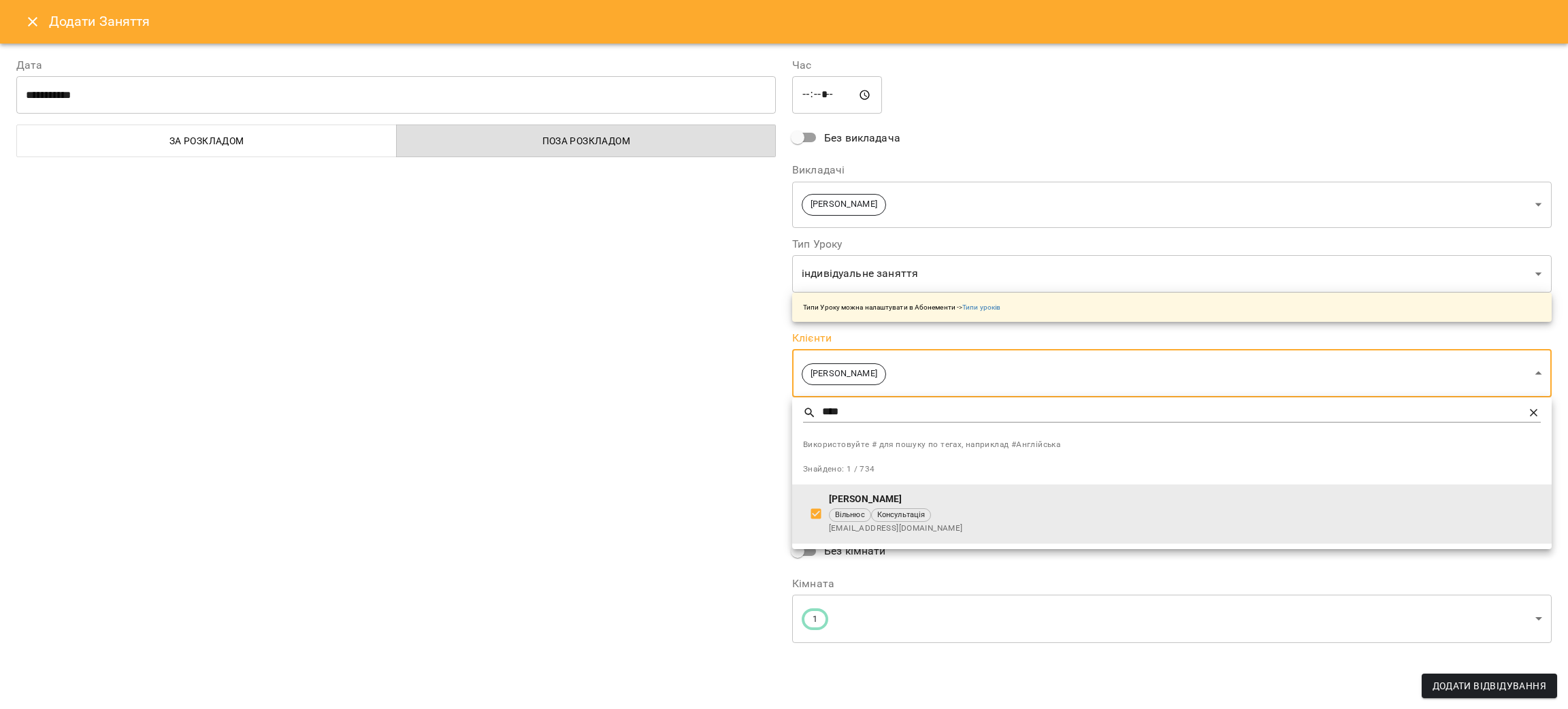
click at [640, 445] on div at bounding box center [784, 354] width 1568 height 709
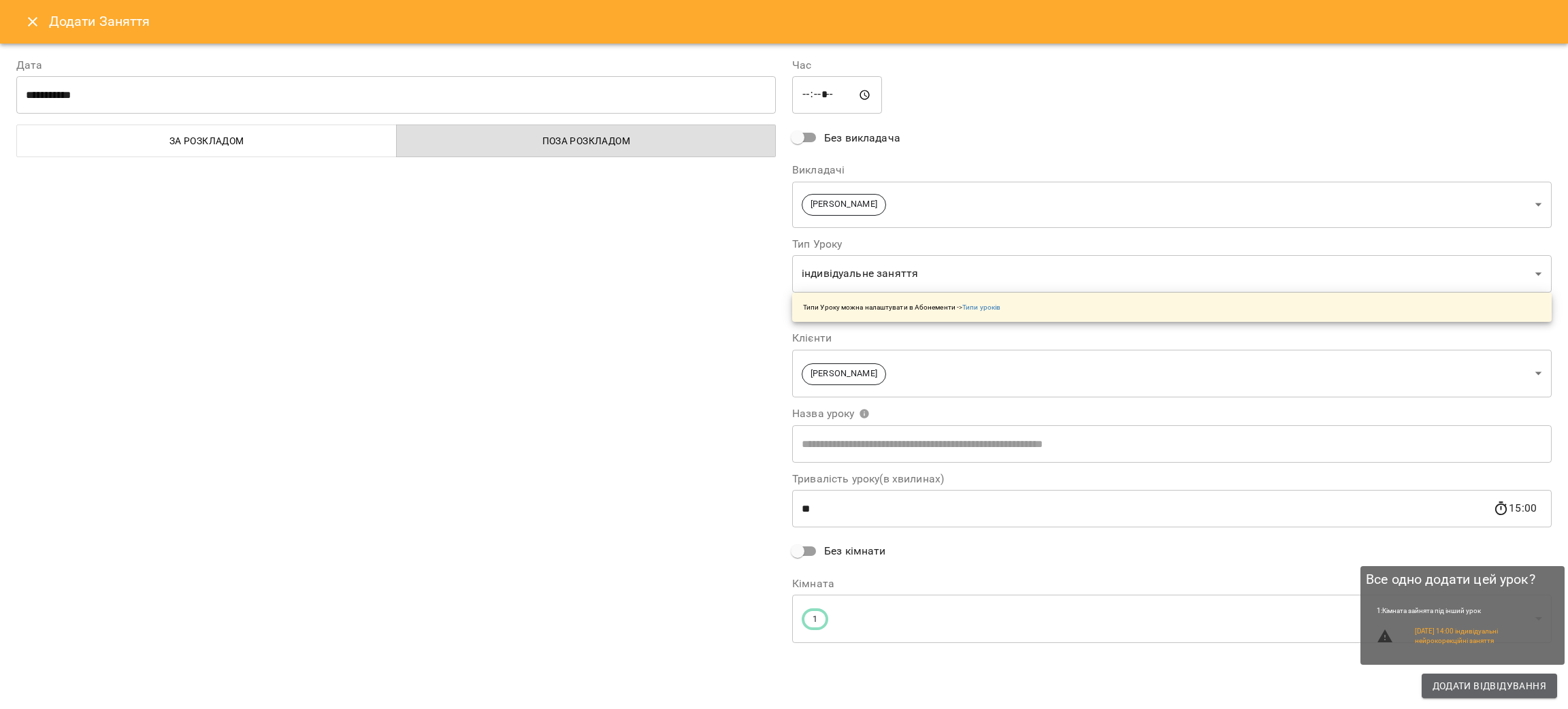
click at [1480, 692] on span "Додати Відвідування" at bounding box center [1490, 686] width 114 height 16
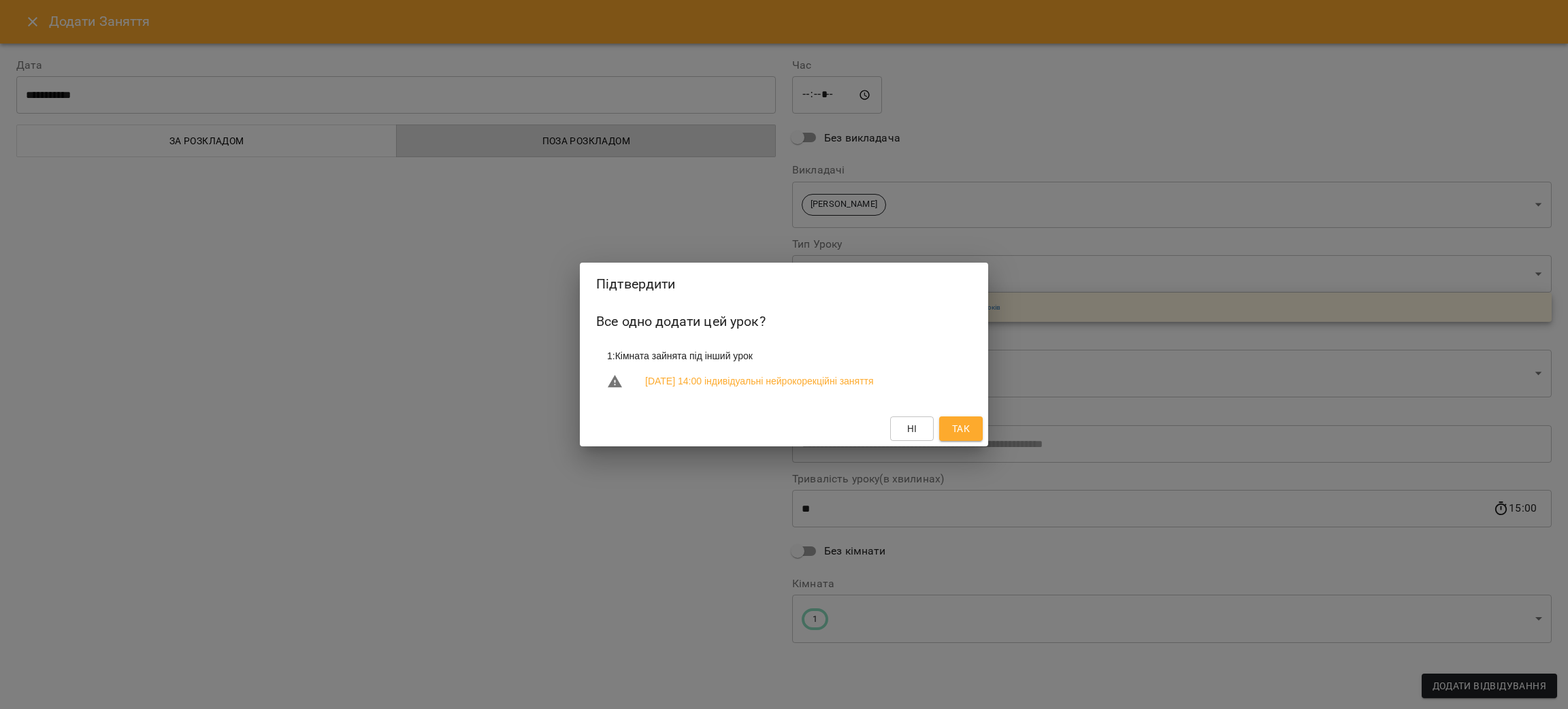
click at [970, 438] on button "Так" at bounding box center [961, 429] width 44 height 25
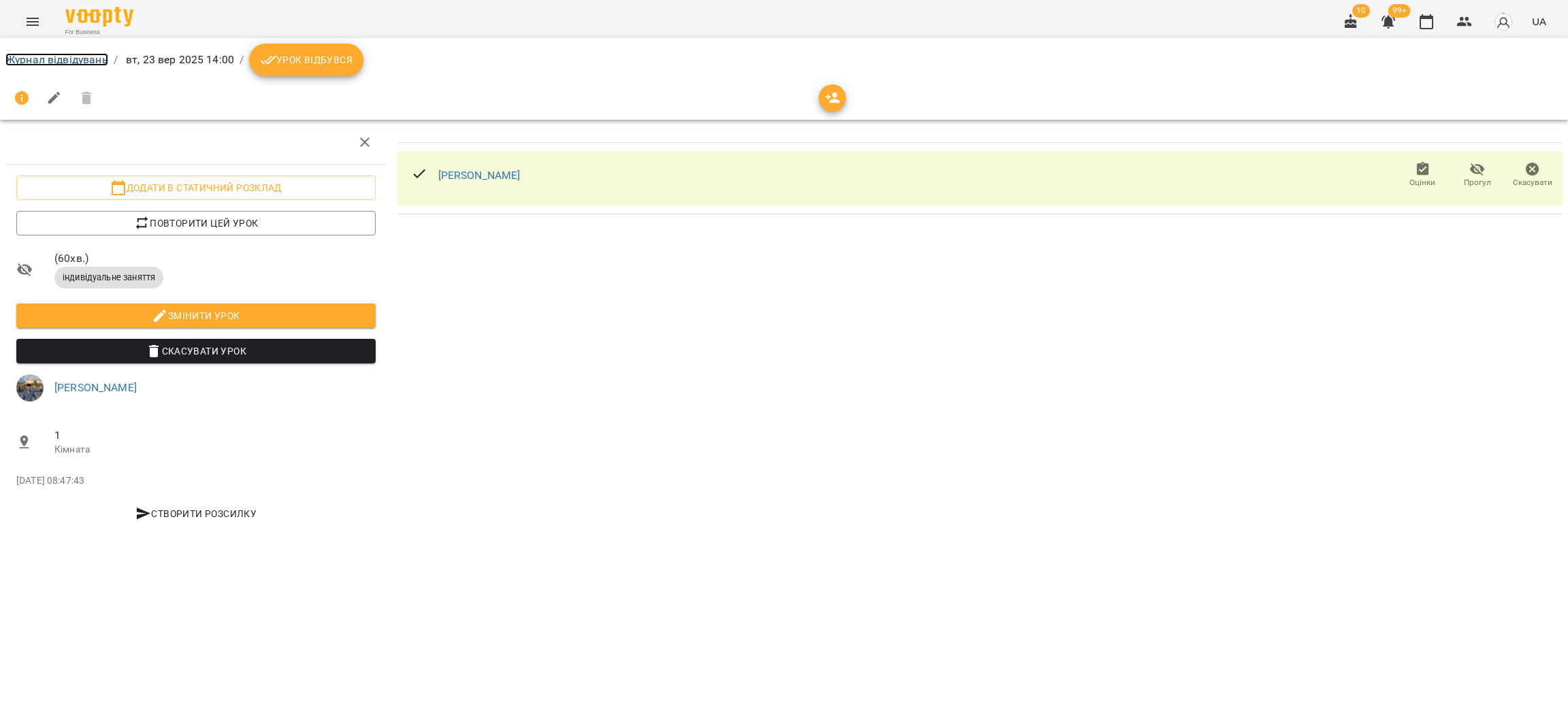
click at [51, 64] on link "Журнал відвідувань" at bounding box center [57, 59] width 103 height 13
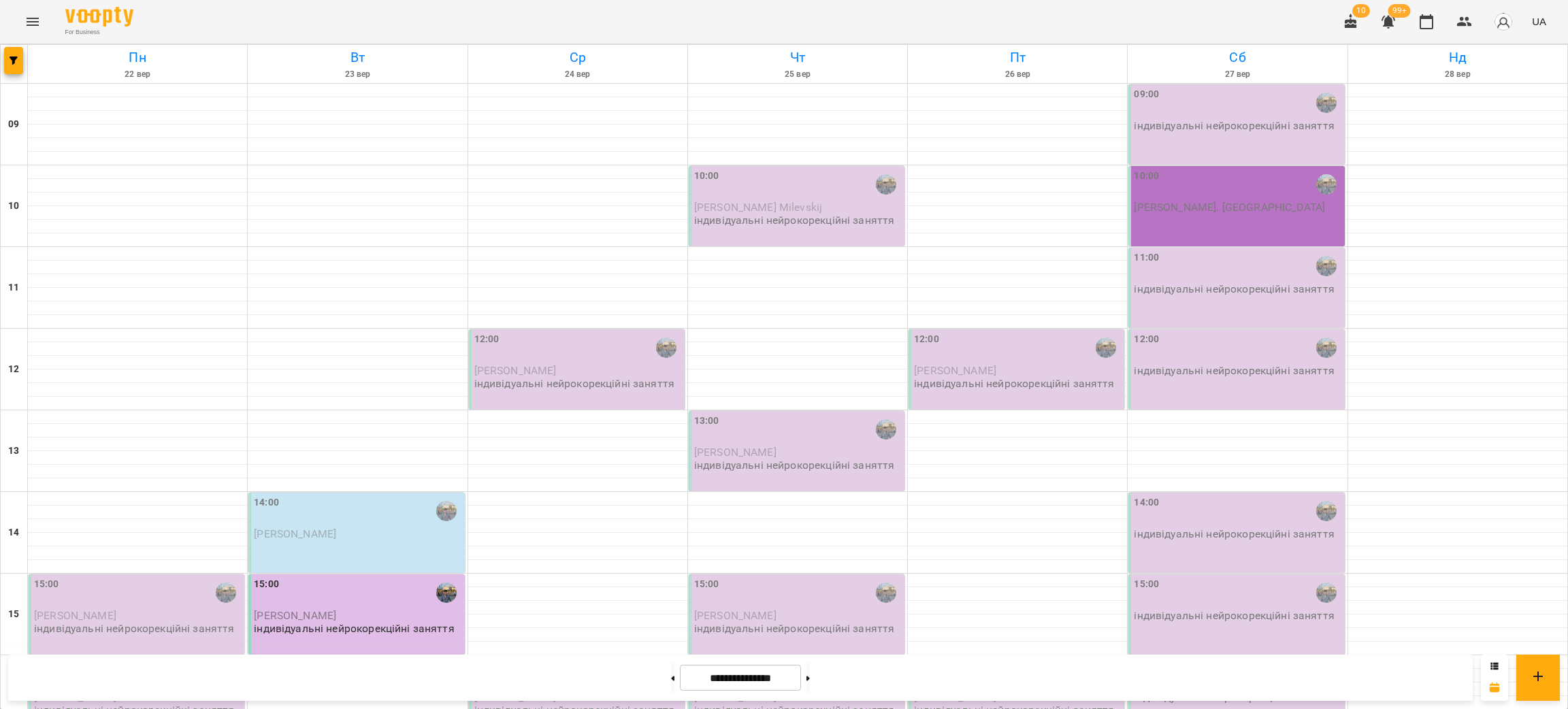
scroll to position [232, 0]
click at [365, 492] on div "14:00 Мідловець Іларій" at bounding box center [356, 532] width 216 height 80
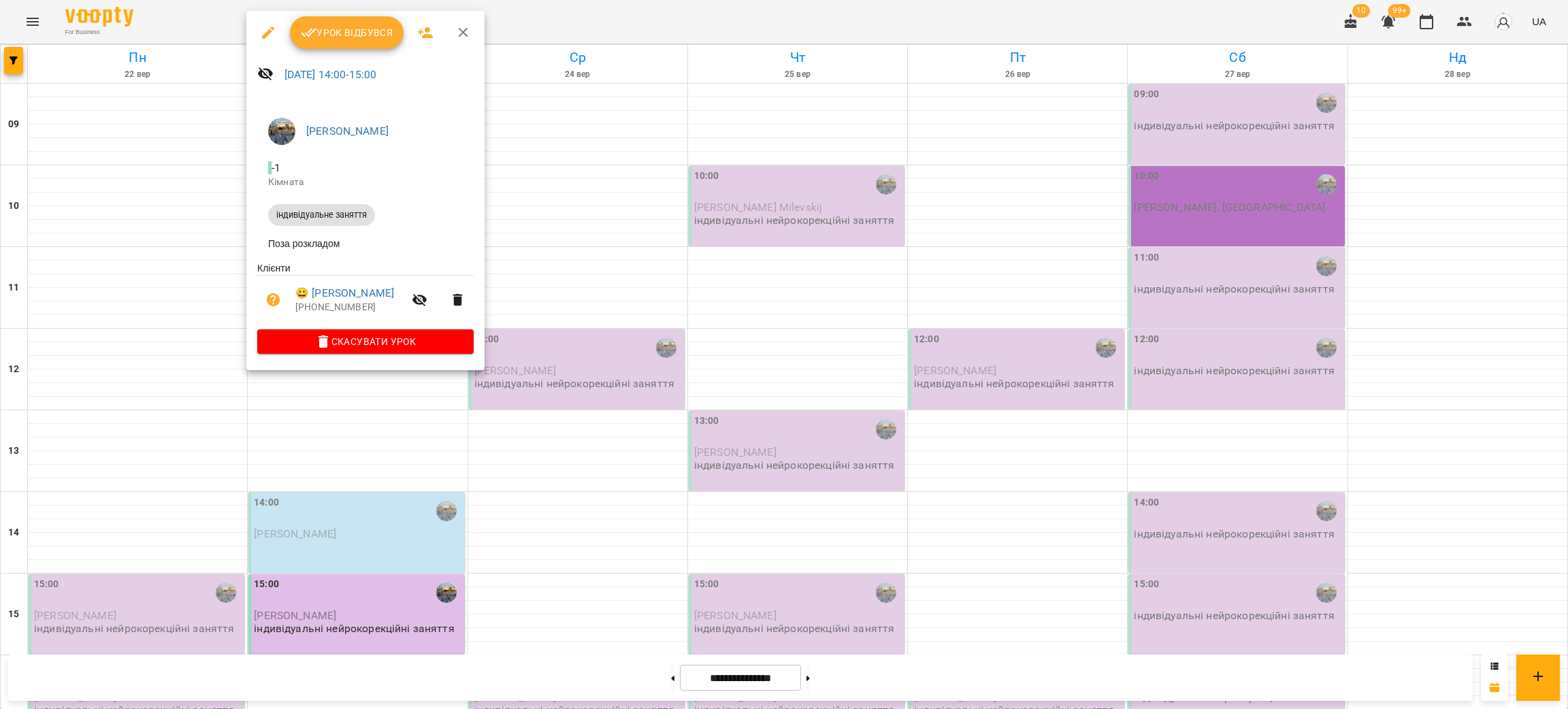
click at [98, 408] on div at bounding box center [784, 354] width 1568 height 709
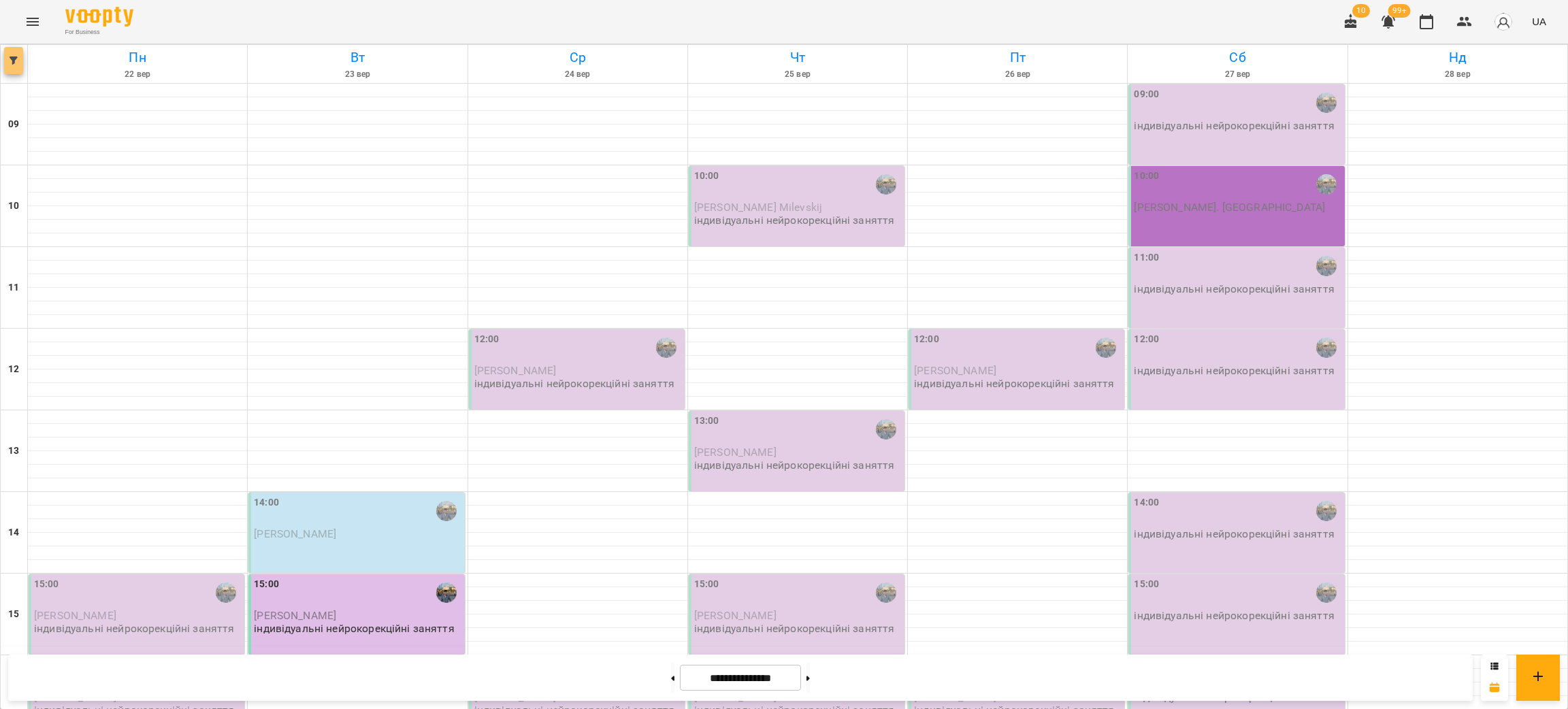
click at [15, 63] on icon "button" at bounding box center [13, 60] width 8 height 8
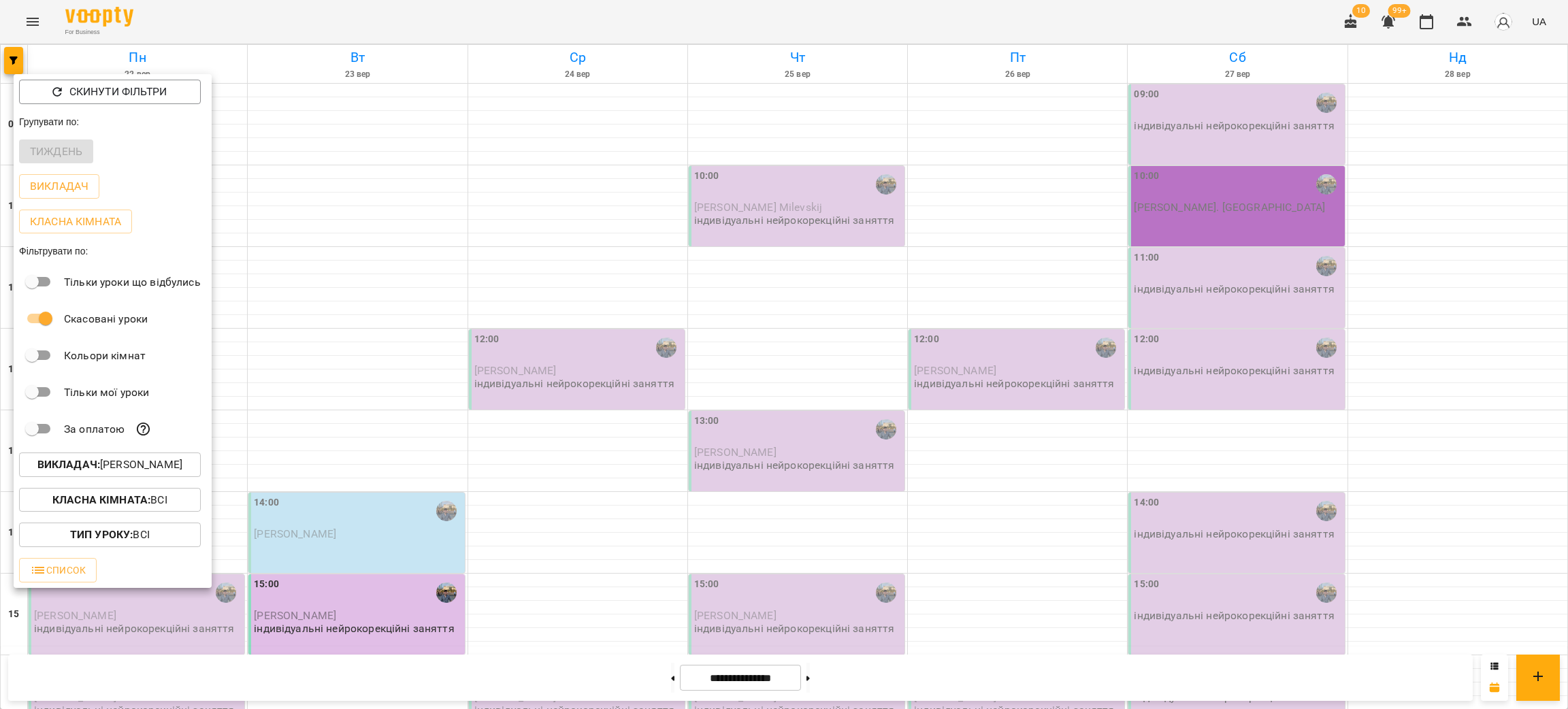
click at [127, 471] on p "Викладач : Григорій Рак" at bounding box center [109, 464] width 145 height 16
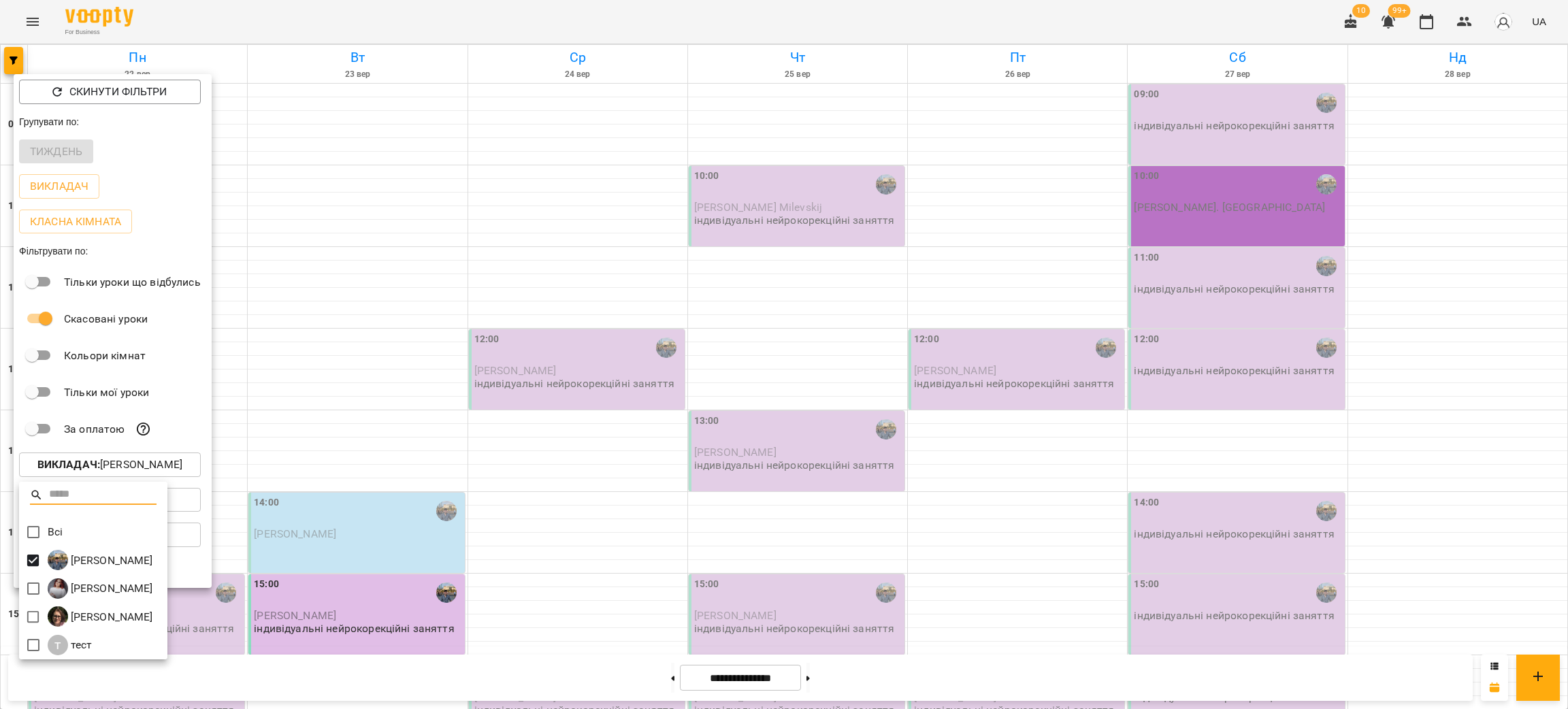
click at [614, 557] on div at bounding box center [784, 354] width 1568 height 709
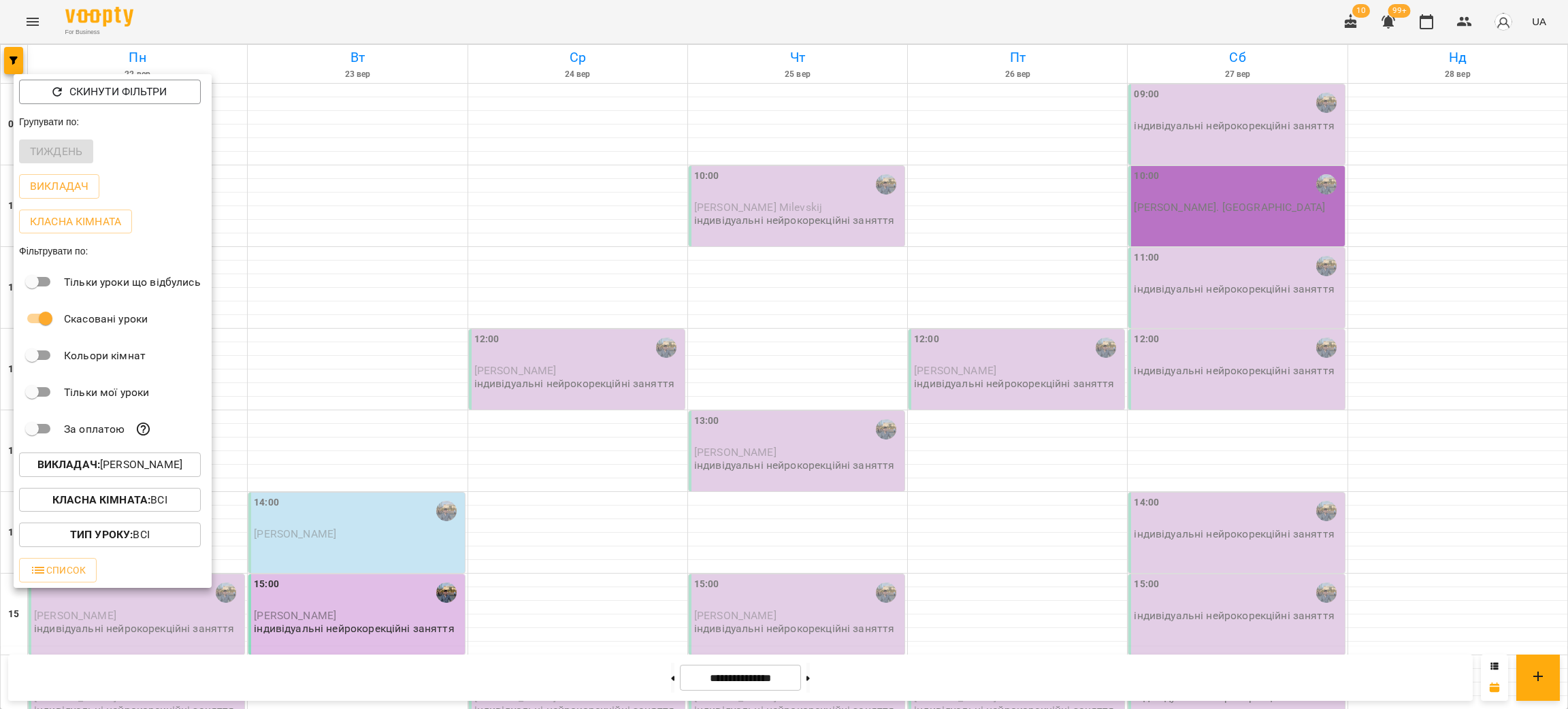
click at [38, 28] on div at bounding box center [784, 354] width 1568 height 709
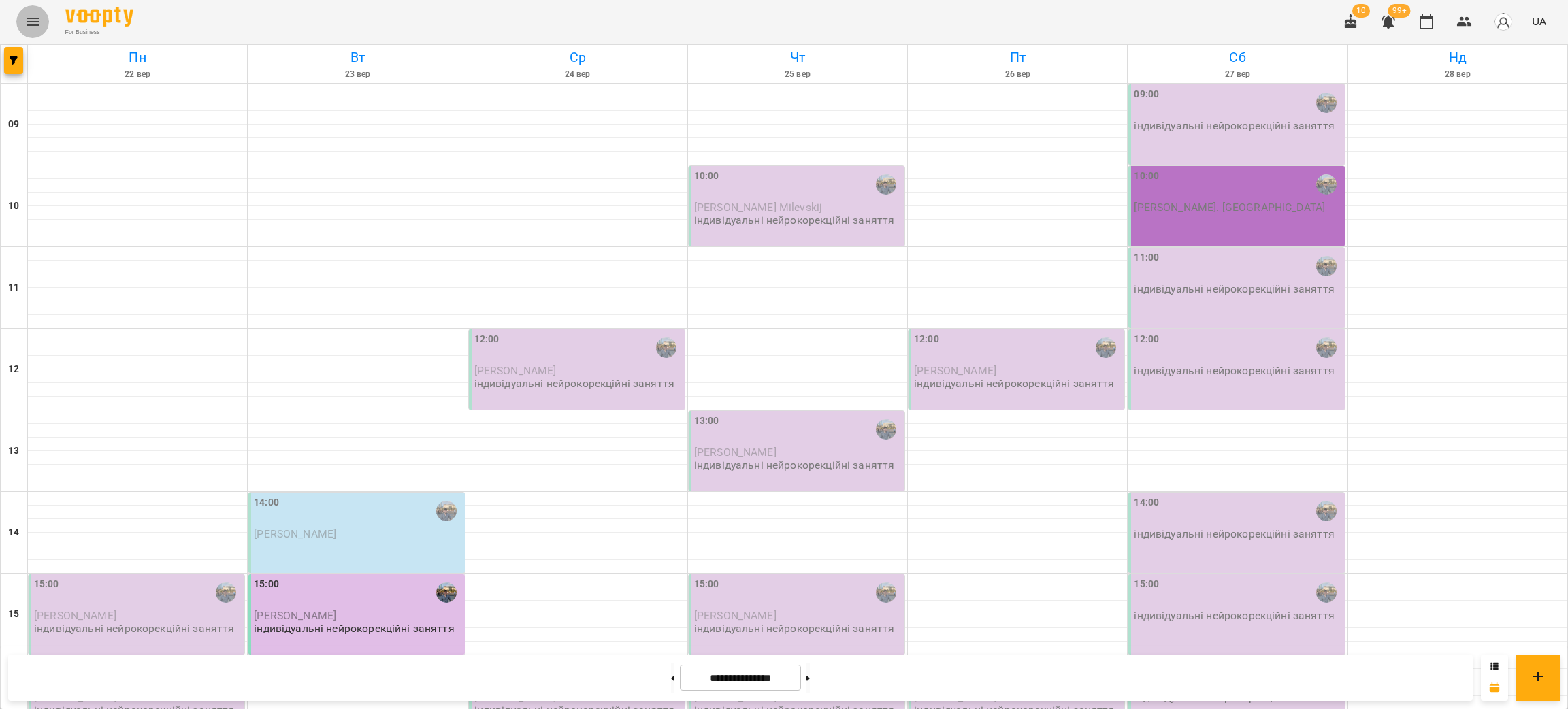
click at [36, 23] on icon "Menu" at bounding box center [33, 21] width 16 height 16
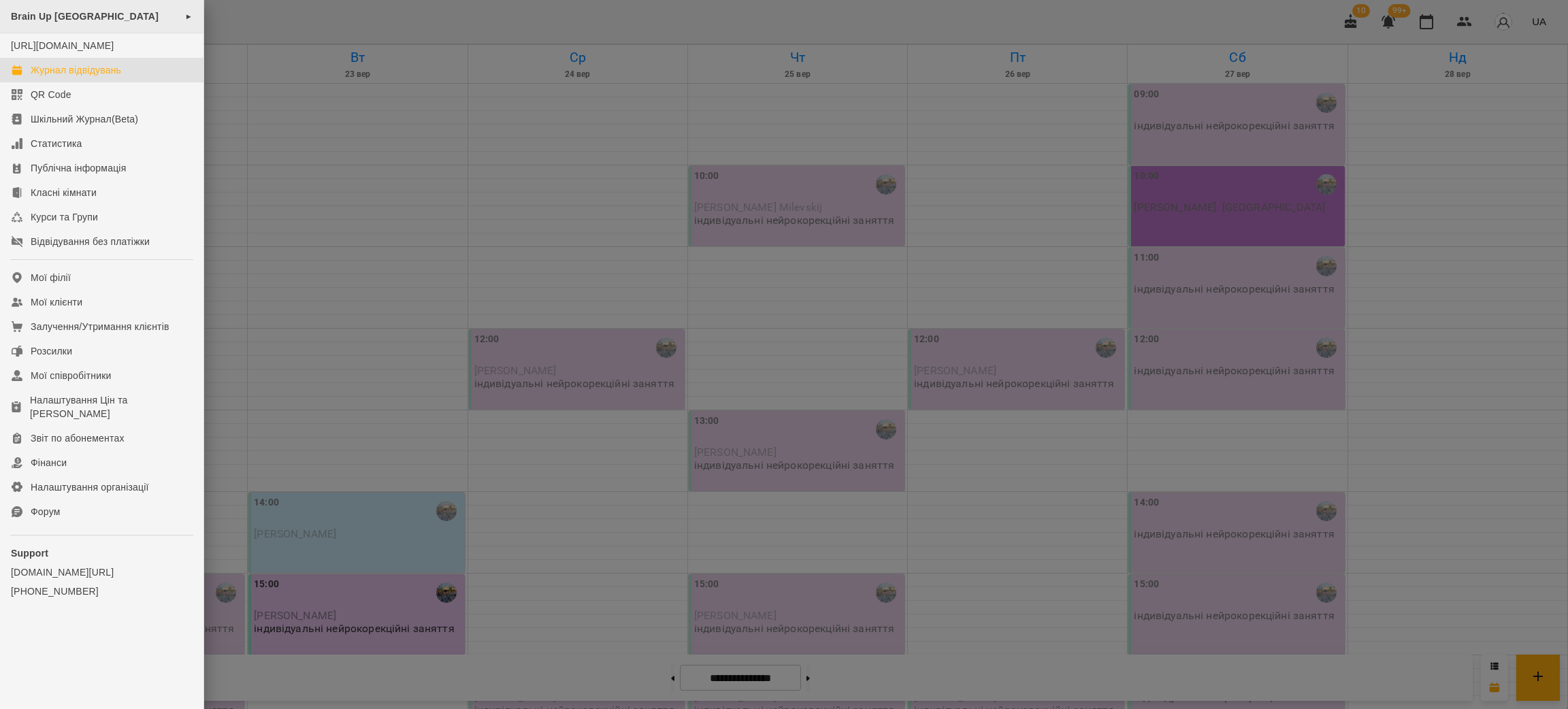
click at [75, 24] on div "Brain Up Vilnius ►" at bounding box center [101, 17] width 203 height 34
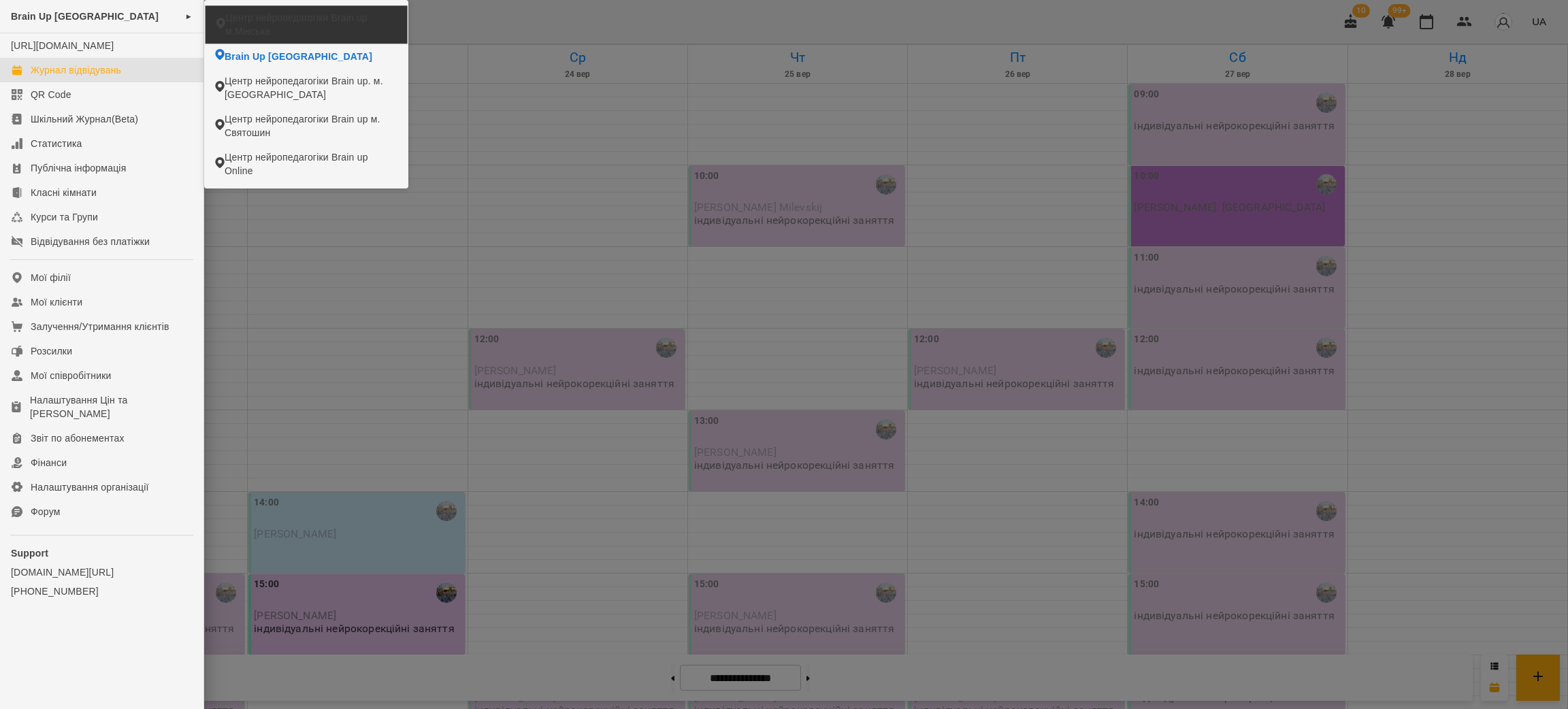
click at [251, 16] on span "Центр нейропедагогіки Brain up м.Мінська" at bounding box center [311, 24] width 170 height 28
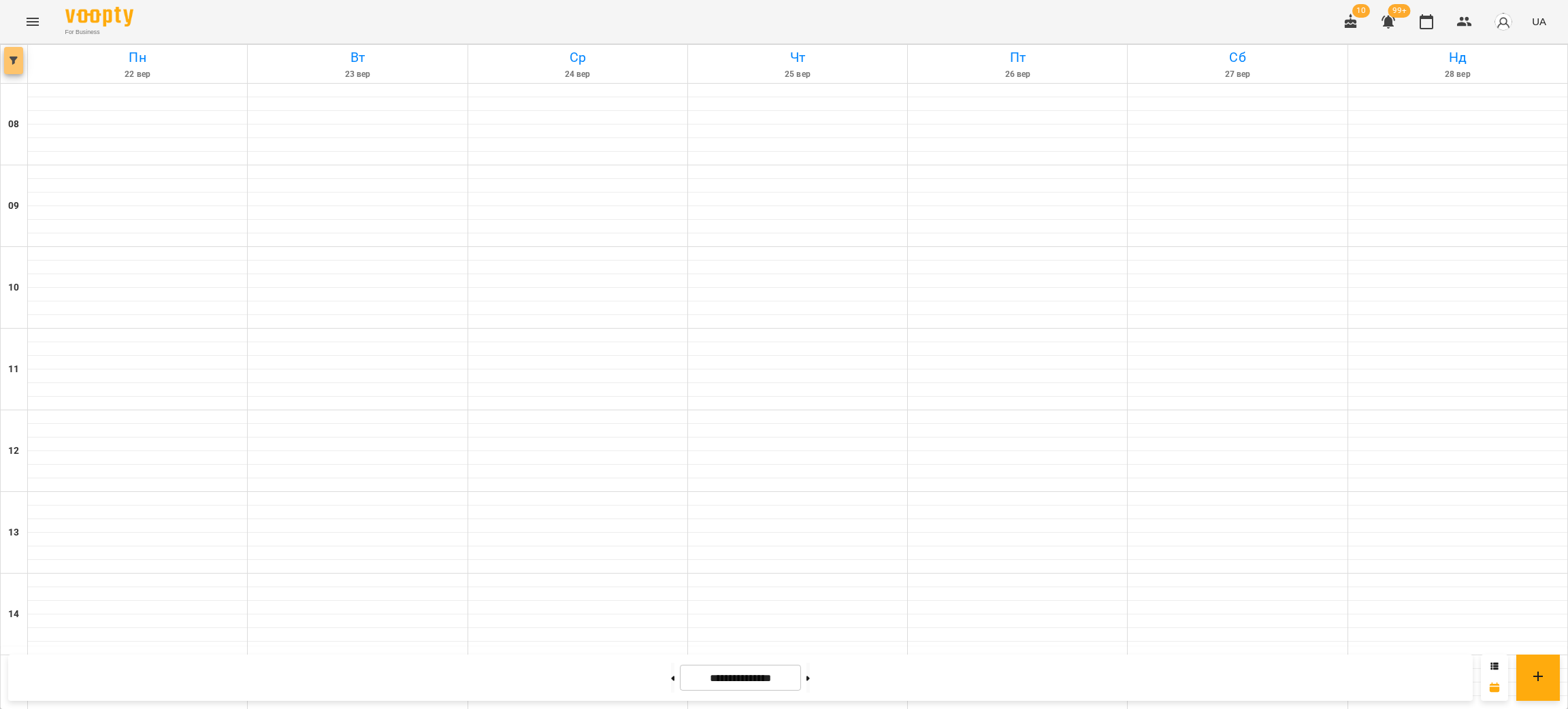
click at [16, 64] on icon "button" at bounding box center [13, 60] width 8 height 8
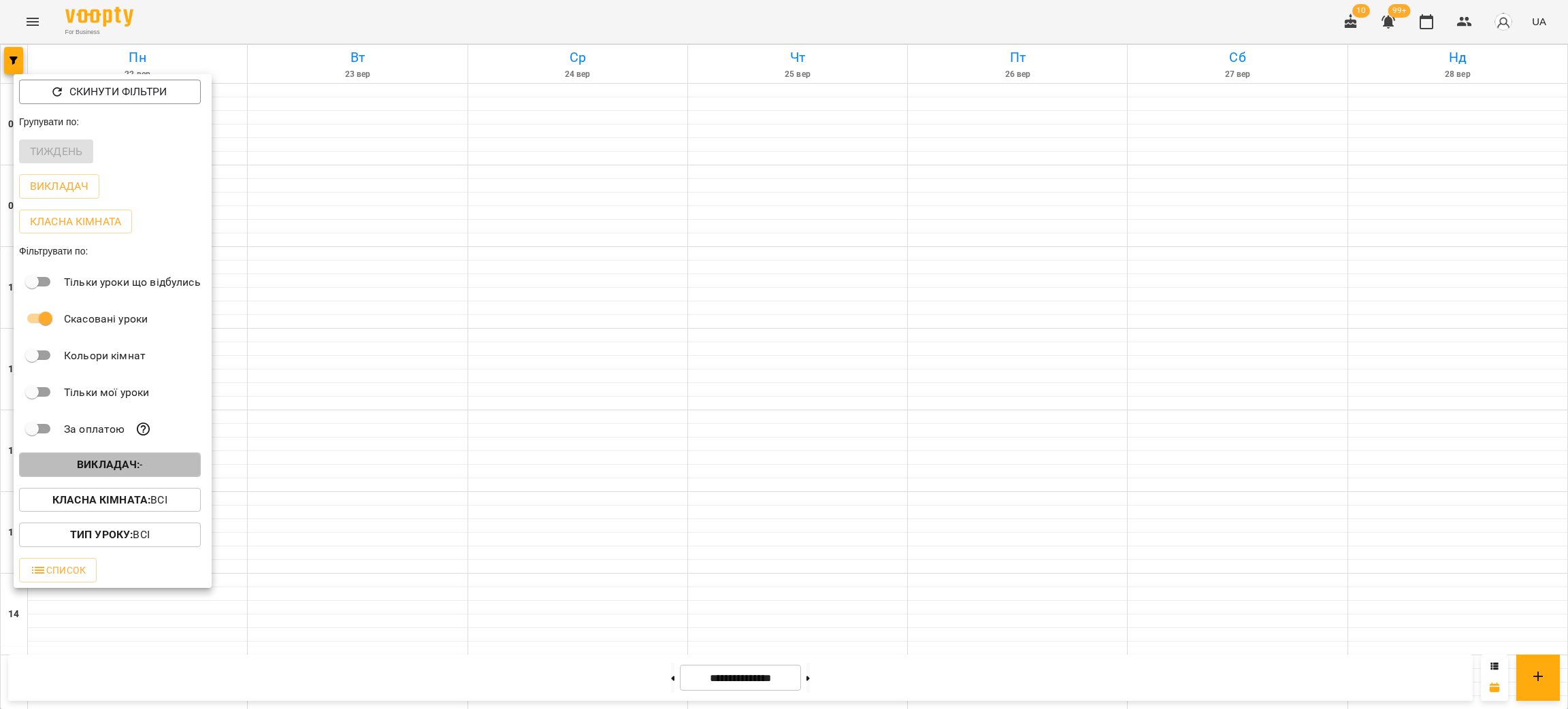
click at [100, 471] on b "Викладач :" at bounding box center [108, 464] width 63 height 13
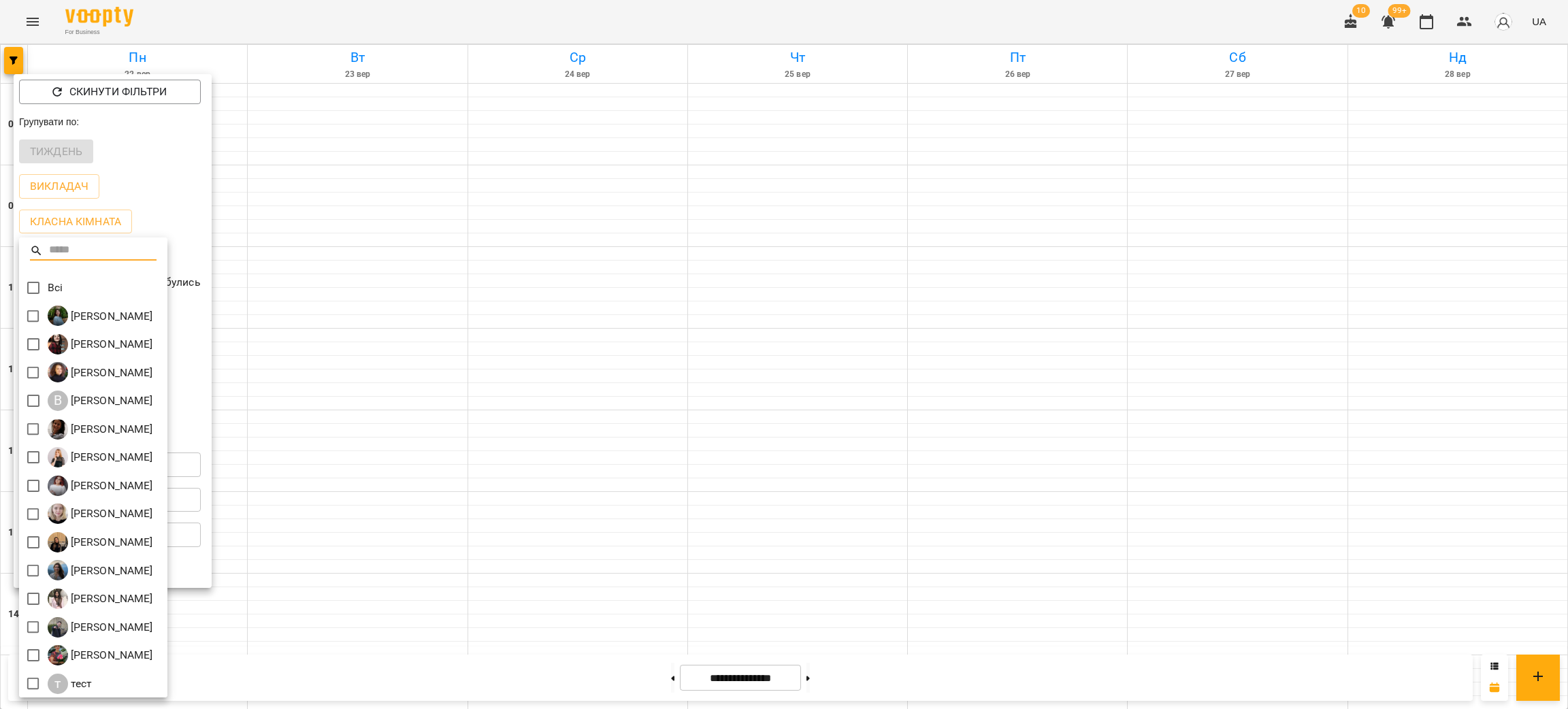
drag, startPoint x: 427, startPoint y: 206, endPoint x: 366, endPoint y: 163, distance: 74.6
click at [427, 206] on div at bounding box center [784, 354] width 1568 height 709
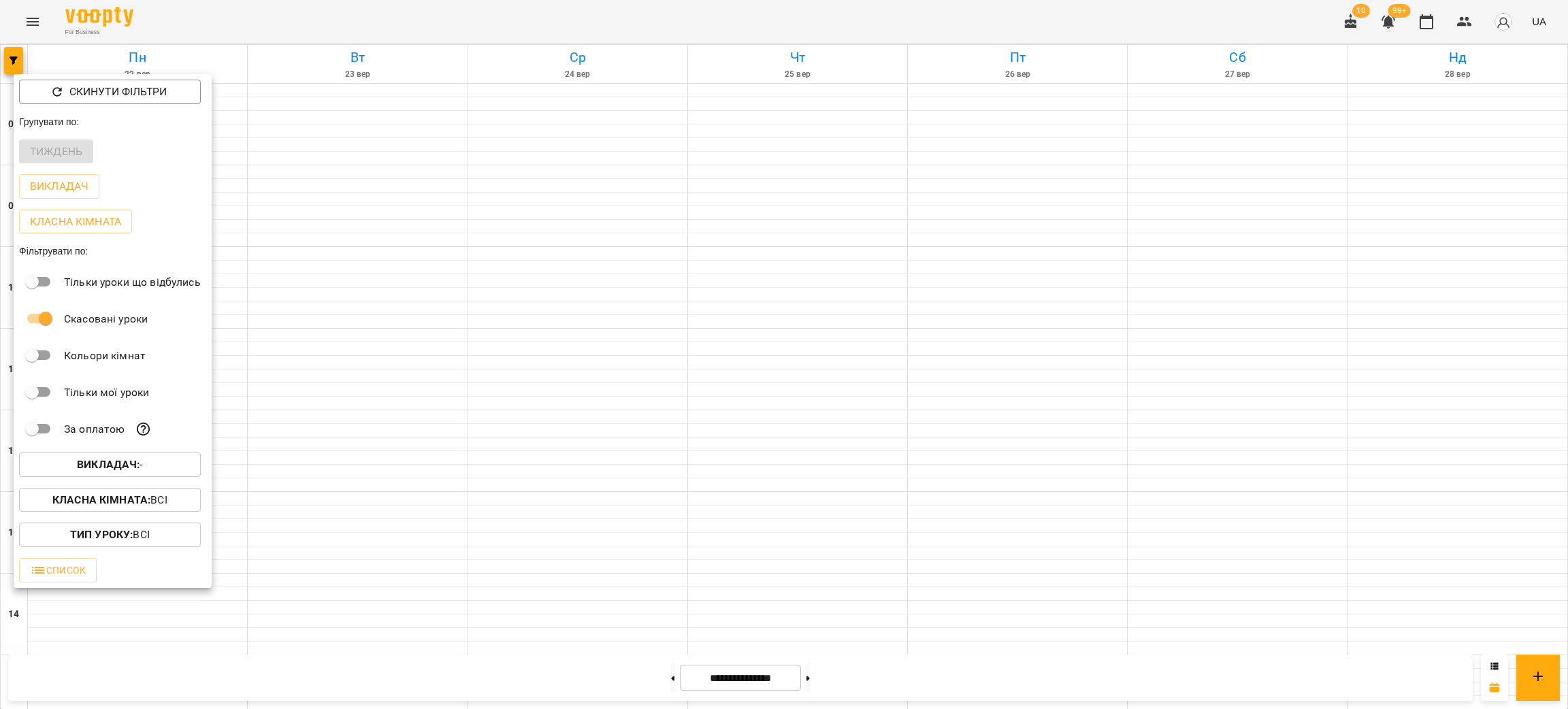
click at [21, 11] on div at bounding box center [784, 354] width 1568 height 709
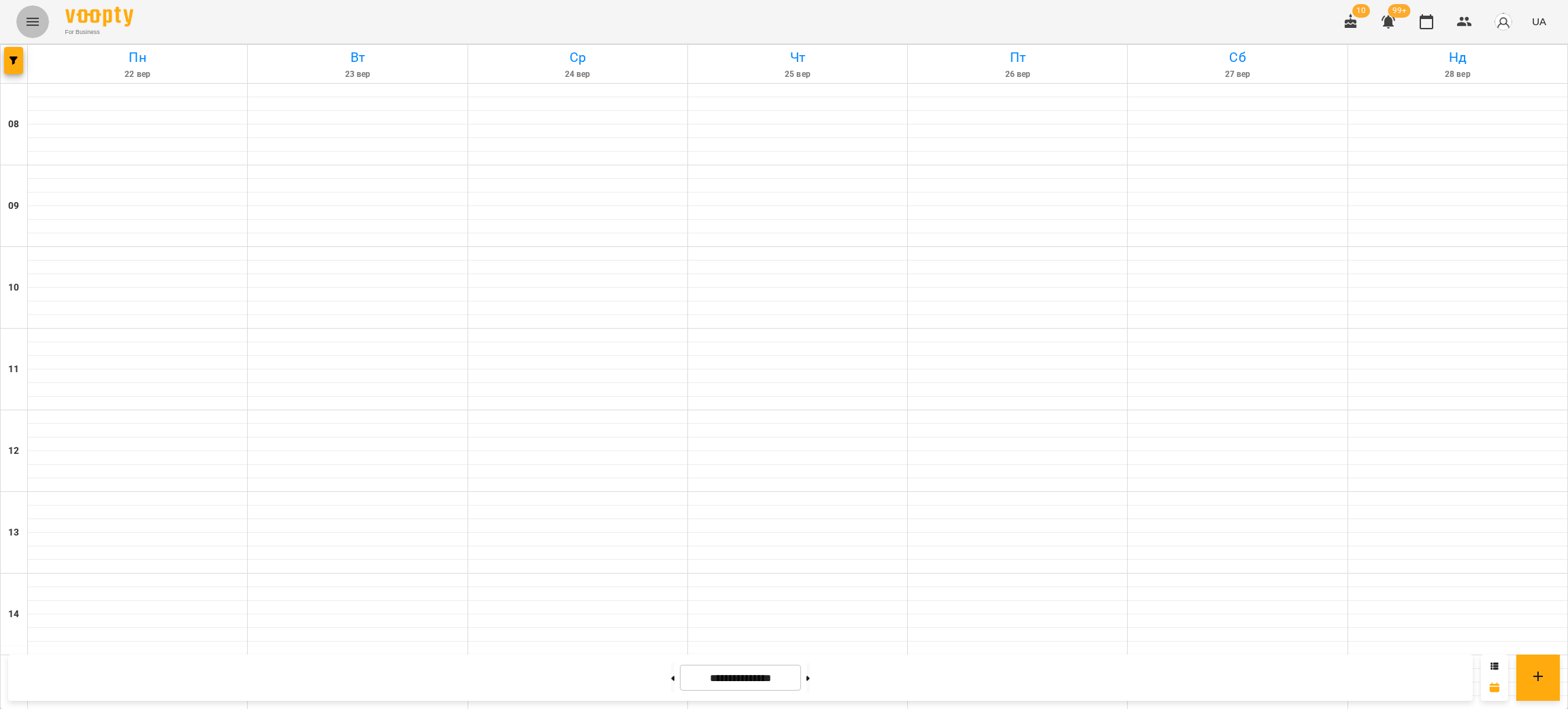
click at [36, 26] on icon "Menu" at bounding box center [33, 21] width 16 height 16
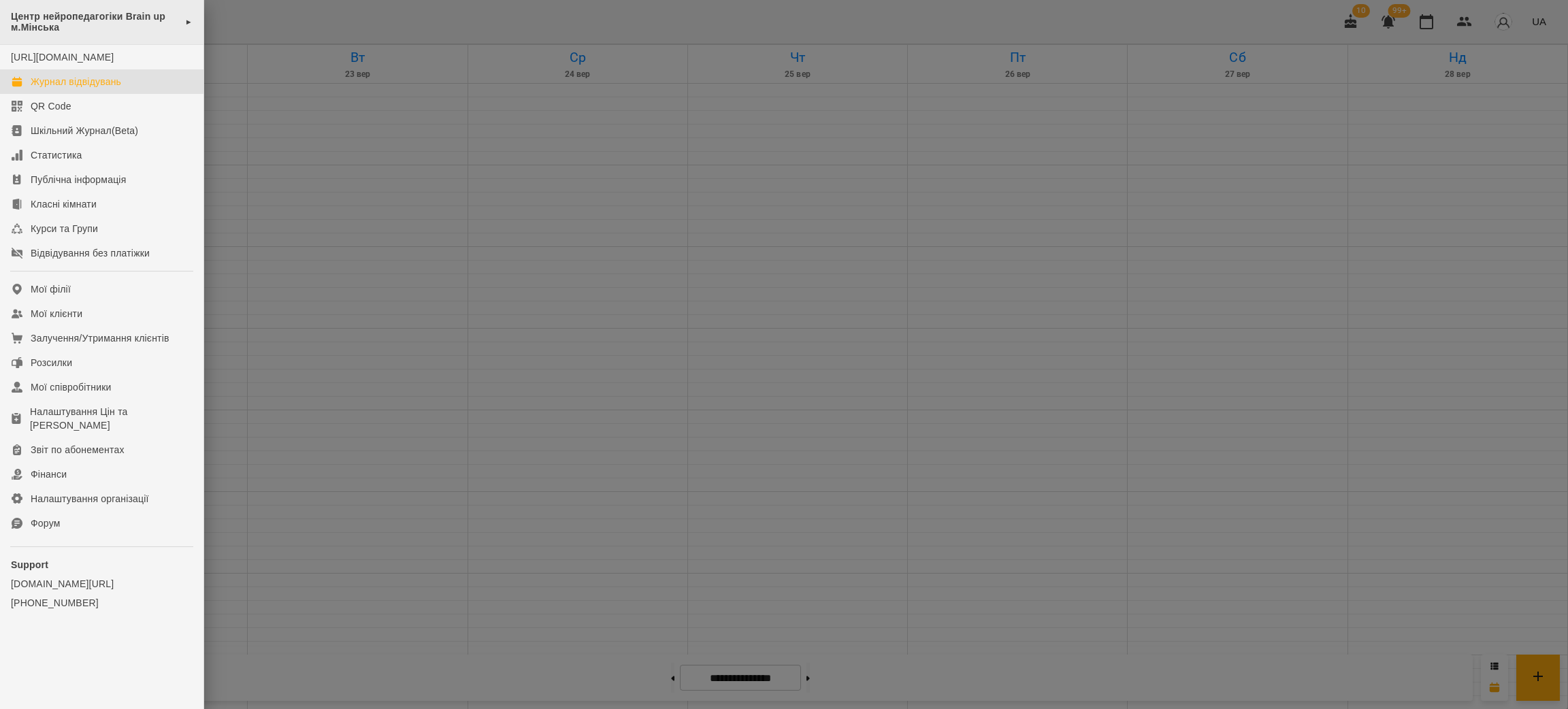
click at [62, 27] on span "Центр нейропедагогіки Brain up м.Мінська" at bounding box center [94, 21] width 168 height 22
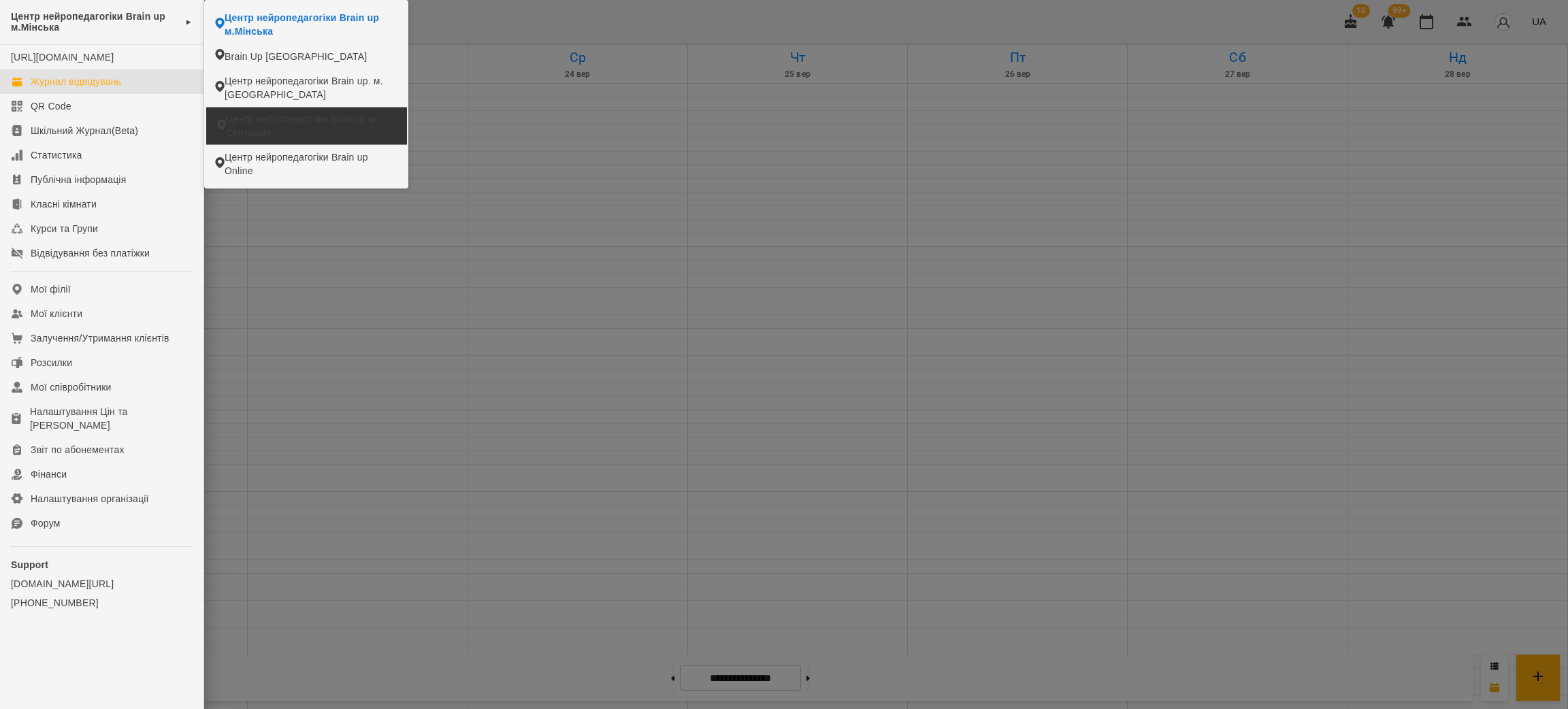
click at [270, 117] on span "Центр нейропедагогіки Brain up м. Святошин" at bounding box center [311, 126] width 170 height 27
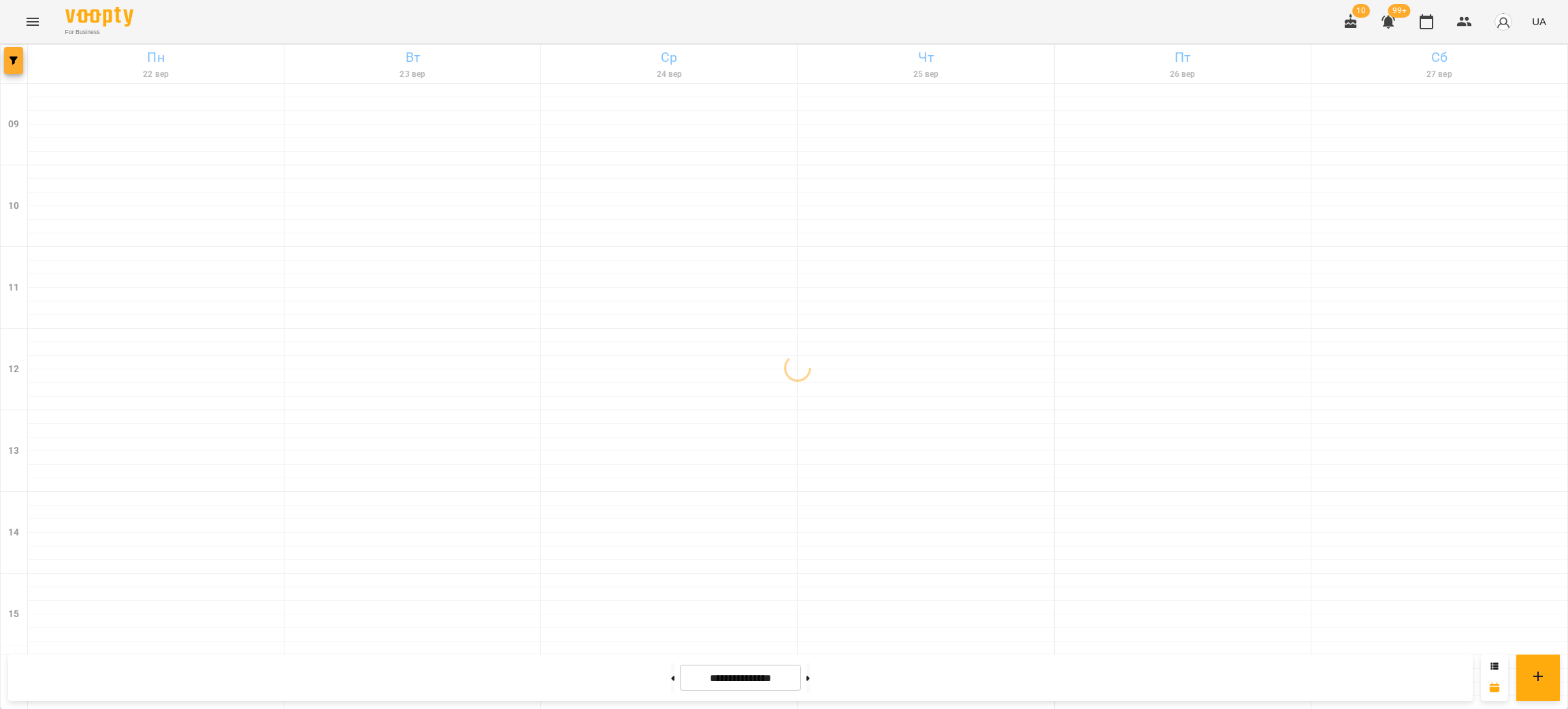
click at [15, 54] on button "button" at bounding box center [13, 60] width 19 height 28
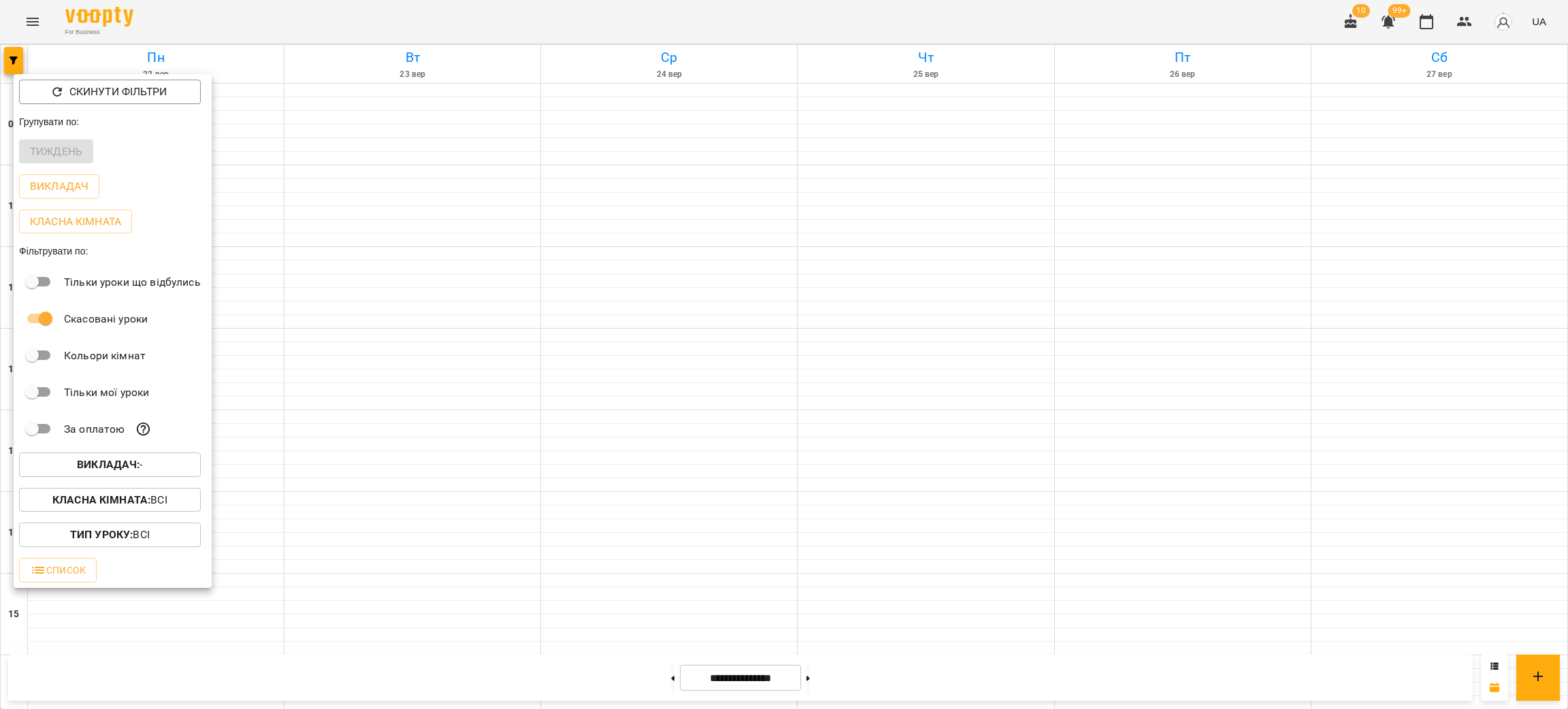
click at [107, 468] on b "Викладач :" at bounding box center [108, 464] width 63 height 13
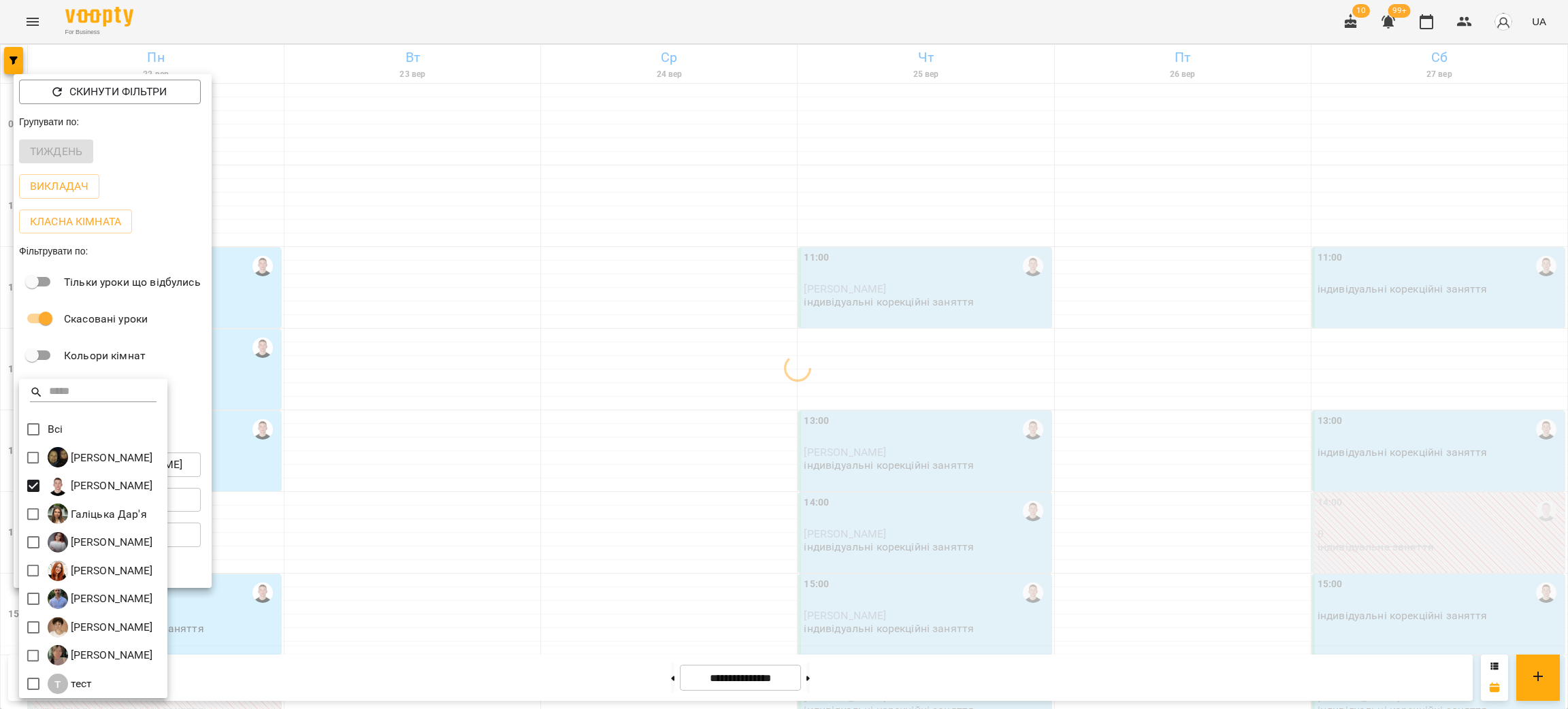
click at [547, 469] on div at bounding box center [784, 354] width 1568 height 709
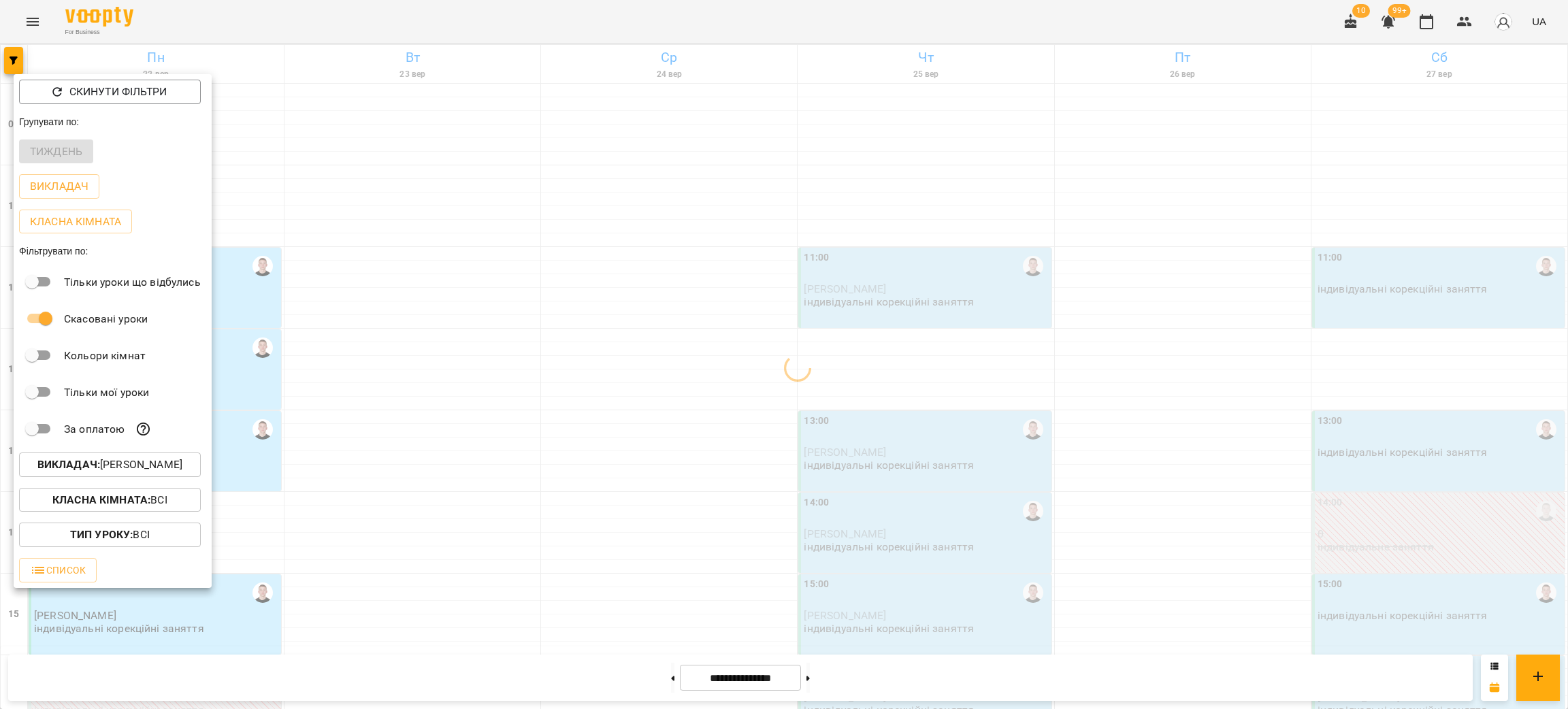
click at [547, 469] on div at bounding box center [784, 354] width 1568 height 709
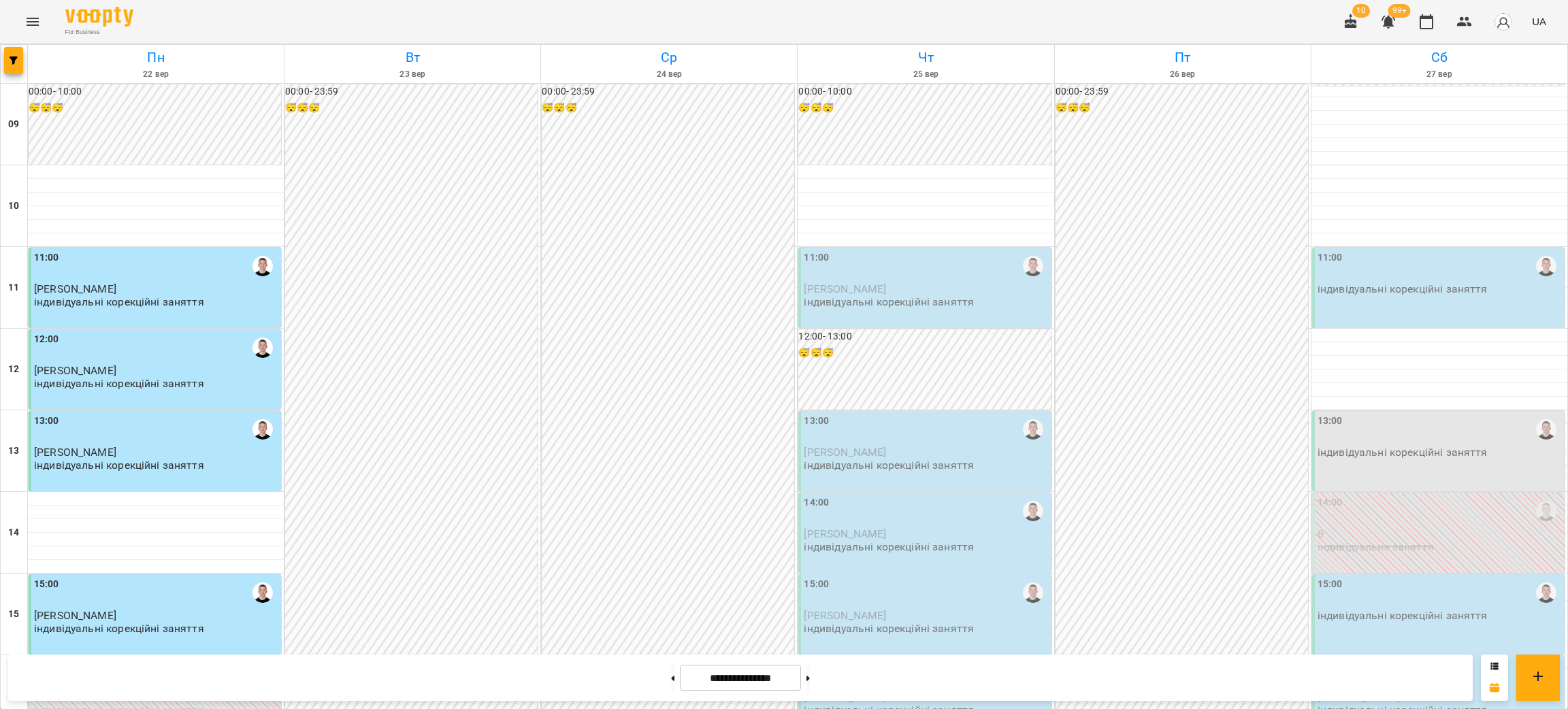
scroll to position [28, 0]
click at [1414, 446] on p "індивідуальні корекційні заняття" at bounding box center [1403, 452] width 170 height 12
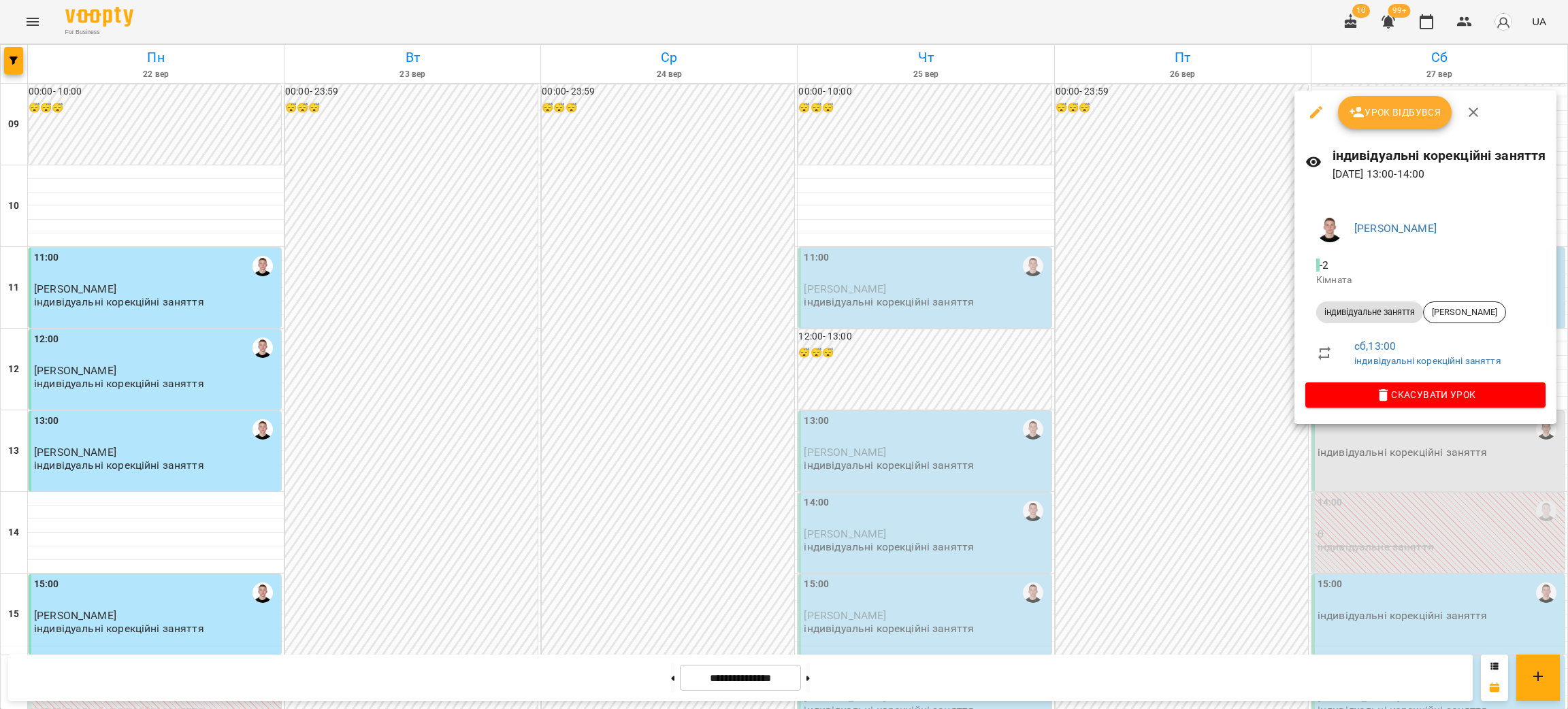
click at [1378, 508] on div at bounding box center [784, 354] width 1568 height 709
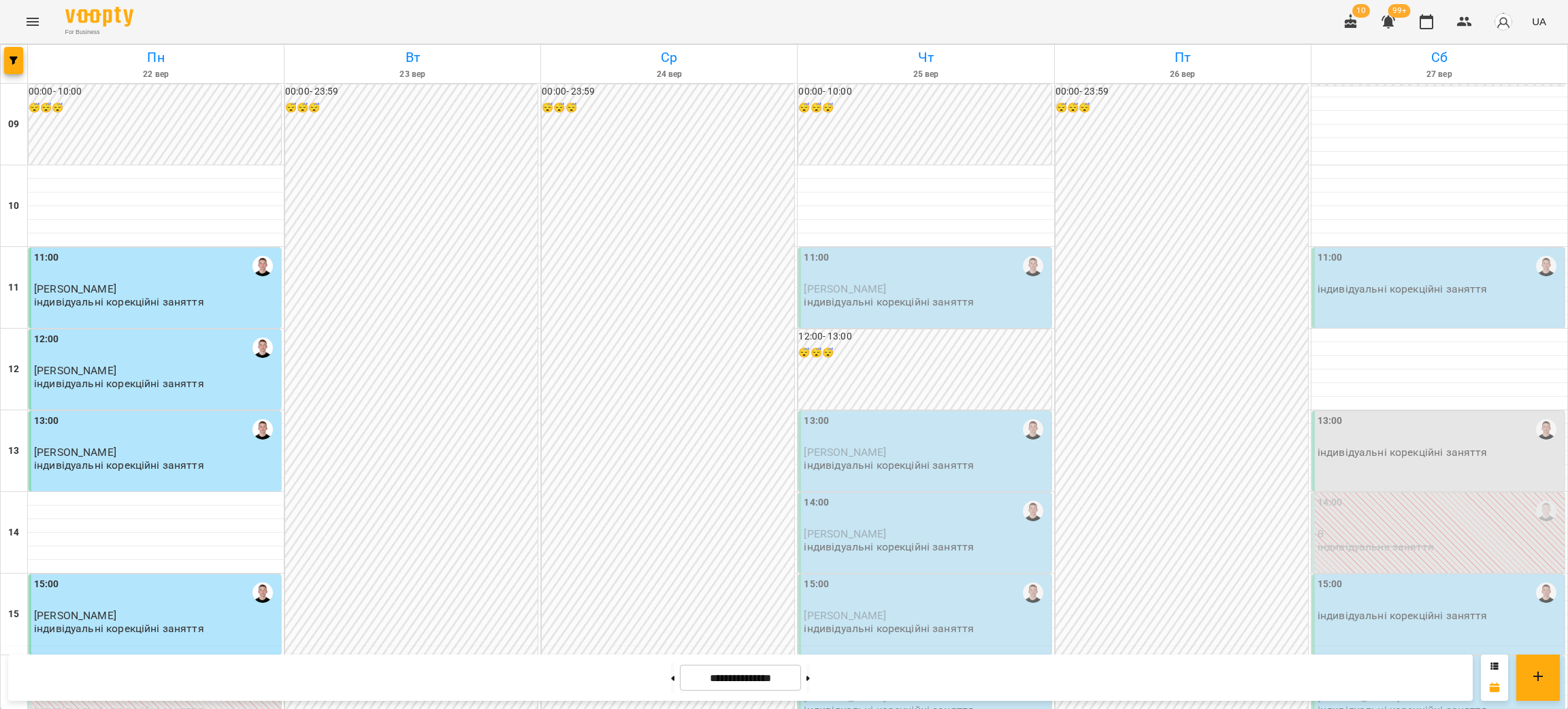
scroll to position [0, 0]
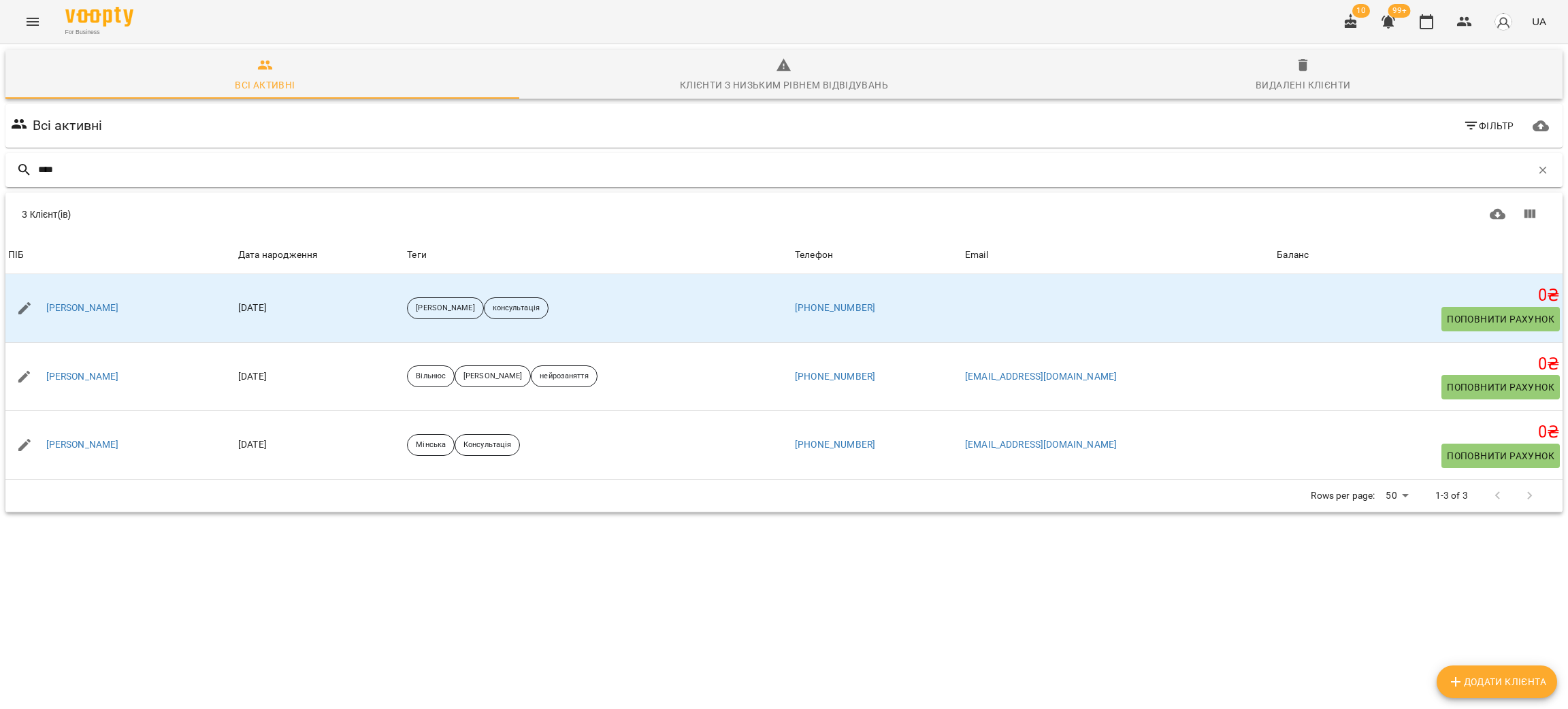
click at [67, 165] on input "****" at bounding box center [785, 169] width 1493 height 22
click at [65, 165] on input "****" at bounding box center [785, 169] width 1493 height 22
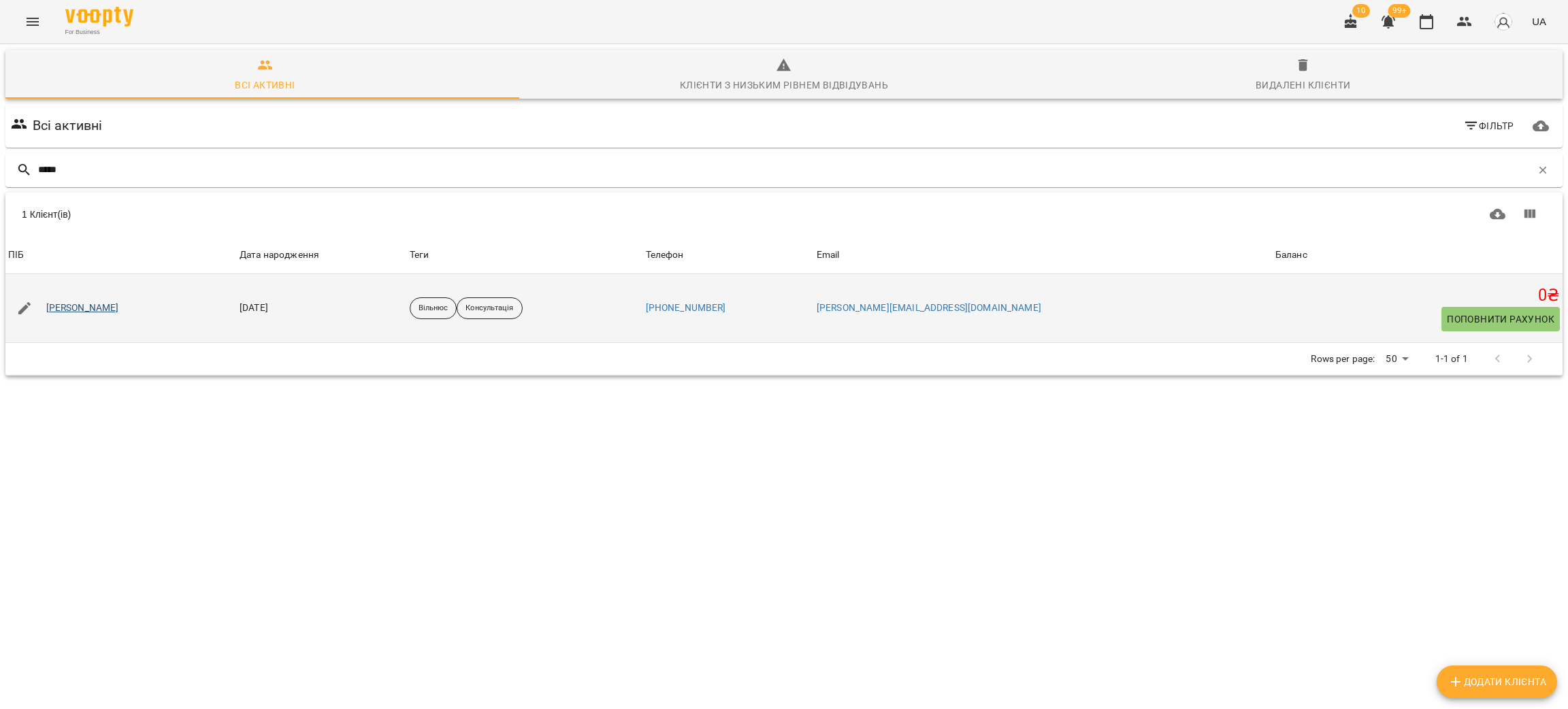
type input "*****"
click at [83, 308] on link "[PERSON_NAME]" at bounding box center [83, 308] width 73 height 13
